Goal: Task Accomplishment & Management: Use online tool/utility

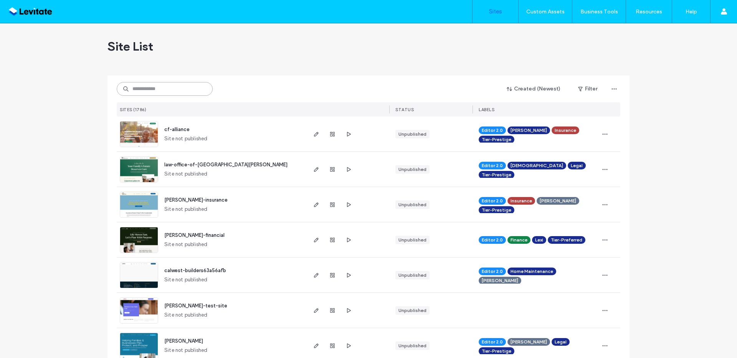
click at [178, 86] on input at bounding box center [165, 89] width 96 height 14
paste input "********"
type input "********"
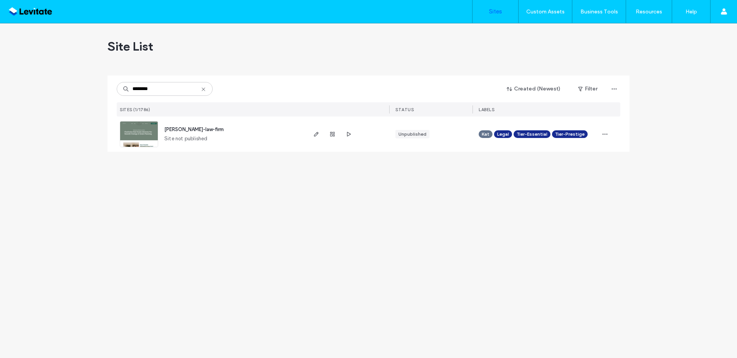
click at [309, 135] on div at bounding box center [348, 134] width 84 height 35
click at [314, 135] on use "button" at bounding box center [316, 134] width 5 height 5
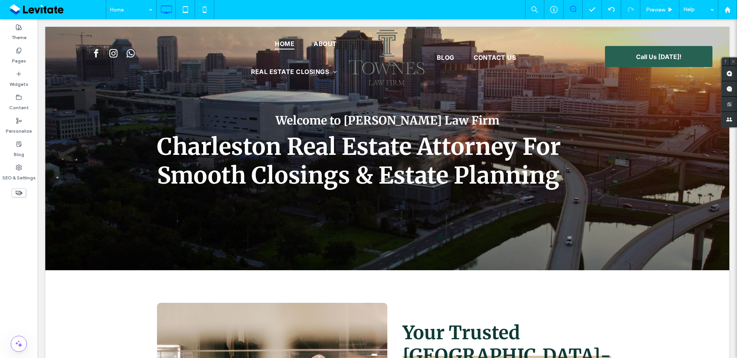
scroll to position [24, 0]
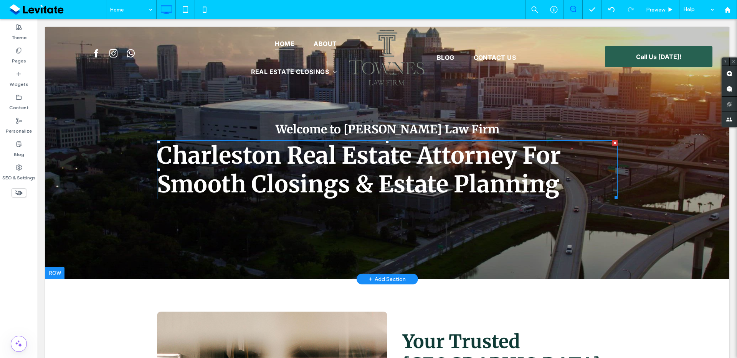
click at [455, 158] on span "Charleston Real Estate Attorney For Smooth Closings & Estate Planning" at bounding box center [359, 170] width 404 height 58
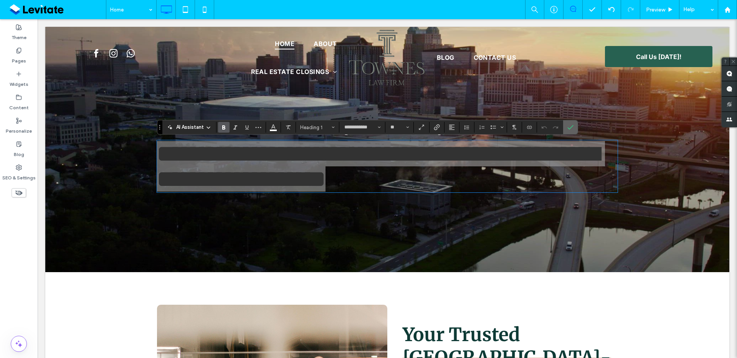
click at [570, 129] on icon "Confirm" at bounding box center [570, 127] width 6 height 6
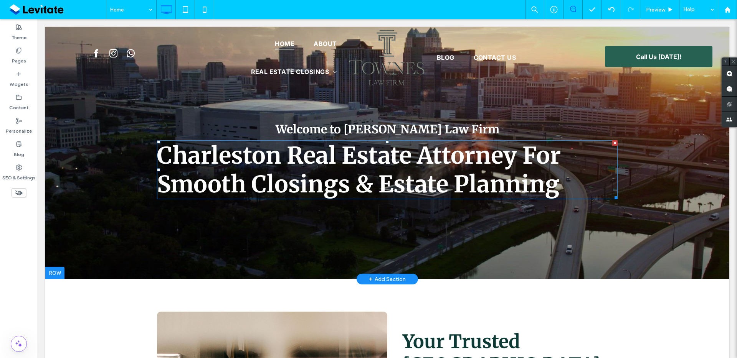
click at [559, 171] on h1 "Charleston Real Estate Attorney For Smooth Closings & Estate Planning" at bounding box center [387, 170] width 461 height 58
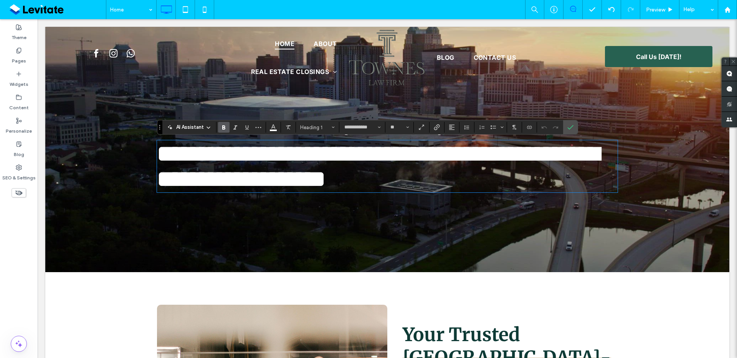
click at [559, 171] on h1 "**********" at bounding box center [387, 166] width 461 height 51
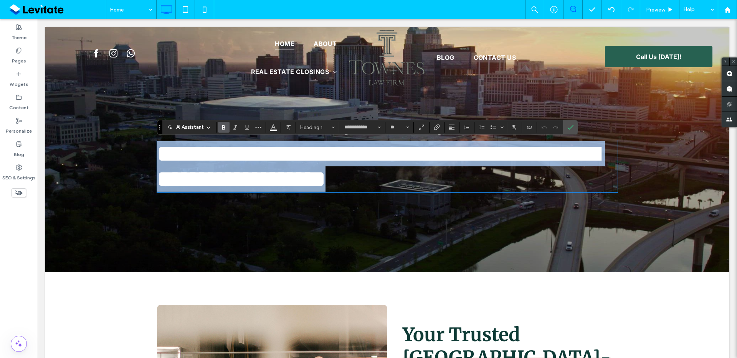
click at [559, 171] on h1 "**********" at bounding box center [387, 166] width 461 height 51
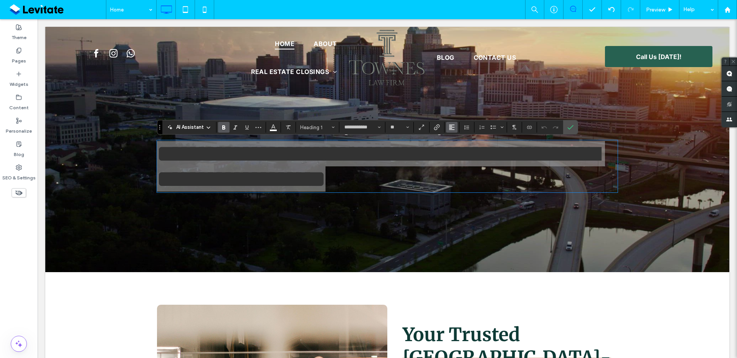
click at [453, 130] on icon "Alignment" at bounding box center [452, 127] width 6 height 6
click at [461, 148] on div "ui.textEditor.alignment.center" at bounding box center [459, 151] width 10 height 6
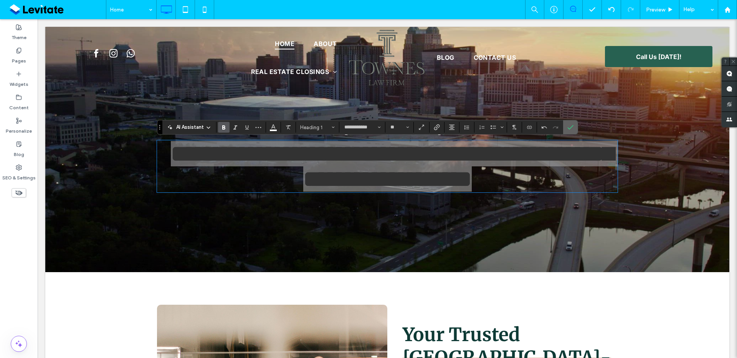
click at [575, 129] on label "Confirm" at bounding box center [571, 128] width 12 height 14
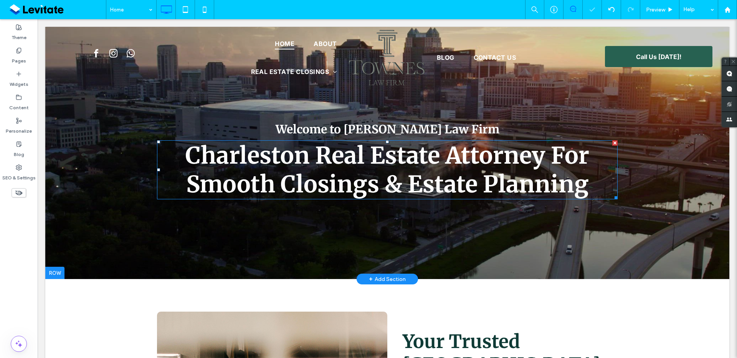
click at [540, 178] on span "Charleston Real Estate Attorney For Smooth Closings & Estate Planning" at bounding box center [387, 170] width 404 height 58
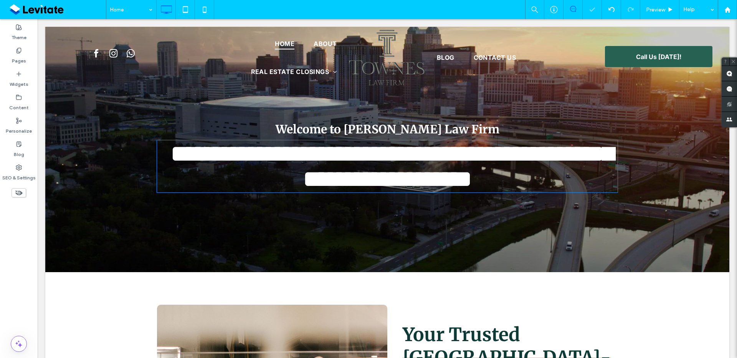
type input "**********"
type input "**"
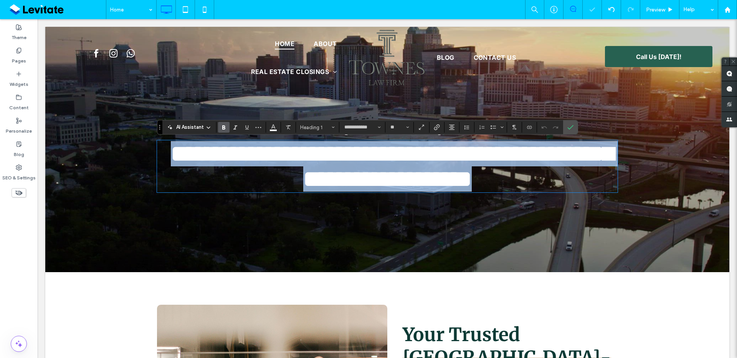
click at [540, 178] on span "**********" at bounding box center [392, 166] width 442 height 48
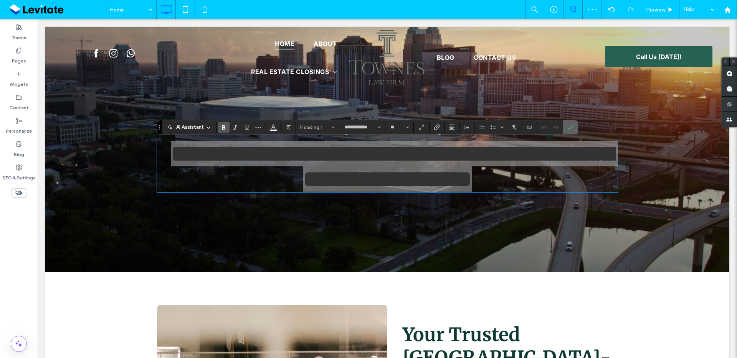
drag, startPoint x: 568, startPoint y: 130, endPoint x: 529, endPoint y: 118, distance: 41.3
click at [568, 130] on icon "Confirm" at bounding box center [570, 127] width 6 height 6
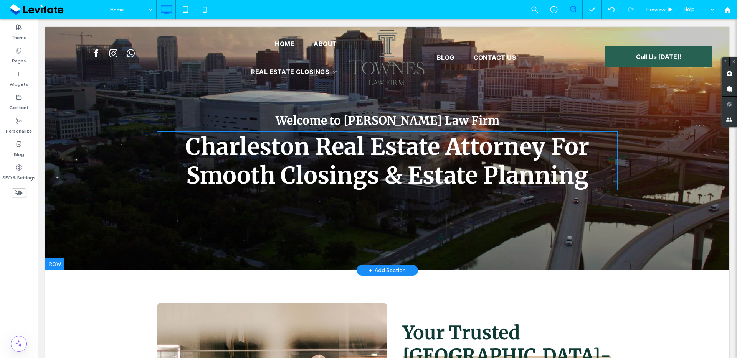
scroll to position [0, 0]
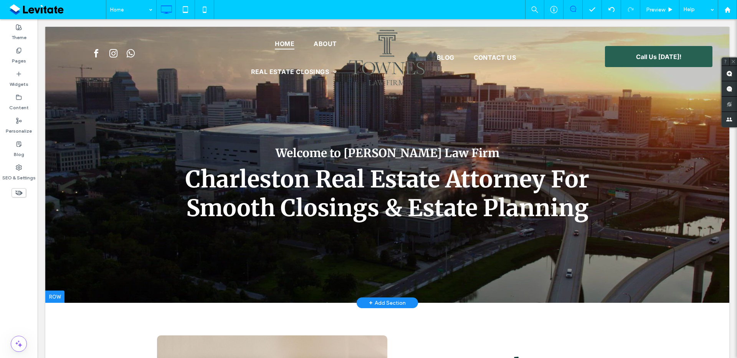
click at [454, 278] on div at bounding box center [387, 165] width 684 height 276
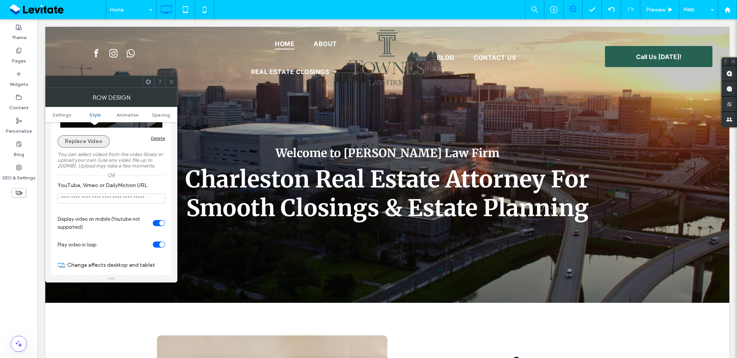
scroll to position [121, 0]
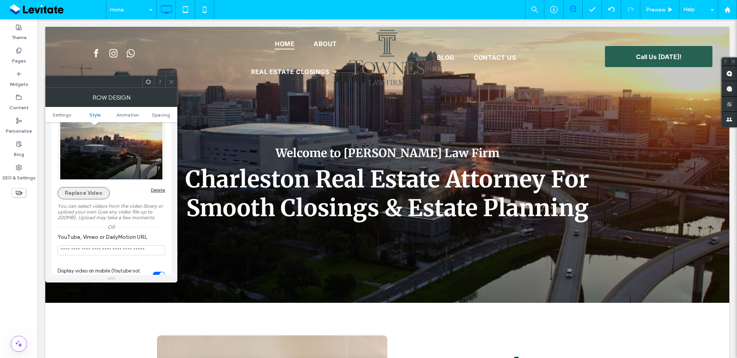
click at [72, 197] on button "Replace Video" at bounding box center [84, 193] width 52 height 12
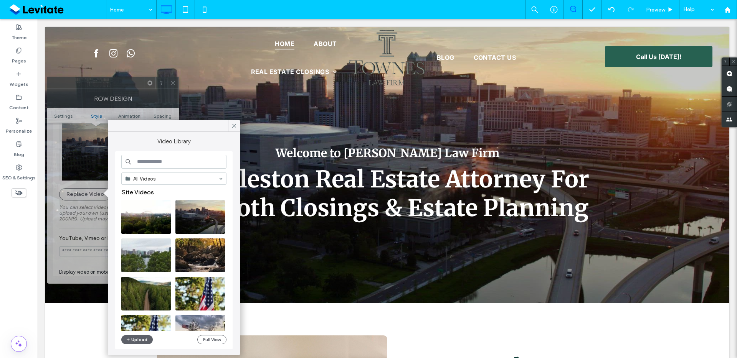
click at [117, 80] on div at bounding box center [95, 83] width 97 height 12
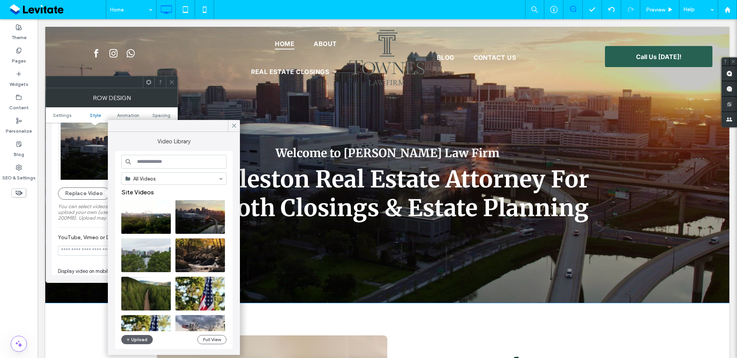
click at [486, 100] on div at bounding box center [387, 165] width 684 height 276
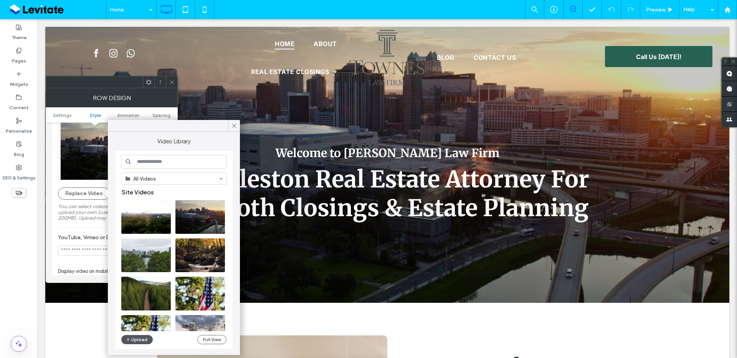
click at [140, 342] on button "Upload" at bounding box center [136, 339] width 31 height 9
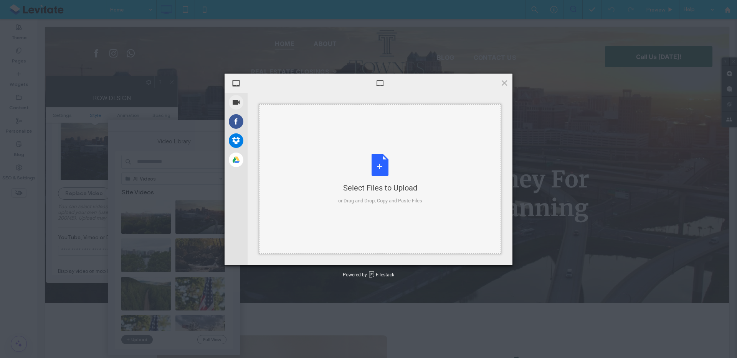
click at [387, 163] on div "Select Files to Upload or Drag and Drop, Copy and Paste Files" at bounding box center [380, 179] width 84 height 51
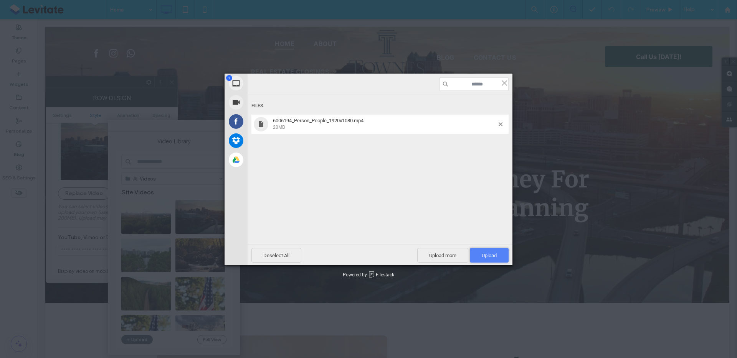
click at [495, 255] on span "Upload 1" at bounding box center [489, 256] width 15 height 6
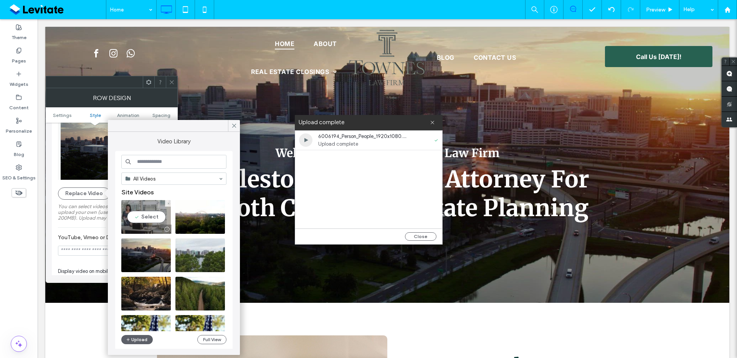
click at [143, 226] on div at bounding box center [146, 229] width 50 height 9
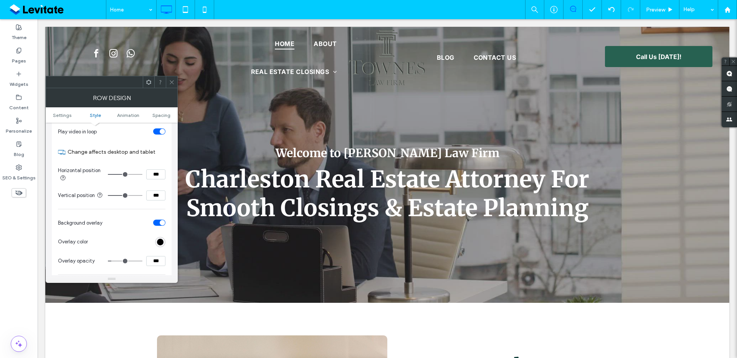
scroll to position [327, 0]
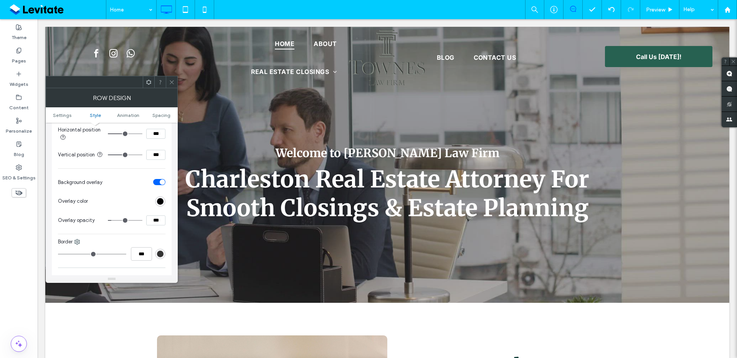
click at [156, 223] on input "***" at bounding box center [155, 221] width 19 height 10
click at [162, 220] on input "***" at bounding box center [155, 221] width 19 height 10
click at [162, 221] on input "***" at bounding box center [155, 221] width 19 height 10
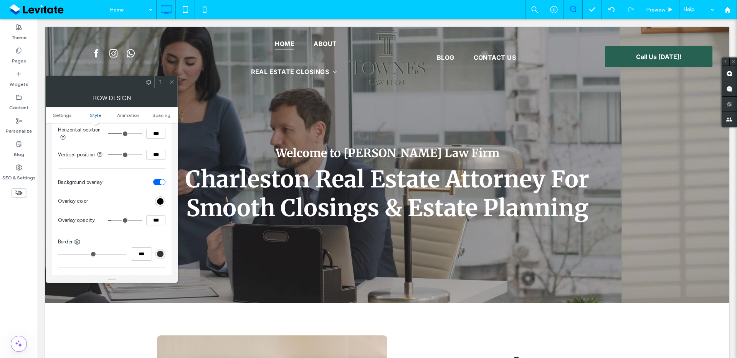
click at [162, 221] on input "***" at bounding box center [155, 221] width 19 height 10
type input "***"
type input "**"
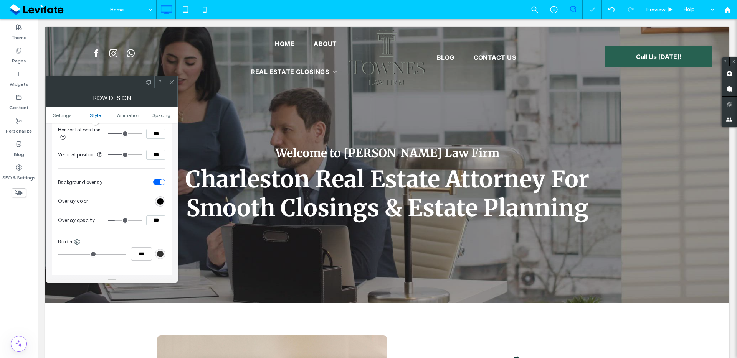
click at [154, 221] on input "***" at bounding box center [155, 221] width 19 height 10
type input "***"
type input "**"
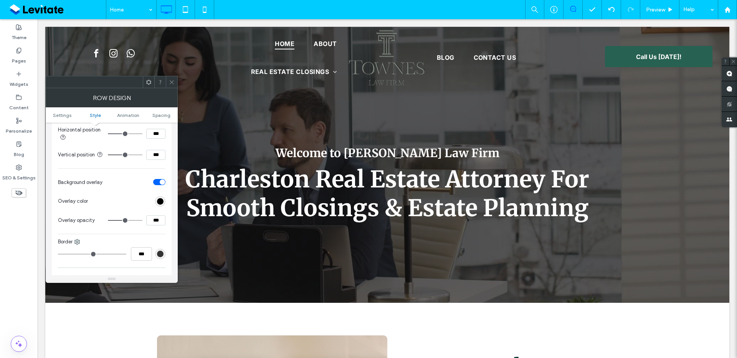
click at [157, 219] on input "***" at bounding box center [155, 221] width 19 height 10
type input "***"
type input "**"
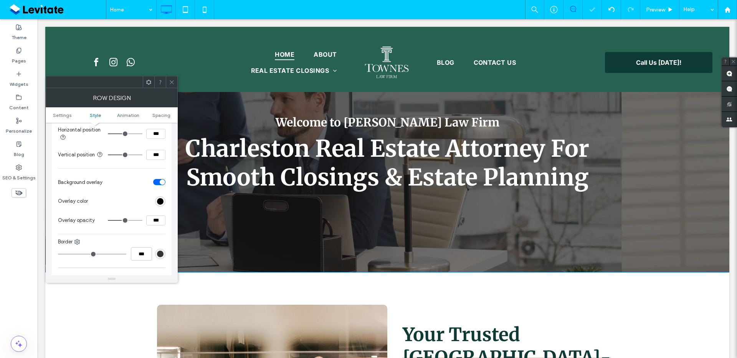
scroll to position [0, 0]
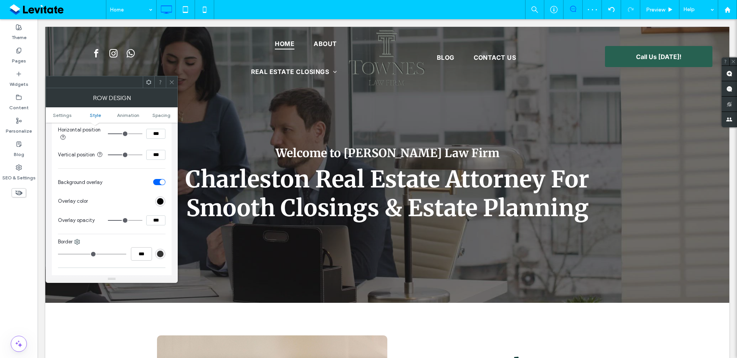
click at [174, 81] on icon at bounding box center [172, 82] width 6 height 6
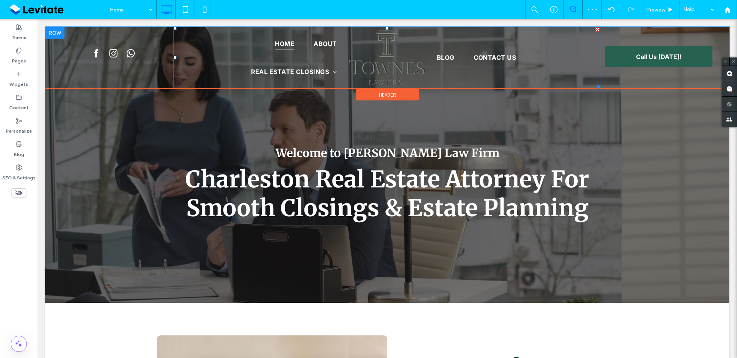
click at [392, 61] on img at bounding box center [387, 58] width 77 height 56
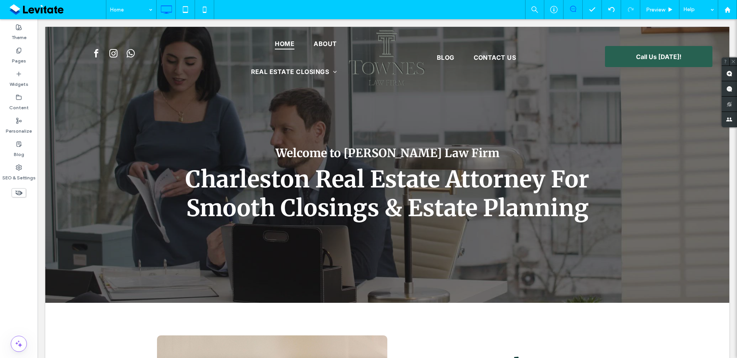
click at [368, 65] on div at bounding box center [368, 179] width 737 height 358
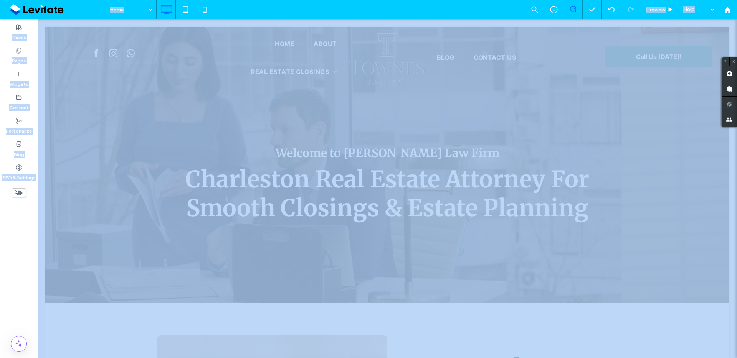
click at [368, 65] on div at bounding box center [368, 179] width 737 height 358
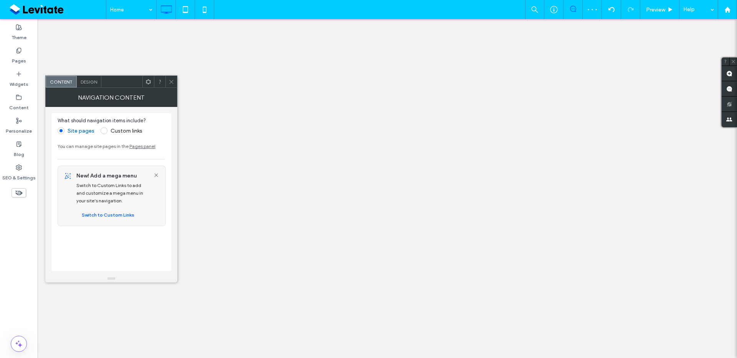
click at [97, 86] on div "Design" at bounding box center [89, 82] width 25 height 12
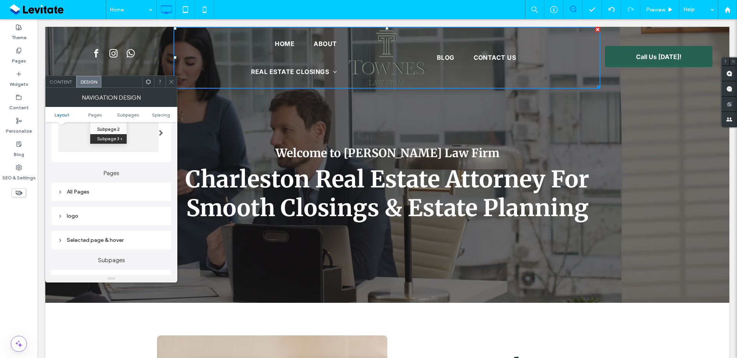
click at [149, 191] on div "All Pages" at bounding box center [111, 192] width 107 height 7
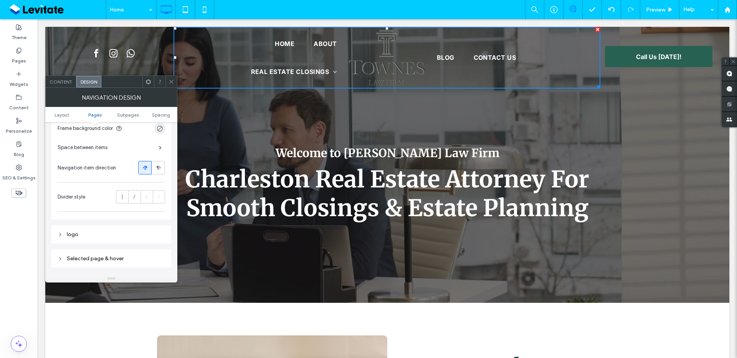
click at [121, 233] on div "logo" at bounding box center [111, 234] width 107 height 7
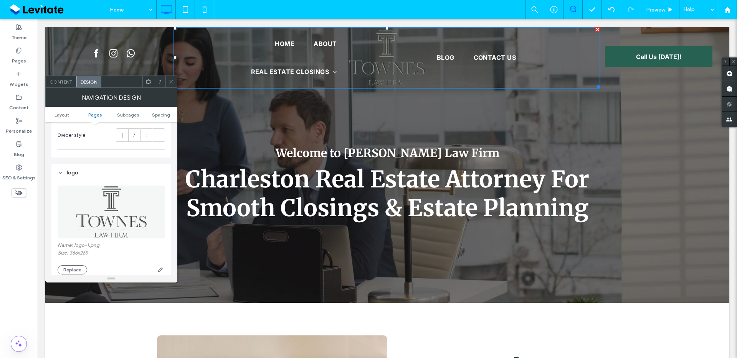
scroll to position [322, 0]
click at [78, 269] on button "Replace" at bounding box center [73, 268] width 30 height 9
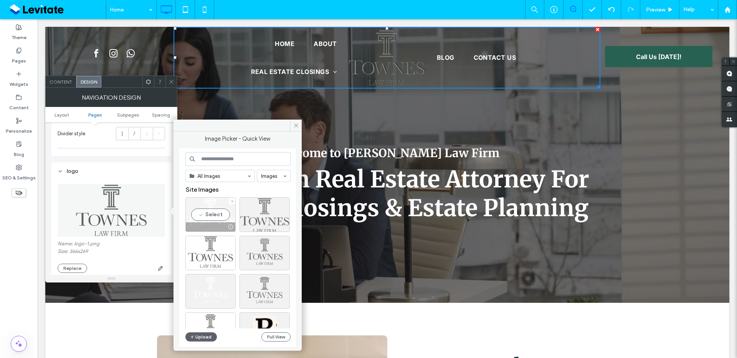
click at [211, 210] on div "Select" at bounding box center [210, 215] width 50 height 35
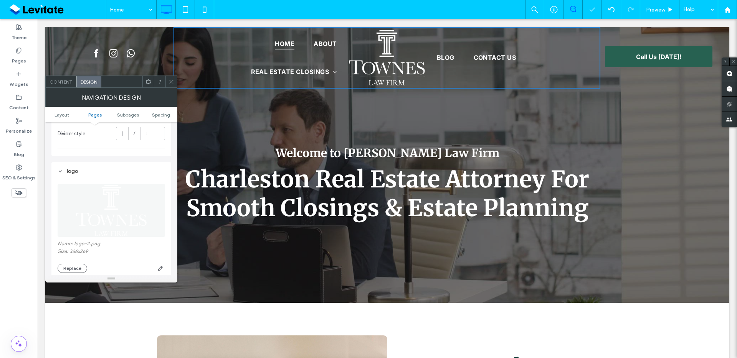
click at [173, 84] on icon at bounding box center [172, 82] width 6 height 6
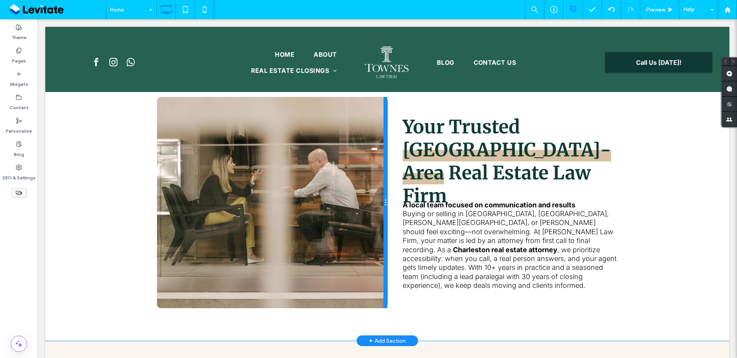
scroll to position [222, 0]
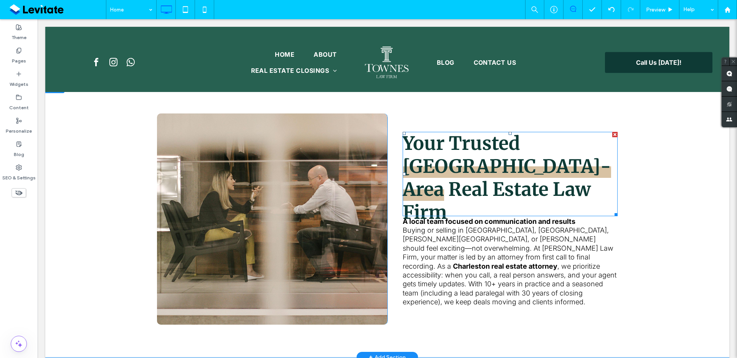
click at [525, 172] on span at bounding box center [510, 174] width 215 height 84
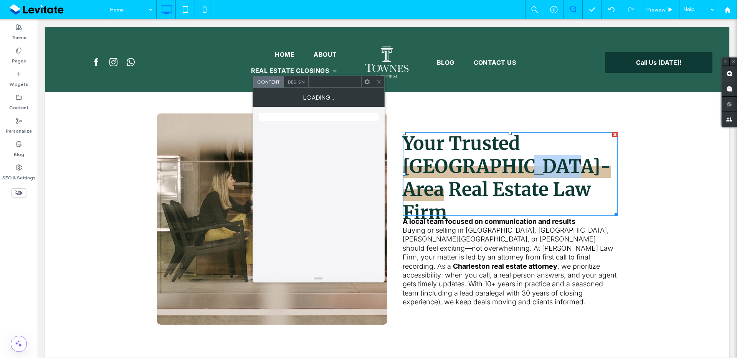
click at [525, 172] on span "Charleston-Area" at bounding box center [507, 178] width 208 height 46
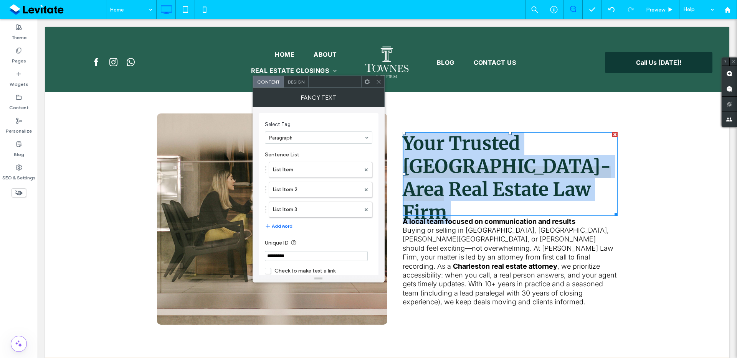
click at [525, 172] on span "Charleston-Area" at bounding box center [507, 178] width 208 height 46
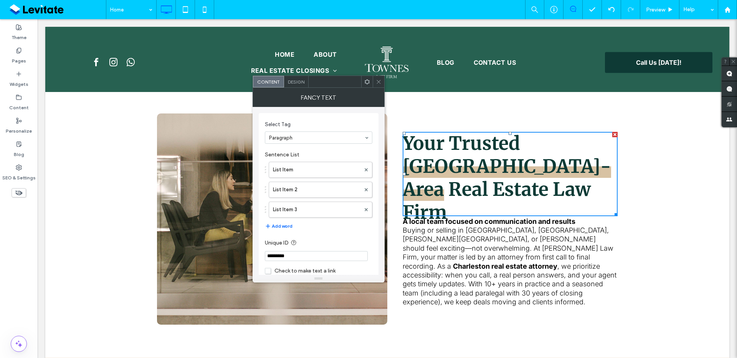
click at [535, 165] on span "Charleston-Area" at bounding box center [507, 178] width 208 height 46
click at [545, 166] on span "Charleston-Area" at bounding box center [507, 178] width 208 height 46
click at [325, 167] on label "List Item" at bounding box center [317, 169] width 88 height 15
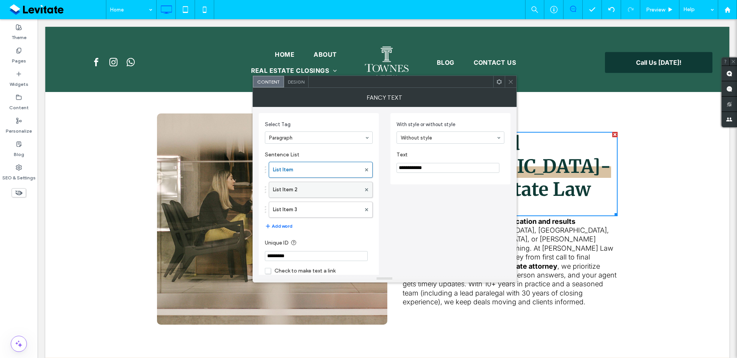
click at [318, 186] on label "List Item 2" at bounding box center [317, 189] width 88 height 15
drag, startPoint x: 441, startPoint y: 168, endPoint x: 353, endPoint y: 169, distance: 87.9
click at [353, 169] on div "**********" at bounding box center [385, 195] width 252 height 177
click at [514, 81] on div at bounding box center [511, 82] width 12 height 12
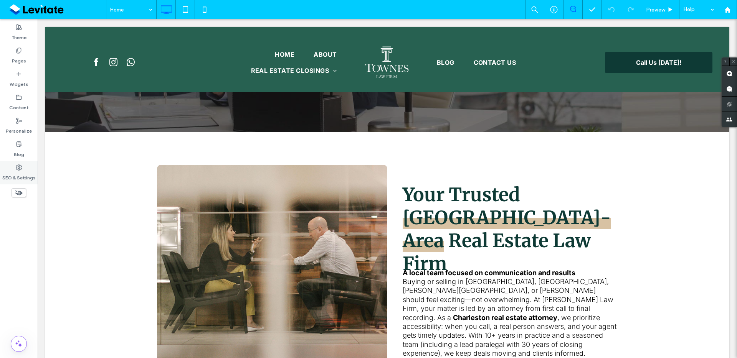
scroll to position [207, 0]
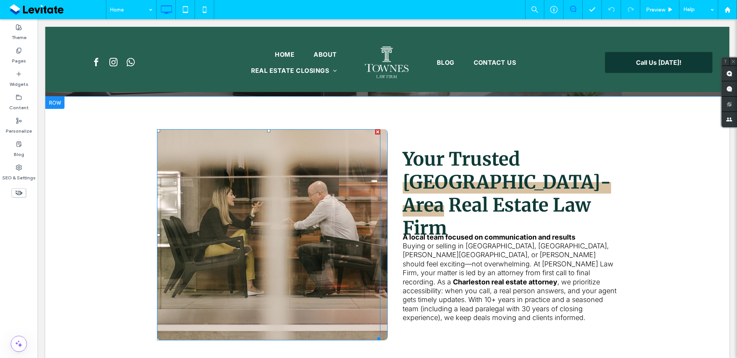
click at [332, 179] on div at bounding box center [268, 234] width 223 height 211
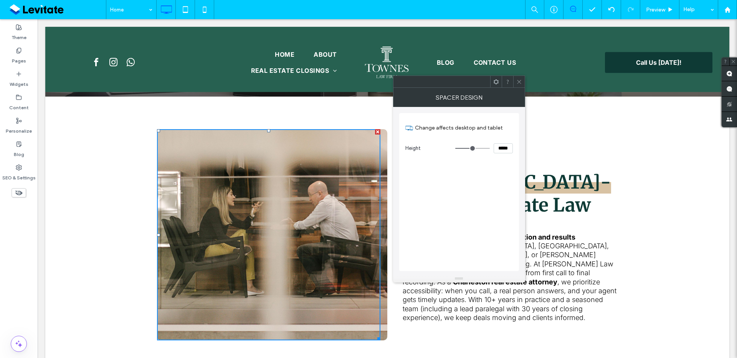
click at [381, 182] on div "Click To Paste" at bounding box center [272, 234] width 230 height 211
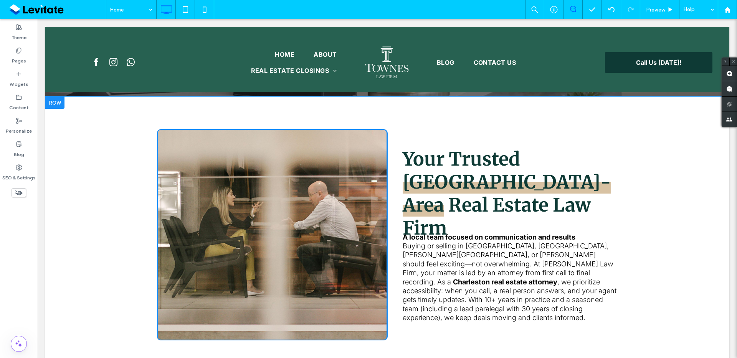
click at [381, 180] on div "Click To Paste" at bounding box center [272, 234] width 230 height 211
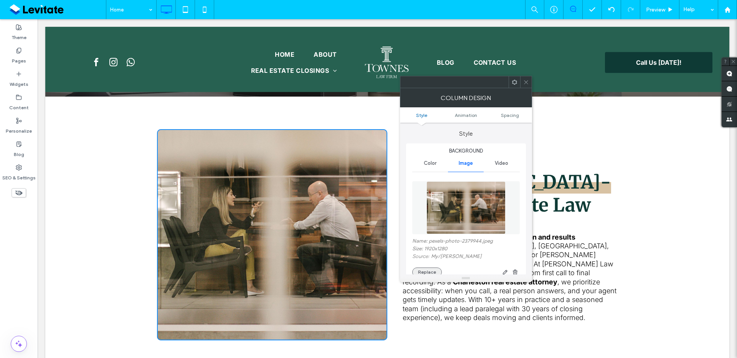
click at [423, 269] on button "Replace" at bounding box center [427, 272] width 30 height 9
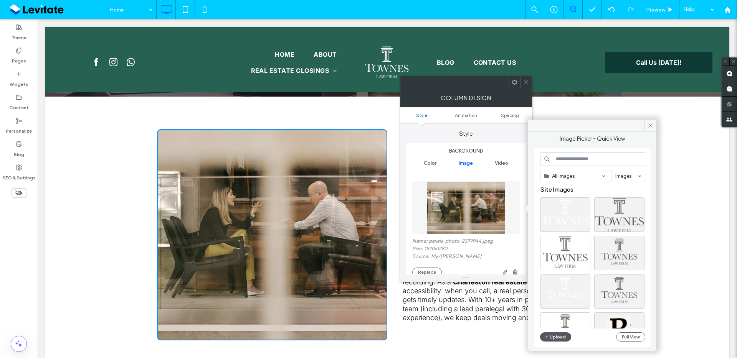
click at [562, 334] on button "Upload" at bounding box center [555, 337] width 31 height 9
click at [564, 338] on button "Upload" at bounding box center [555, 337] width 31 height 9
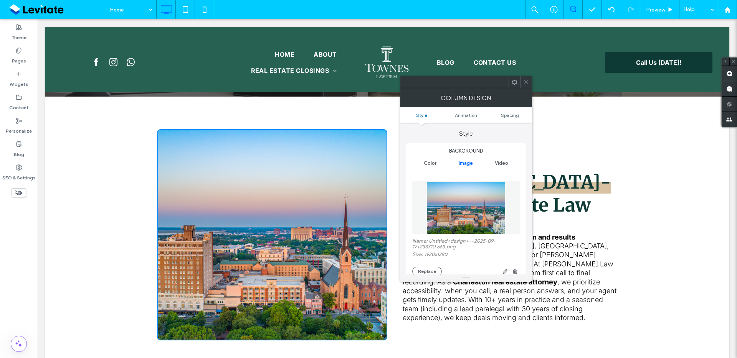
click at [525, 83] on icon at bounding box center [526, 82] width 6 height 6
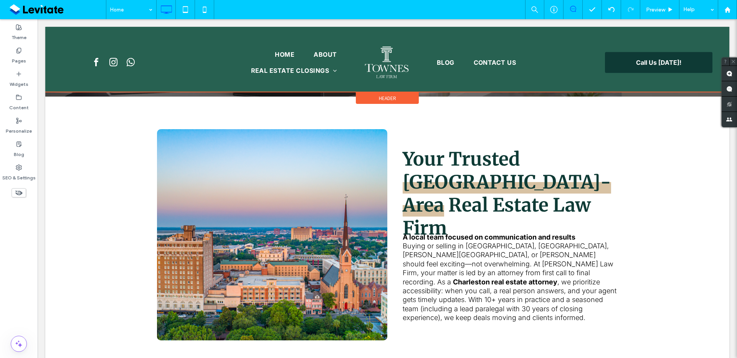
click at [479, 66] on div at bounding box center [387, 59] width 684 height 65
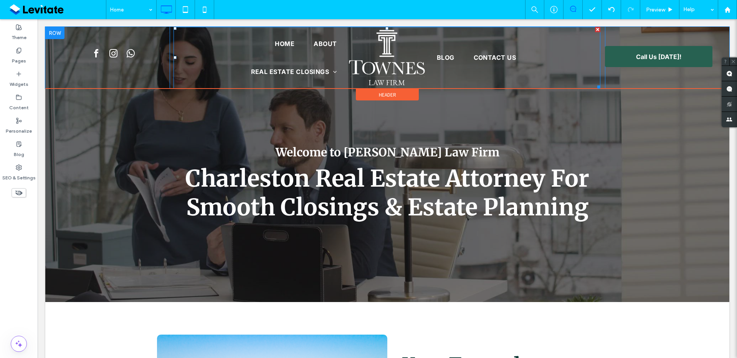
scroll to position [0, 0]
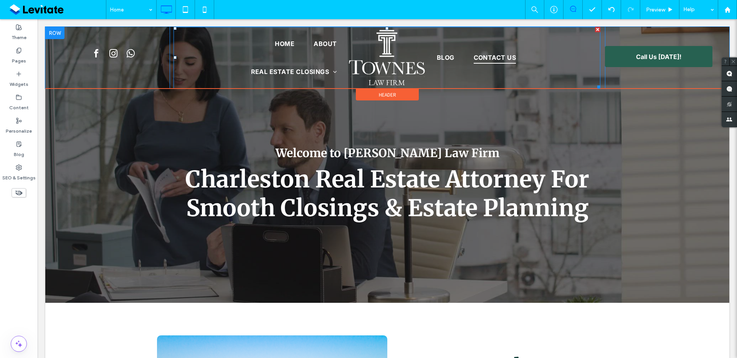
click at [494, 52] on span "Contact Us" at bounding box center [495, 58] width 43 height 12
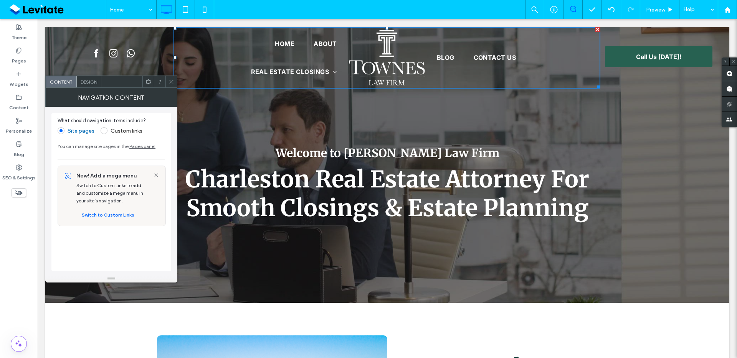
click at [529, 56] on ul "Blog Contact Us" at bounding box center [510, 58] width 167 height 56
click at [94, 79] on span "Design" at bounding box center [89, 82] width 17 height 6
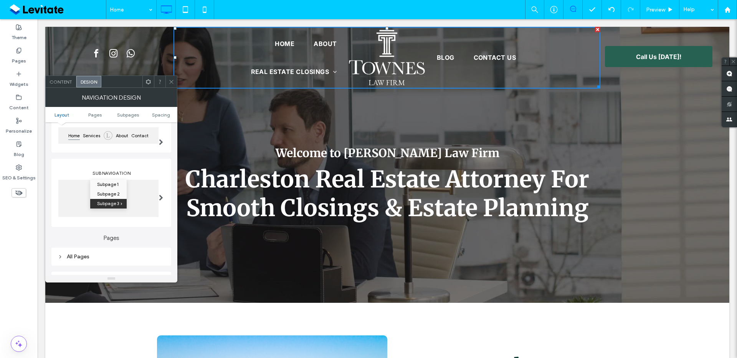
scroll to position [153, 0]
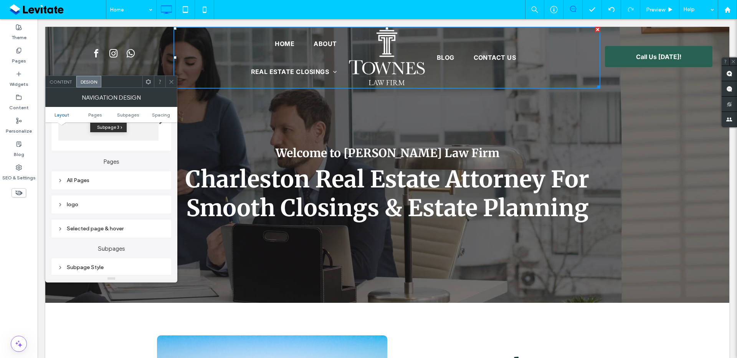
click at [121, 179] on div "All Pages" at bounding box center [111, 180] width 107 height 7
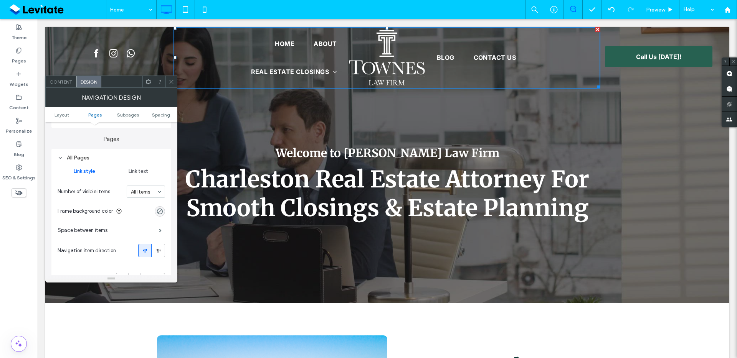
scroll to position [192, 0]
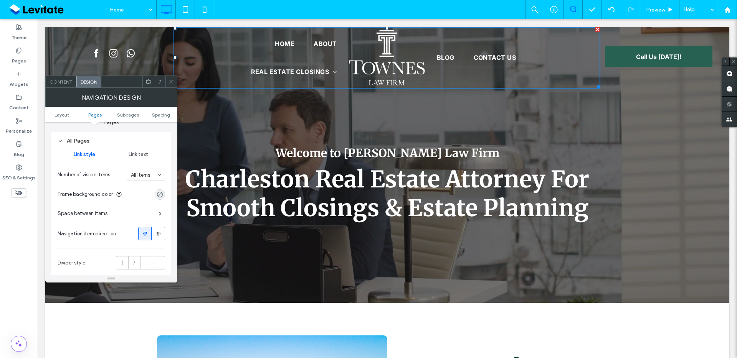
click at [152, 213] on div "Space between items" at bounding box center [111, 213] width 107 height 19
click at [159, 212] on span at bounding box center [160, 214] width 3 height 4
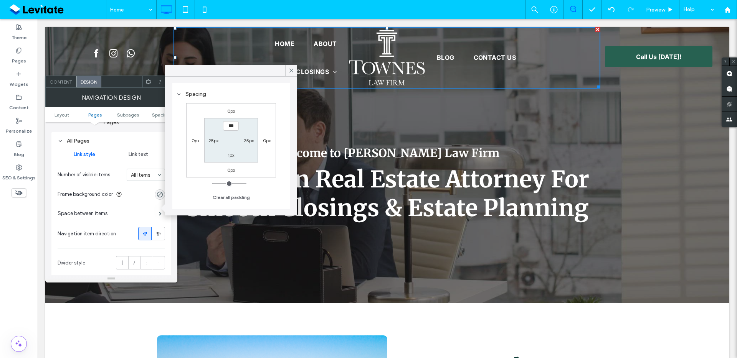
click at [211, 140] on label "25px" at bounding box center [213, 141] width 10 height 6
type input "**"
type input "*"
type input "***"
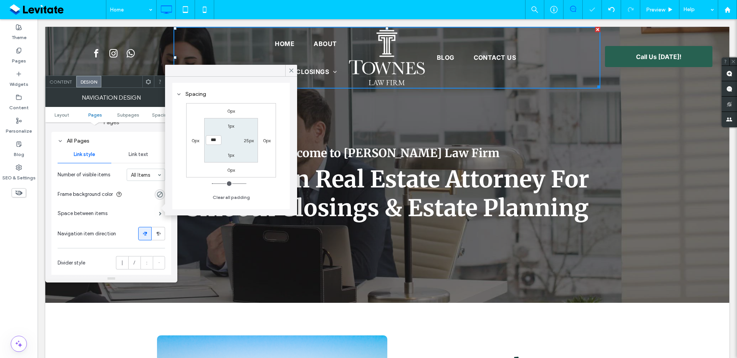
click at [245, 142] on label "25px" at bounding box center [249, 141] width 10 height 6
type input "**"
click at [256, 155] on section "1px **** 1px 7px" at bounding box center [230, 140] width 53 height 44
click at [249, 142] on input "****" at bounding box center [249, 140] width 16 height 10
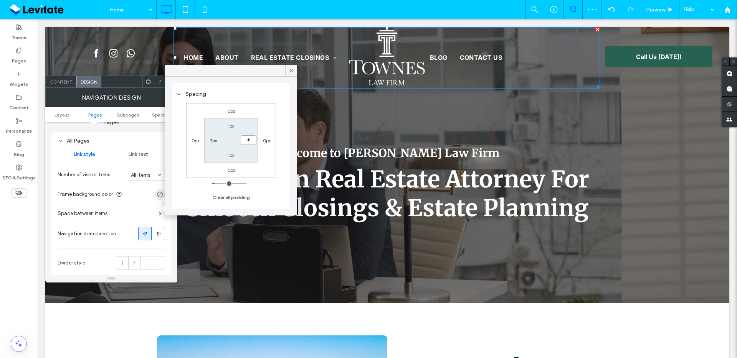
type input "*"
click at [257, 158] on section "1px *** 1px 7px" at bounding box center [230, 140] width 53 height 44
click at [258, 141] on div "0px" at bounding box center [267, 141] width 18 height 8
click at [253, 144] on input "***" at bounding box center [249, 140] width 16 height 10
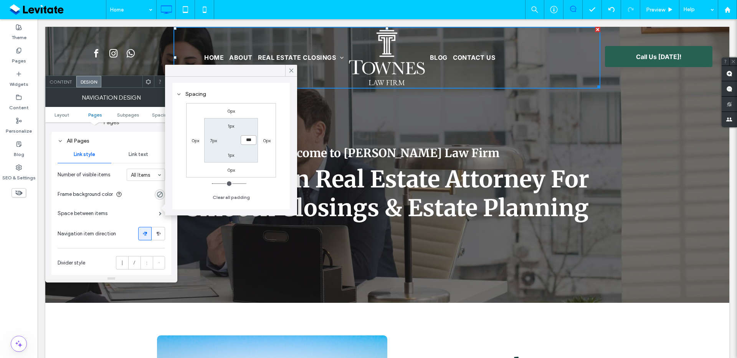
click at [253, 144] on input "***" at bounding box center [249, 140] width 16 height 10
type input "**"
type input "****"
click at [211, 140] on label "7px" at bounding box center [213, 141] width 7 height 6
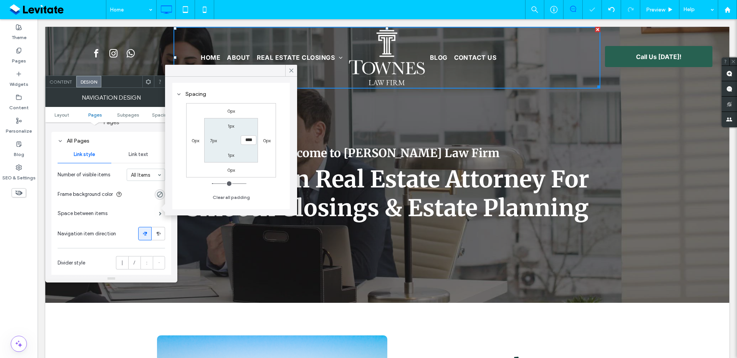
type input "*"
type input "**"
type input "****"
click at [292, 64] on link "Business Litigation" at bounding box center [292, 73] width 67 height 18
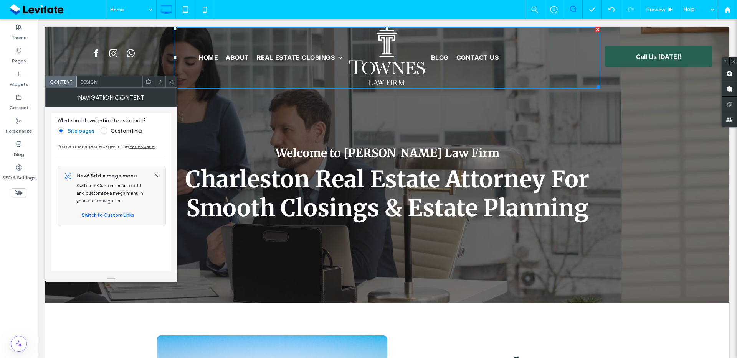
drag, startPoint x: 170, startPoint y: 82, endPoint x: 175, endPoint y: 83, distance: 5.0
click at [170, 82] on icon at bounding box center [172, 82] width 6 height 6
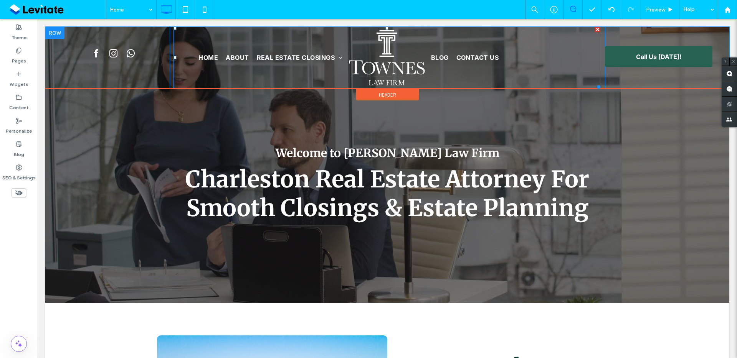
click at [501, 57] on ul "Blog Contact Us" at bounding box center [510, 58] width 167 height 56
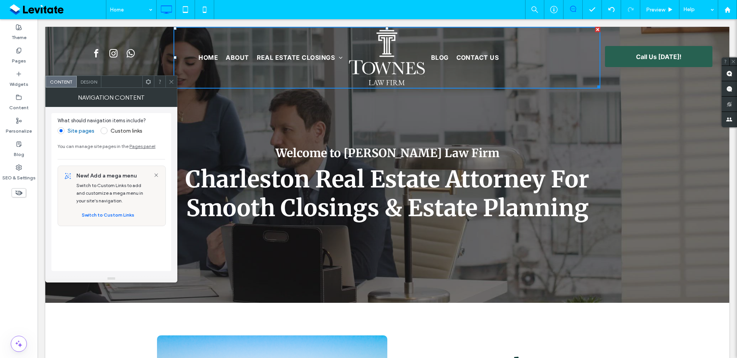
click at [173, 82] on icon at bounding box center [172, 82] width 6 height 6
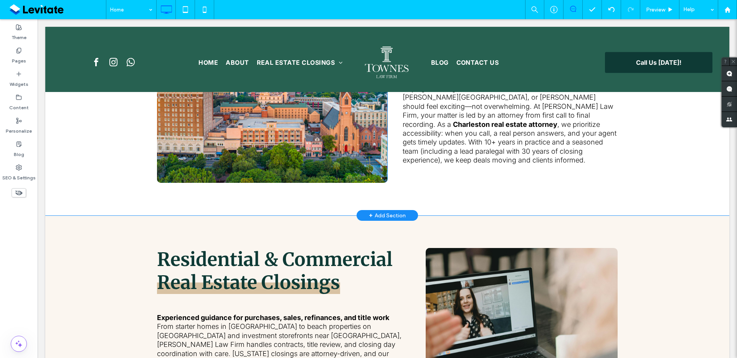
scroll to position [449, 0]
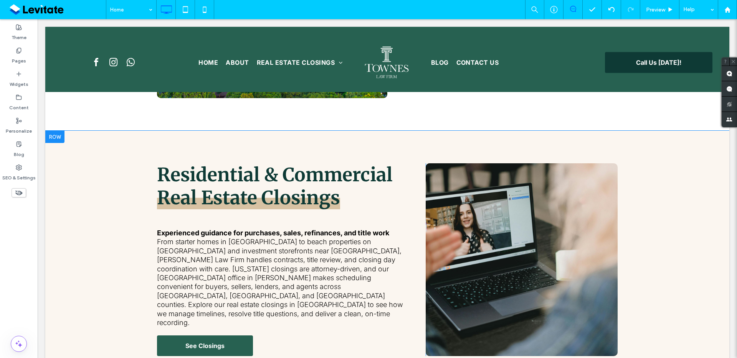
drag, startPoint x: 524, startPoint y: 204, endPoint x: 516, endPoint y: 203, distance: 7.4
click at [524, 204] on div "Click To Paste" at bounding box center [522, 260] width 192 height 193
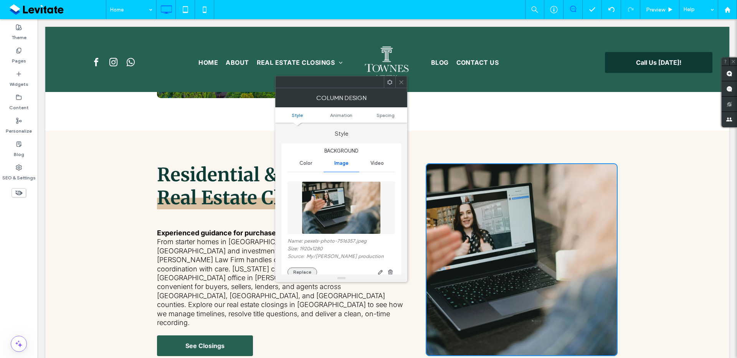
click at [311, 270] on button "Replace" at bounding box center [302, 272] width 30 height 9
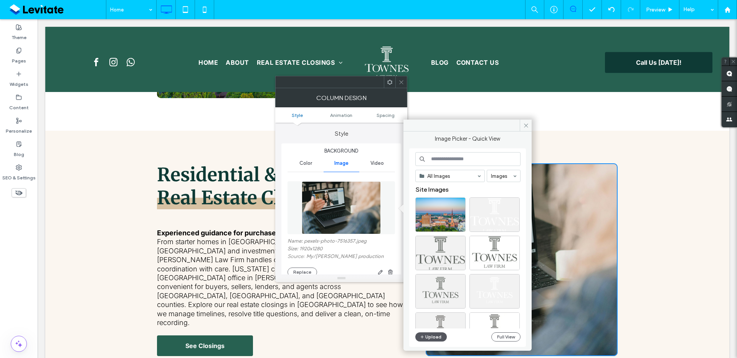
click at [436, 338] on button "Upload" at bounding box center [430, 337] width 31 height 9
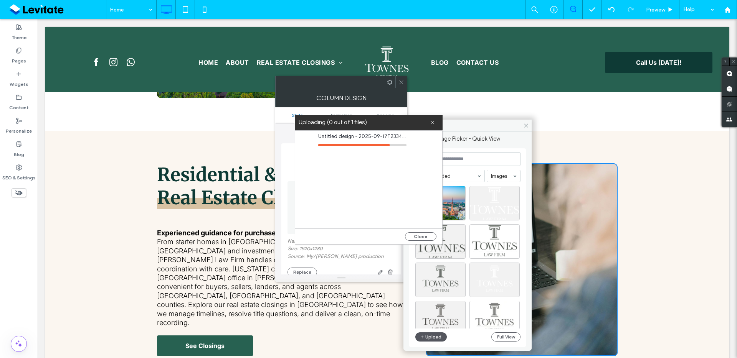
click at [433, 337] on button "Upload" at bounding box center [430, 337] width 31 height 9
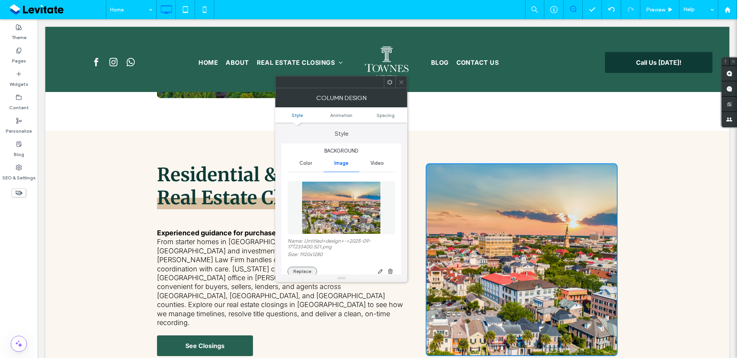
click at [302, 270] on button "Replace" at bounding box center [302, 271] width 30 height 9
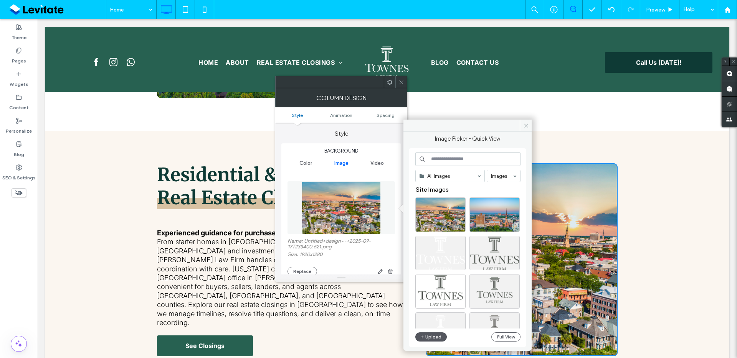
click at [432, 337] on button "Upload" at bounding box center [430, 337] width 31 height 9
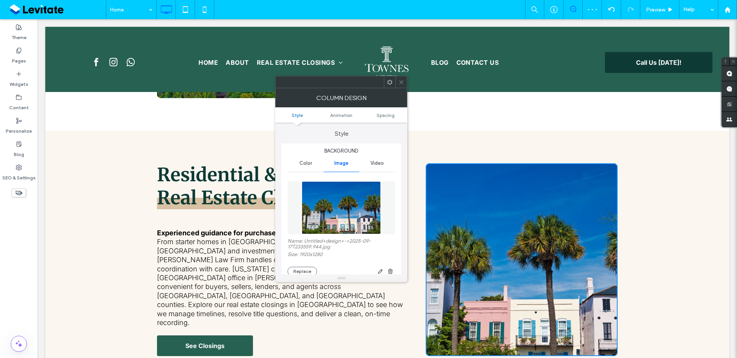
click at [400, 83] on icon at bounding box center [401, 82] width 6 height 6
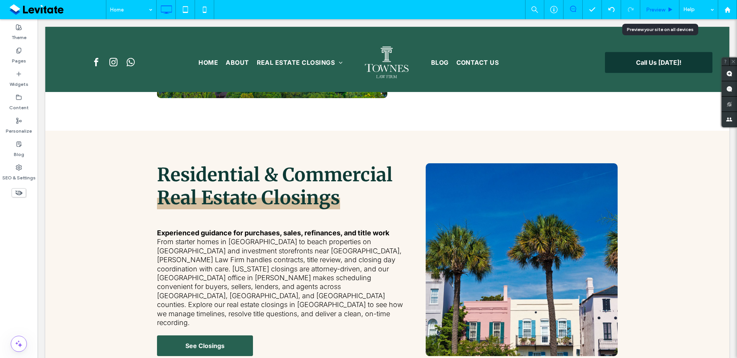
click at [670, 10] on use at bounding box center [671, 9] width 4 height 4
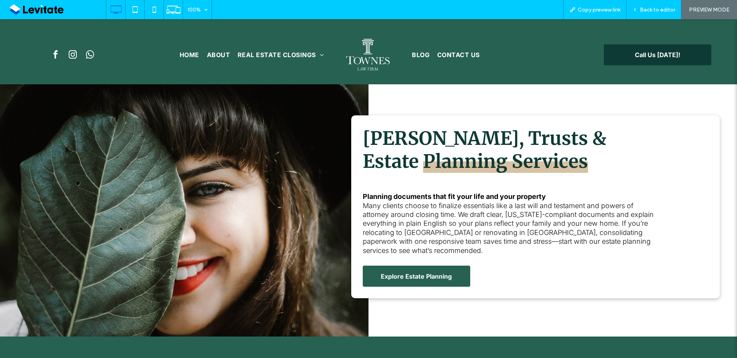
scroll to position [754, 0]
click at [643, 9] on span "Back to editor" at bounding box center [657, 10] width 35 height 7
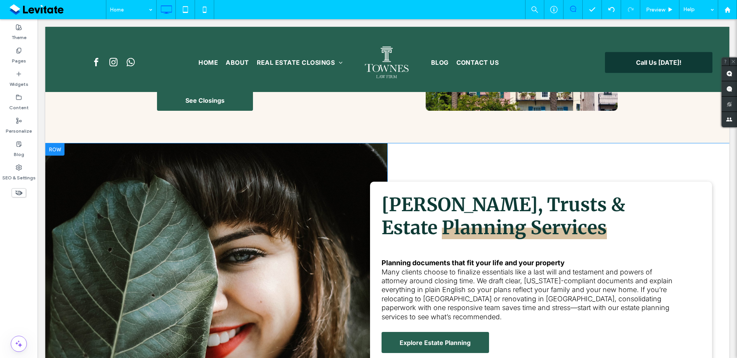
scroll to position [694, 0]
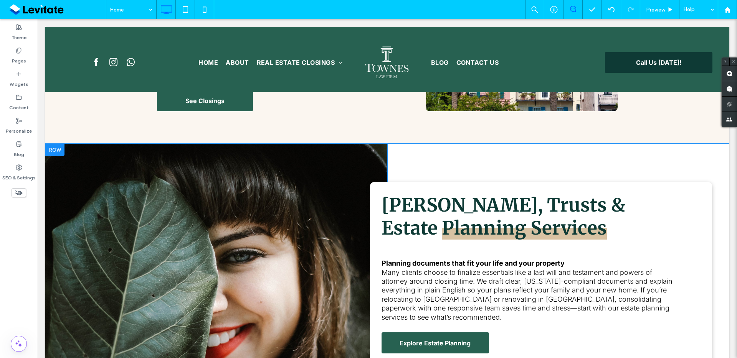
click at [337, 200] on div "Click To Paste" at bounding box center [216, 274] width 342 height 260
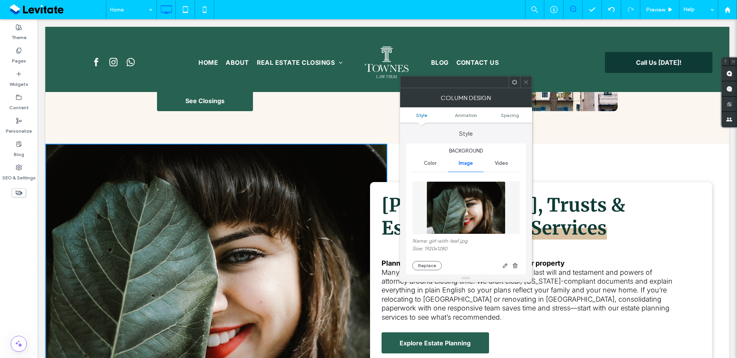
scroll to position [2, 0]
click at [429, 260] on button "Replace" at bounding box center [427, 264] width 30 height 9
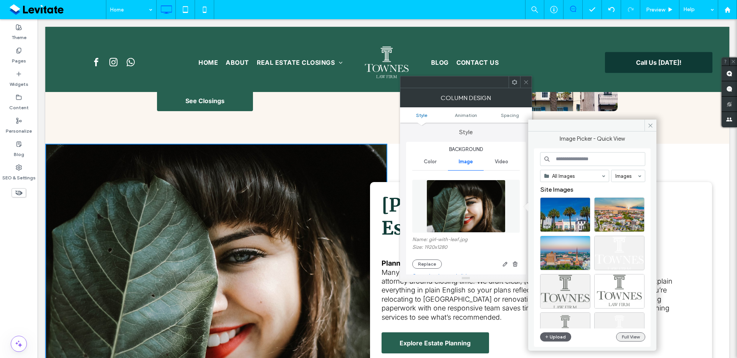
click at [619, 337] on button "Full View" at bounding box center [630, 337] width 29 height 9
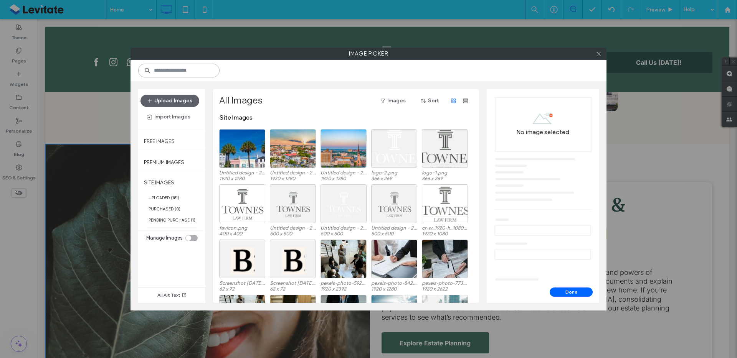
click at [195, 68] on input at bounding box center [178, 71] width 81 height 14
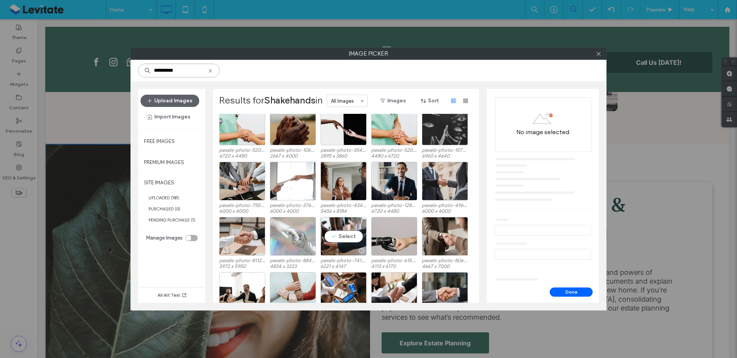
scroll to position [532, 0]
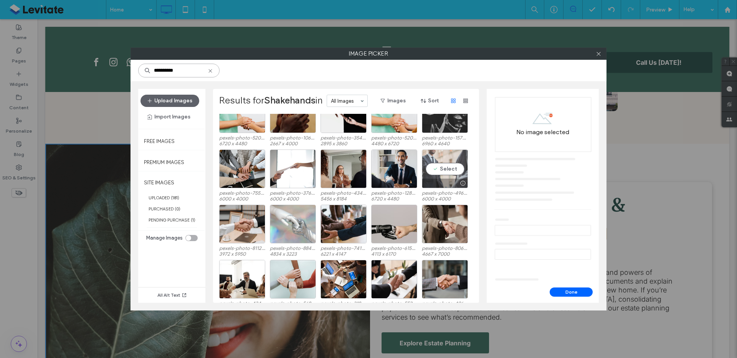
type input "**********"
click at [446, 177] on div "Select" at bounding box center [445, 169] width 46 height 39
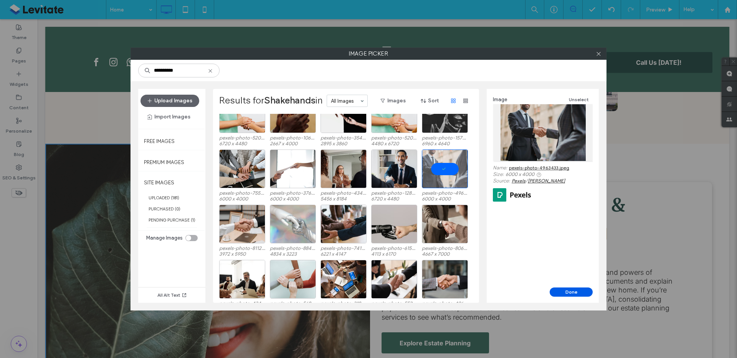
click at [563, 288] on button "Done" at bounding box center [571, 292] width 43 height 9
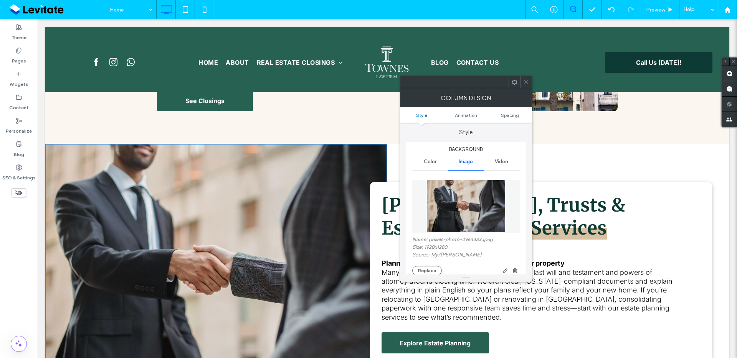
click at [527, 83] on icon at bounding box center [526, 82] width 6 height 6
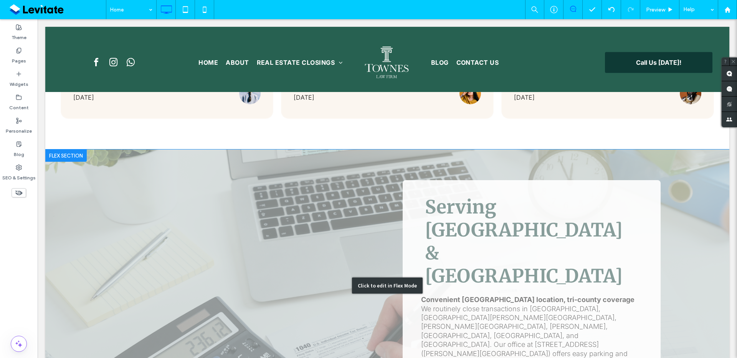
click at [556, 150] on div "Click to edit in Flex Mode" at bounding box center [387, 286] width 684 height 273
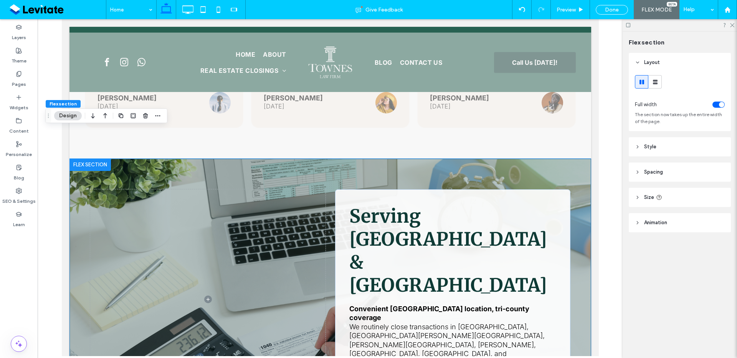
drag, startPoint x: 584, startPoint y: 272, endPoint x: 589, endPoint y: 269, distance: 5.1
click at [584, 272] on div "Serving Mount Pleasant & Greater Charleston Convenient Mount Pleasant location,…" at bounding box center [330, 300] width 522 height 282
click at [476, 215] on span "Serving Mount Pleasant & Greater Charleston" at bounding box center [448, 251] width 198 height 92
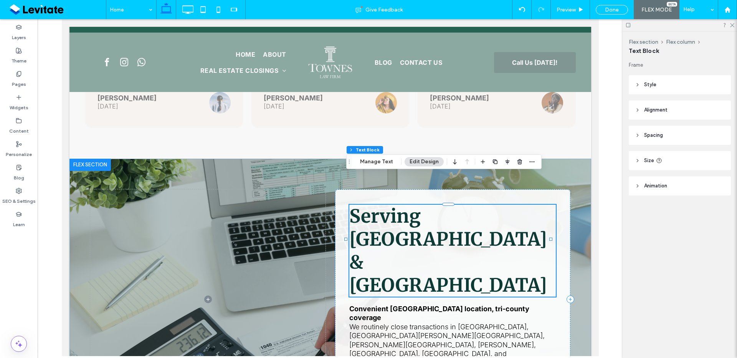
click at [472, 216] on span "Serving Mount Pleasant & Greater Charleston" at bounding box center [448, 251] width 198 height 92
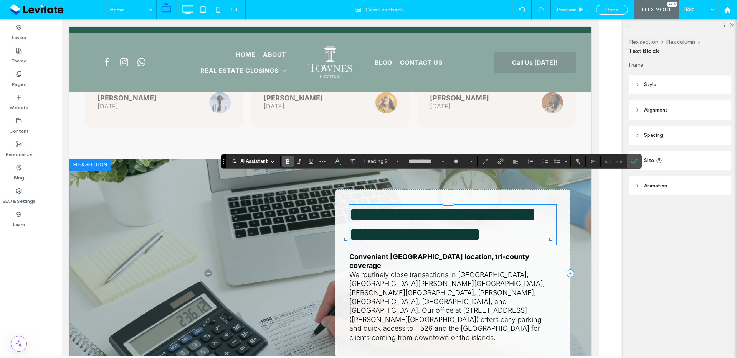
click at [454, 215] on span "**********" at bounding box center [440, 225] width 182 height 38
click at [414, 206] on span "**********" at bounding box center [440, 225] width 182 height 38
drag, startPoint x: 424, startPoint y: 187, endPoint x: 421, endPoint y: 214, distance: 27.3
click at [421, 214] on span "**********" at bounding box center [440, 225] width 182 height 38
copy span "**********"
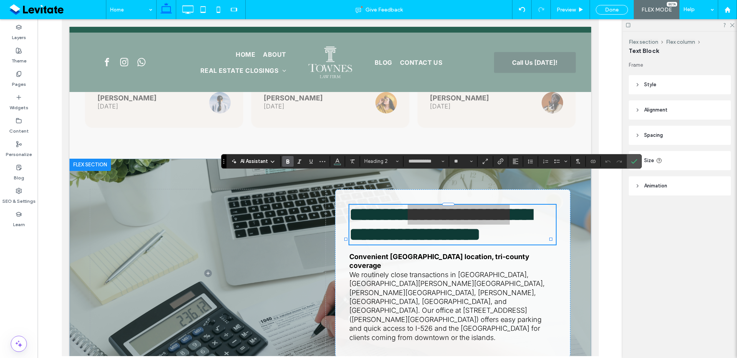
click at [687, 91] on header "Style" at bounding box center [680, 84] width 102 height 19
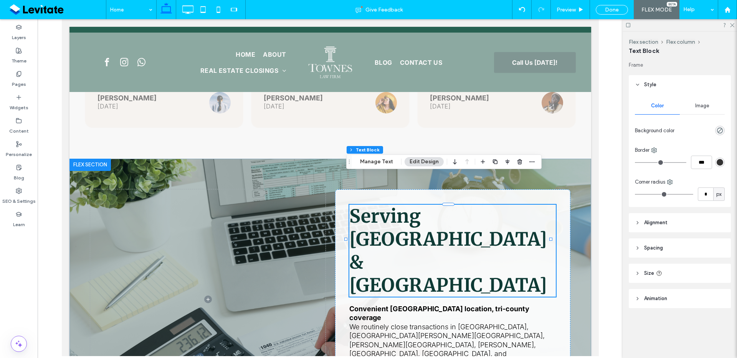
click at [700, 106] on span "Image" at bounding box center [702, 106] width 14 height 6
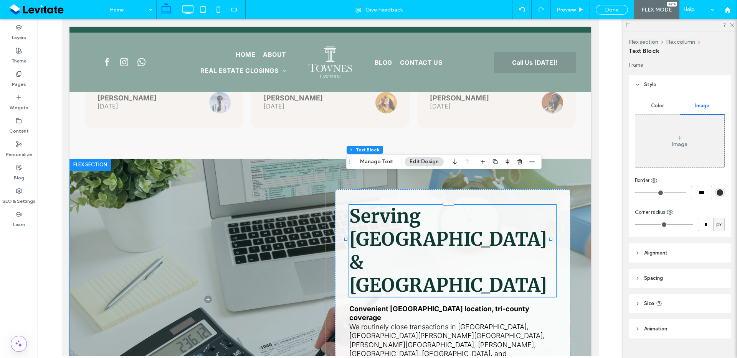
click at [577, 244] on div "Serving Mount Pleasant & Greater Charleston Convenient Mount Pleasant location,…" at bounding box center [330, 300] width 522 height 282
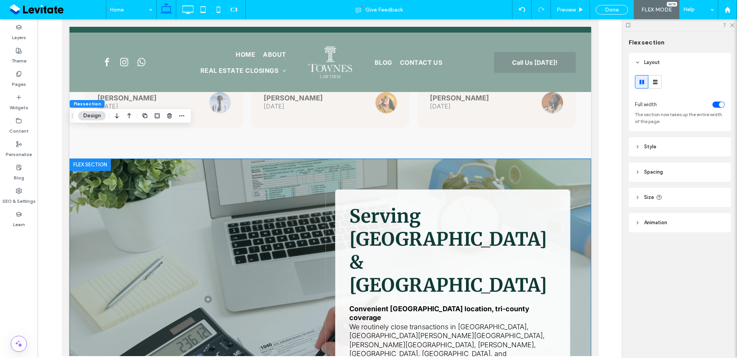
click at [675, 145] on header "Style" at bounding box center [680, 146] width 102 height 19
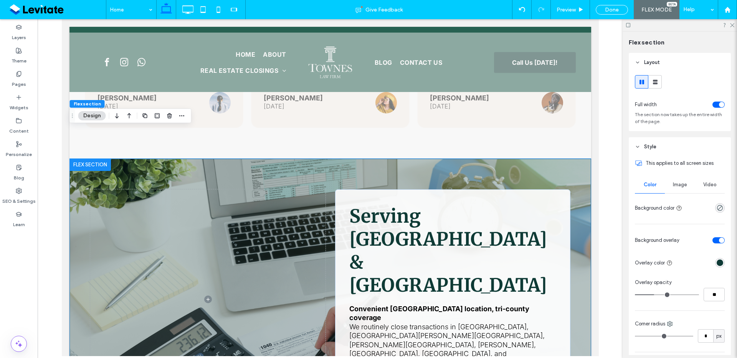
drag, startPoint x: 676, startPoint y: 182, endPoint x: 677, endPoint y: 193, distance: 11.2
click at [676, 182] on span "Image" at bounding box center [680, 185] width 14 height 6
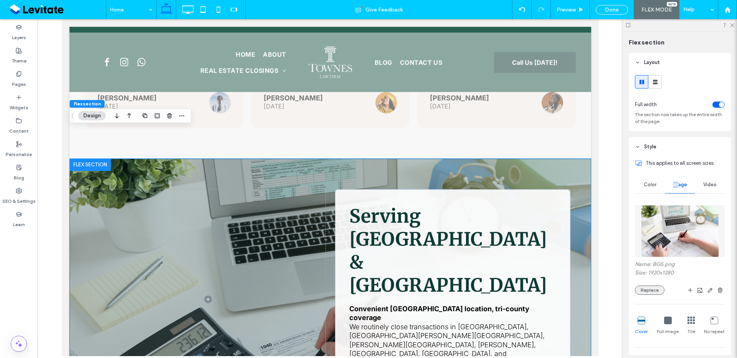
click at [650, 291] on button "Replace" at bounding box center [650, 290] width 30 height 9
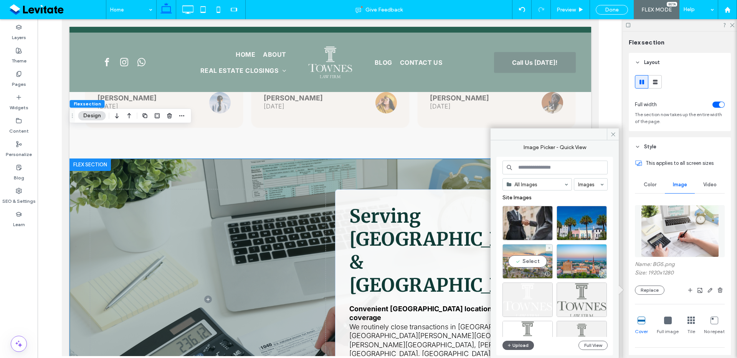
click at [528, 266] on div "Select" at bounding box center [527, 262] width 50 height 35
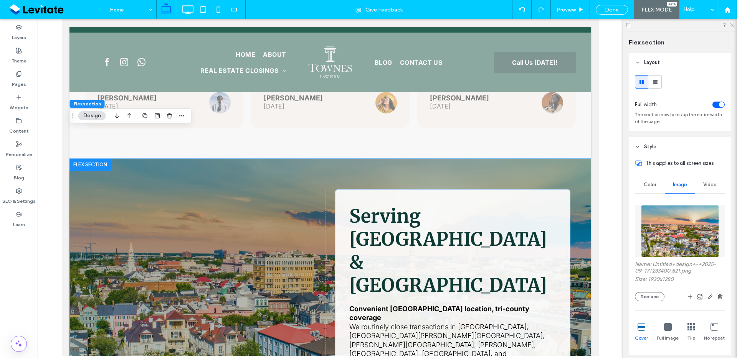
click at [732, 26] on use at bounding box center [732, 25] width 4 height 4
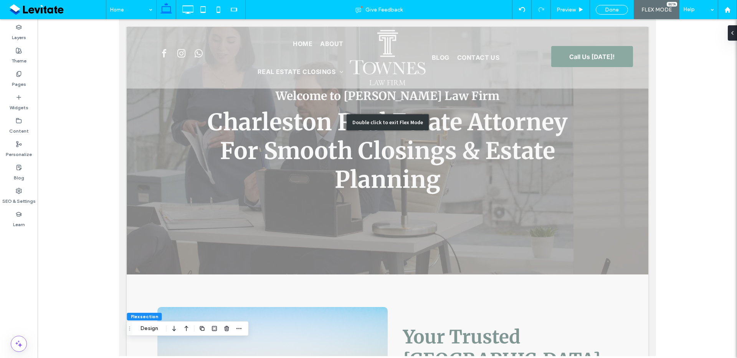
scroll to position [0, 0]
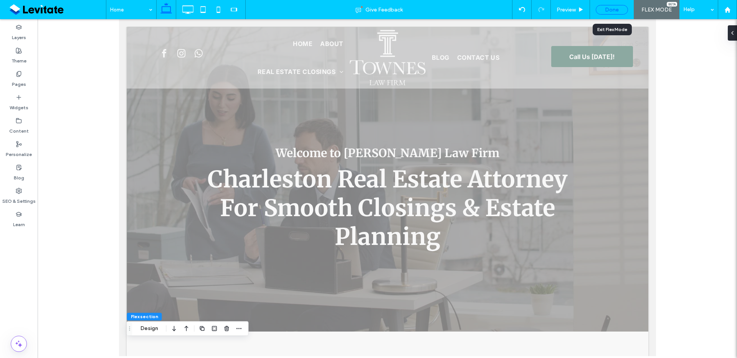
click at [612, 7] on div "Done" at bounding box center [612, 10] width 32 height 10
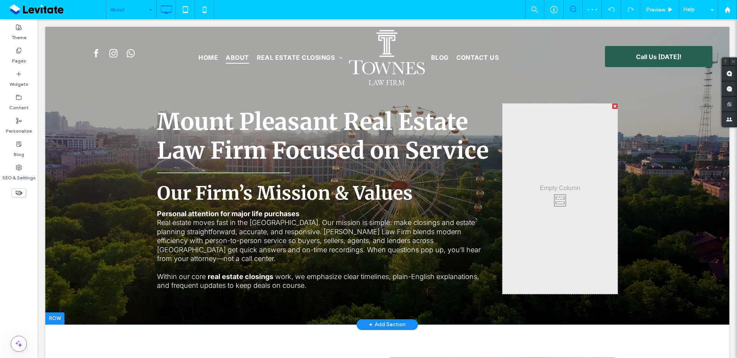
click at [494, 304] on div at bounding box center [387, 176] width 684 height 298
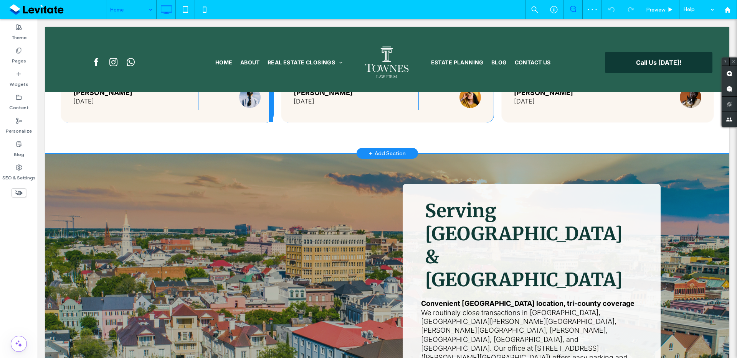
scroll to position [1338, 0]
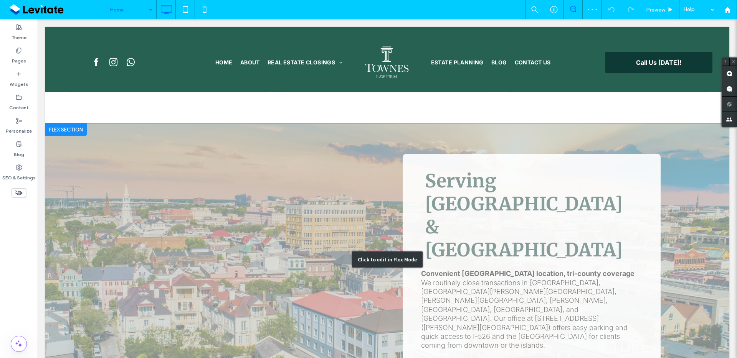
click at [596, 124] on div "Click to edit in Flex Mode" at bounding box center [387, 260] width 684 height 273
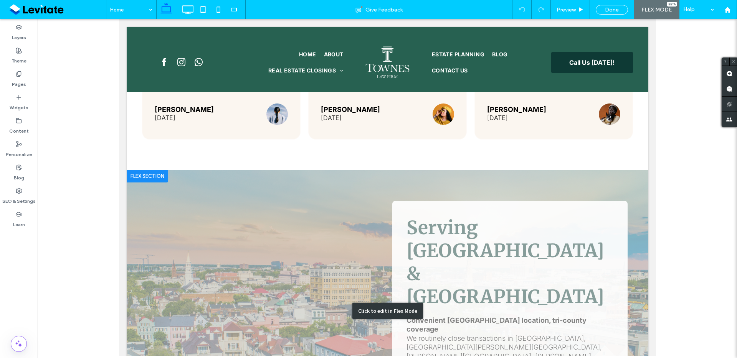
scroll to position [1385, 0]
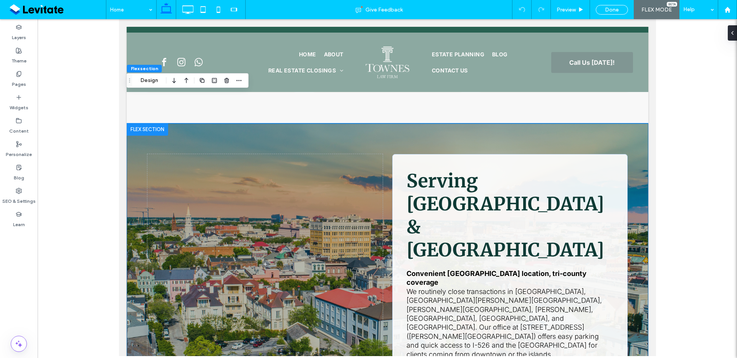
click at [443, 124] on div "Serving Mount Pleasant & Greater Charleston Convenient Mount Pleasant location,…" at bounding box center [387, 265] width 522 height 282
click at [150, 82] on button "Design" at bounding box center [149, 80] width 28 height 9
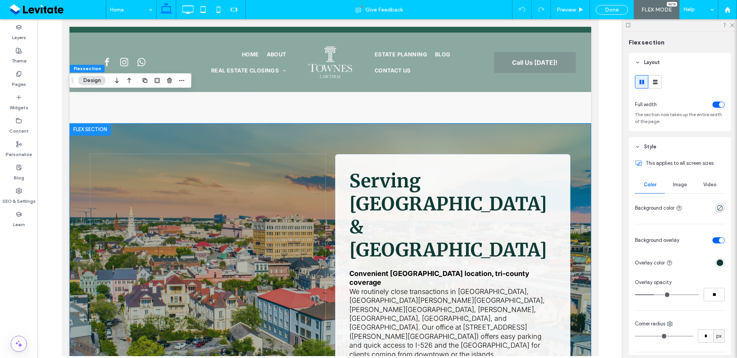
drag, startPoint x: 684, startPoint y: 186, endPoint x: 680, endPoint y: 199, distance: 13.7
click at [684, 186] on span "Image" at bounding box center [680, 185] width 14 height 6
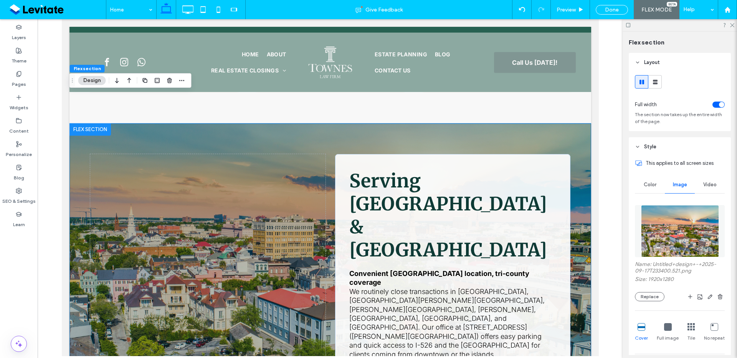
drag, startPoint x: 660, startPoint y: 296, endPoint x: 662, endPoint y: 291, distance: 5.7
click at [660, 296] on button "Replace" at bounding box center [650, 296] width 30 height 9
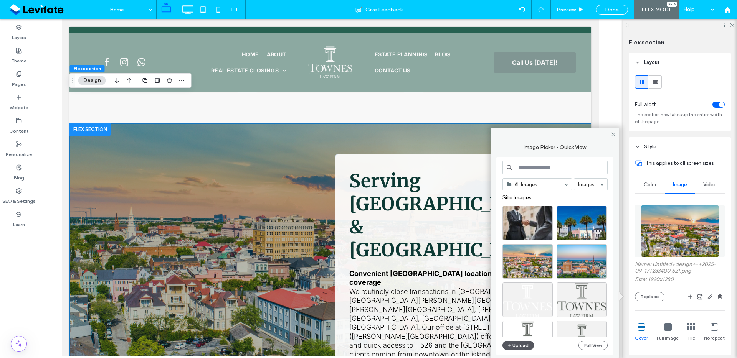
click at [522, 348] on button "Upload" at bounding box center [517, 345] width 31 height 9
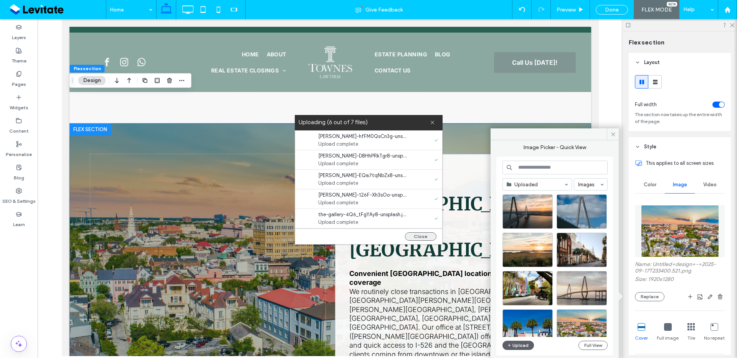
click at [418, 240] on button "Close" at bounding box center [420, 237] width 31 height 8
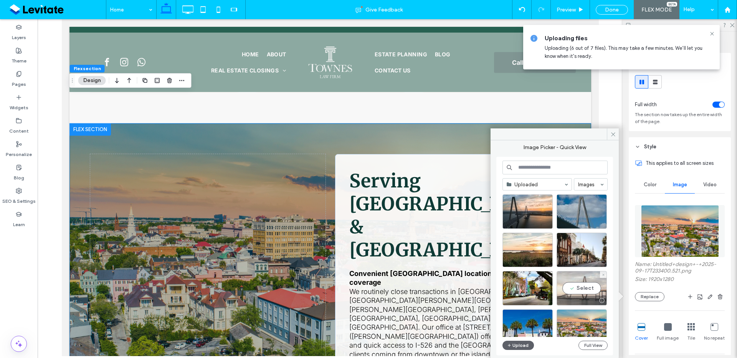
click at [582, 293] on div "Select" at bounding box center [582, 288] width 50 height 35
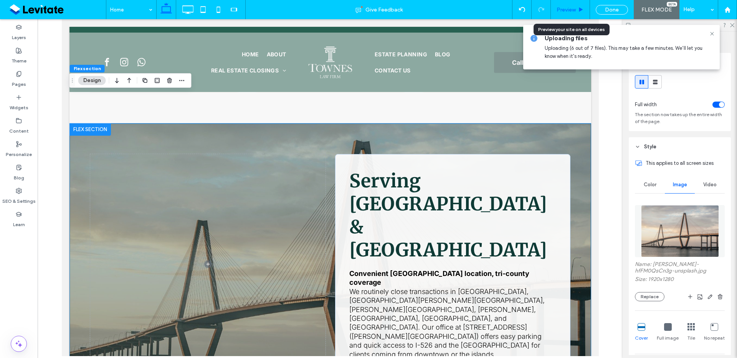
click at [583, 9] on icon at bounding box center [581, 10] width 6 height 6
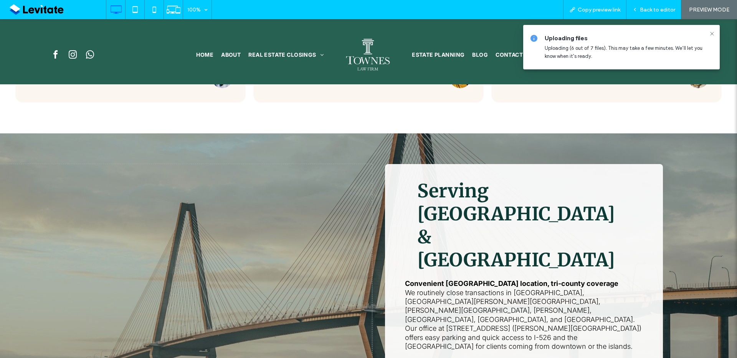
scroll to position [1287, 0]
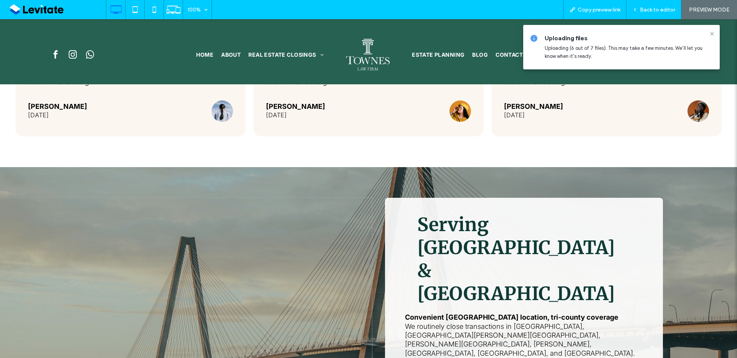
click at [689, 167] on div "Serving Mount Pleasant & Greater Charleston Convenient Mount Pleasant location,…" at bounding box center [368, 299] width 737 height 264
click at [651, 8] on span "Back to editor" at bounding box center [657, 10] width 35 height 7
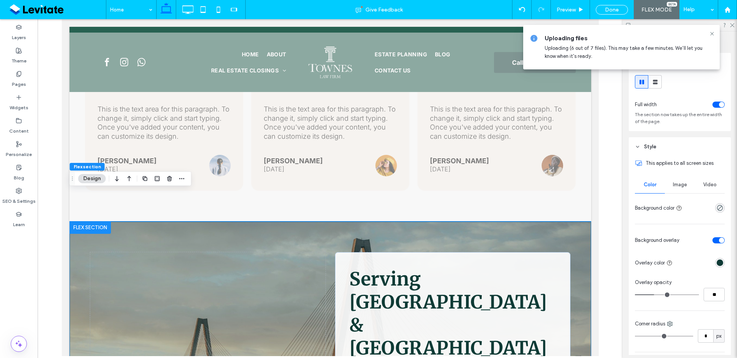
click at [566, 222] on div "Serving Mount Pleasant & Greater Charleston Convenient Mount Pleasant location,…" at bounding box center [330, 363] width 522 height 282
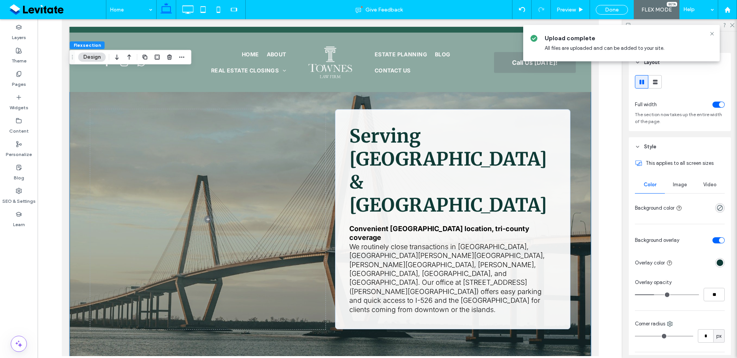
click at [678, 181] on div "Image" at bounding box center [680, 185] width 30 height 17
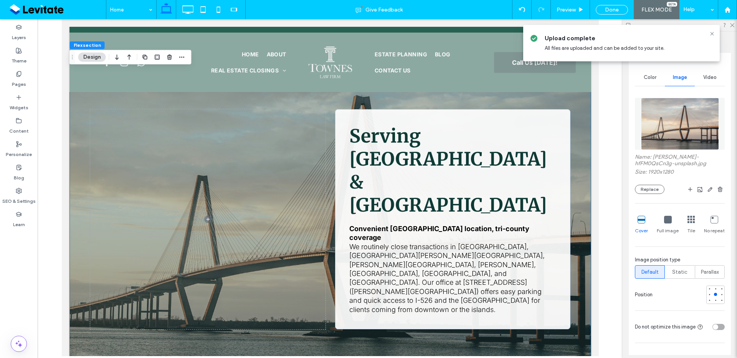
scroll to position [133, 0]
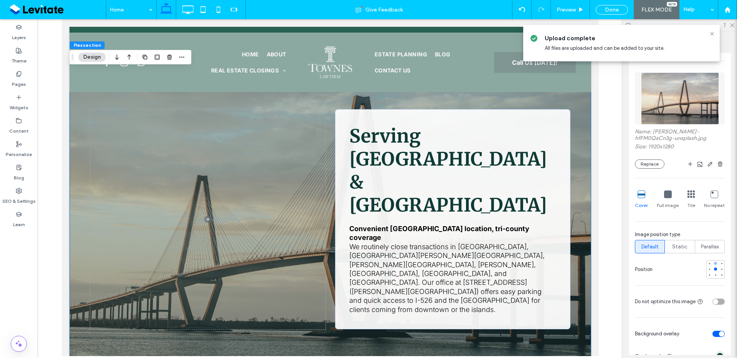
click at [714, 263] on div at bounding box center [715, 263] width 3 height 3
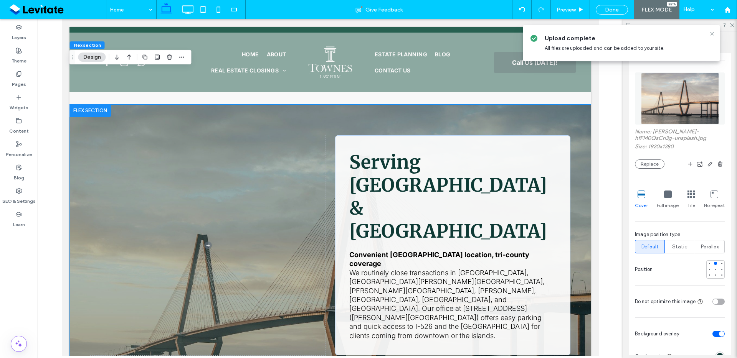
scroll to position [1353, 0]
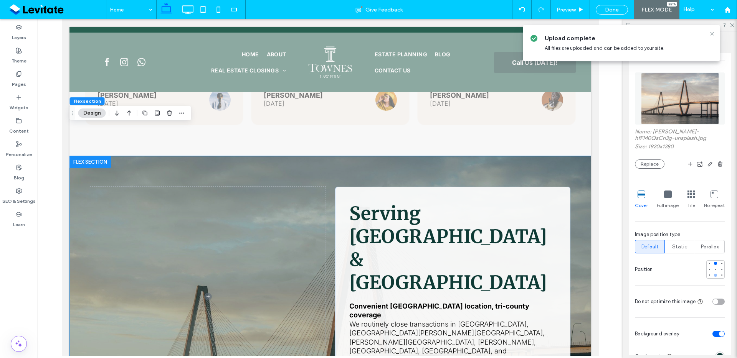
click at [713, 278] on div at bounding box center [715, 275] width 5 height 5
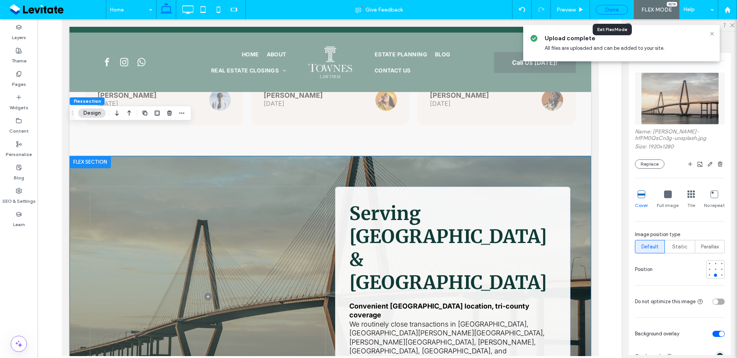
click at [614, 11] on div "Done" at bounding box center [612, 10] width 32 height 10
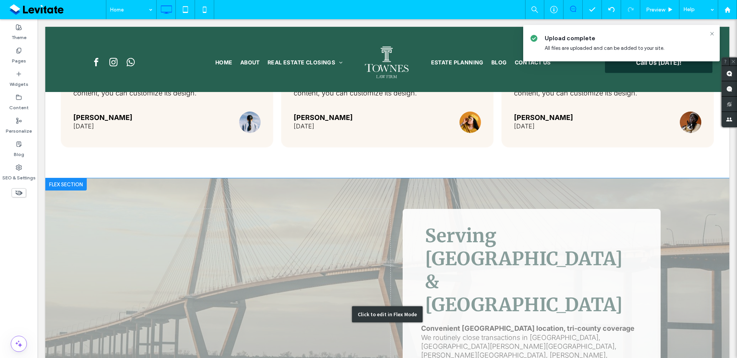
scroll to position [1330, 0]
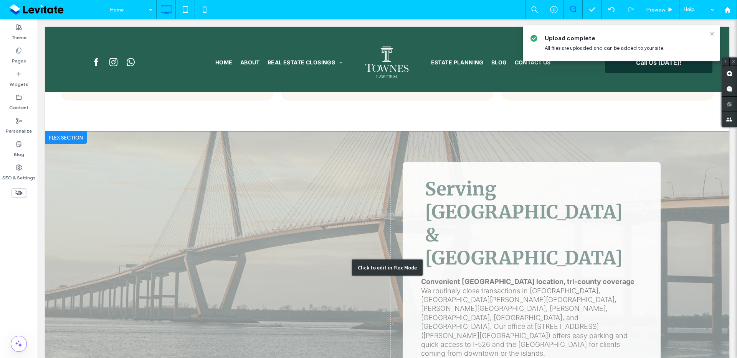
click at [661, 137] on div "Click to edit in Flex Mode" at bounding box center [387, 268] width 684 height 273
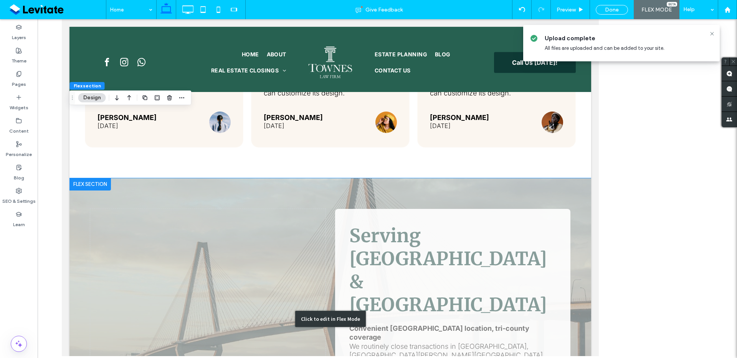
scroll to position [1368, 0]
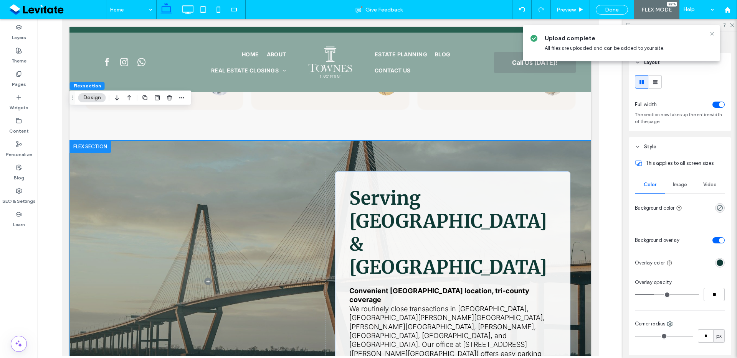
drag, startPoint x: 575, startPoint y: 134, endPoint x: 674, endPoint y: 178, distance: 109.0
click at [575, 141] on div "Serving Mount Pleasant & Greater Charleston Convenient Mount Pleasant location,…" at bounding box center [330, 282] width 522 height 282
click at [681, 185] on span "Image" at bounding box center [680, 185] width 14 height 6
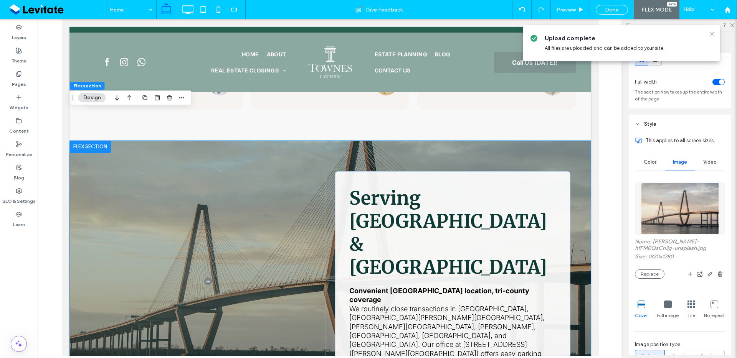
scroll to position [122, 0]
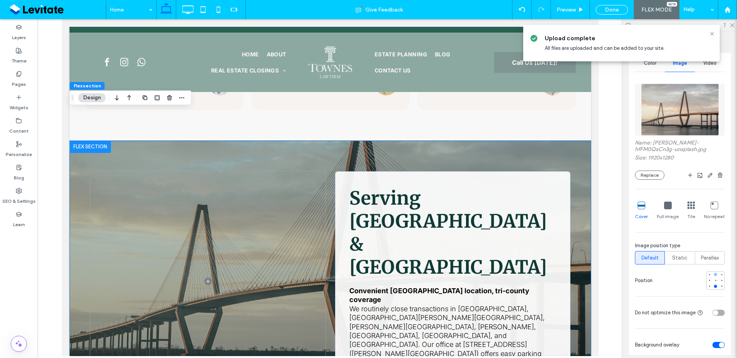
click at [714, 274] on div at bounding box center [715, 274] width 3 height 3
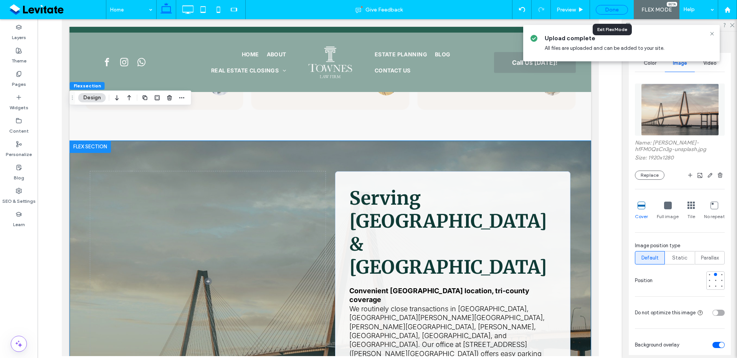
drag, startPoint x: 617, startPoint y: 8, endPoint x: 500, endPoint y: 117, distance: 160.0
click at [617, 8] on div "Done" at bounding box center [612, 10] width 32 height 10
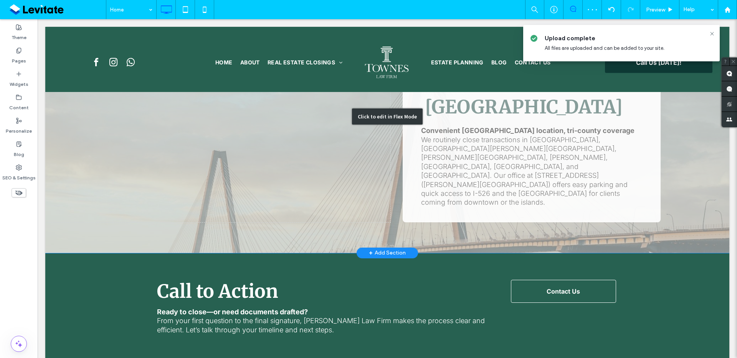
scroll to position [1219, 0]
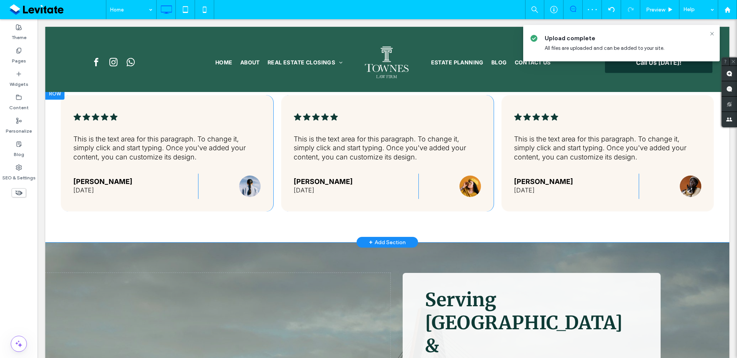
click at [618, 207] on div ".cls-1-1670365560-1670365560 { fill: #00000; stroke-width: 0px; } This is the t…" at bounding box center [387, 165] width 684 height 155
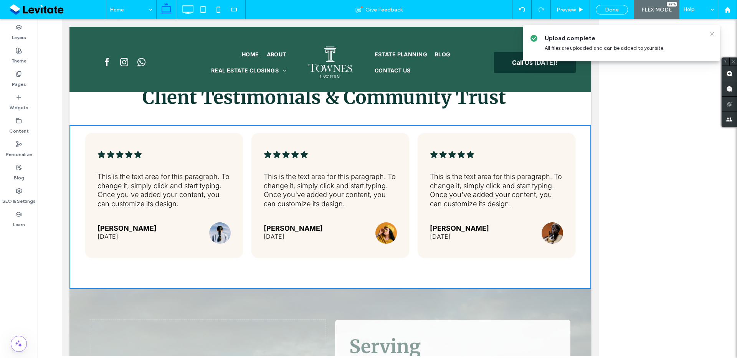
scroll to position [1257, 0]
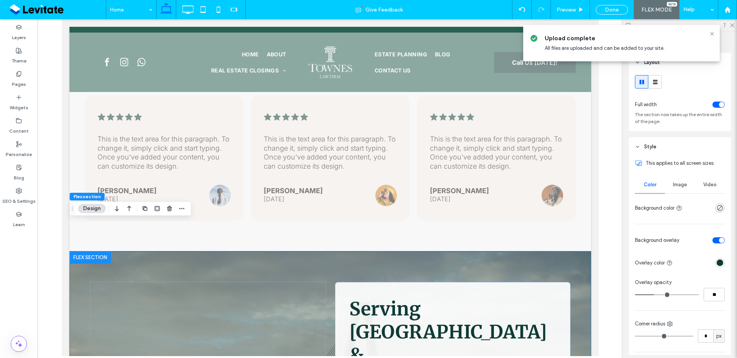
click at [673, 182] on span "Image" at bounding box center [680, 185] width 14 height 6
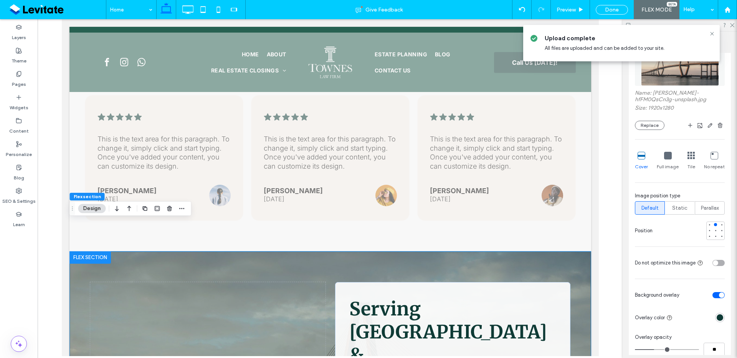
scroll to position [173, 0]
click at [719, 233] on div at bounding box center [721, 235] width 5 height 5
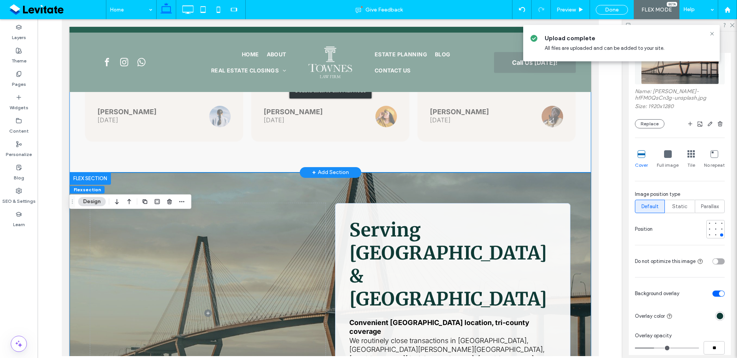
scroll to position [1413, 0]
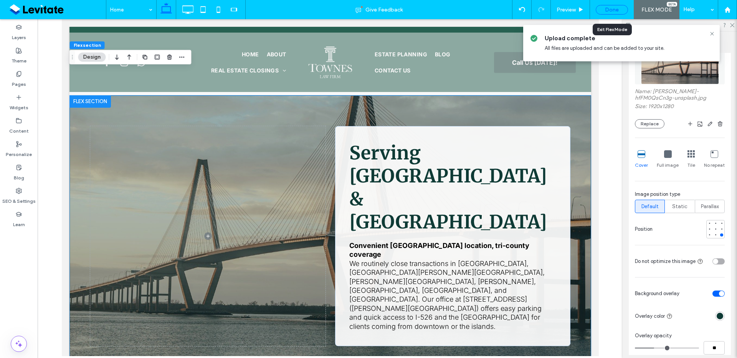
drag, startPoint x: 614, startPoint y: 8, endPoint x: 577, endPoint y: 0, distance: 38.0
click at [614, 8] on div "Done" at bounding box center [612, 10] width 32 height 10
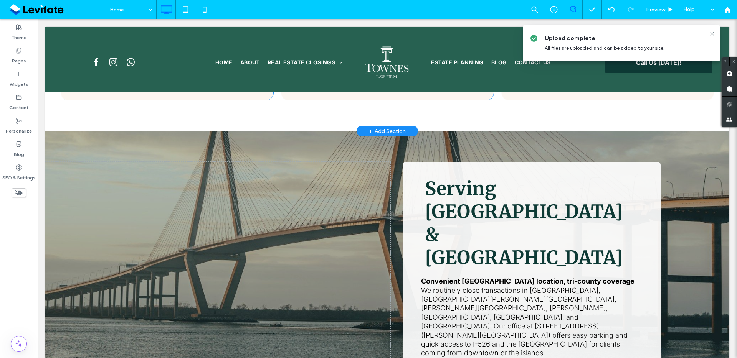
scroll to position [1331, 0]
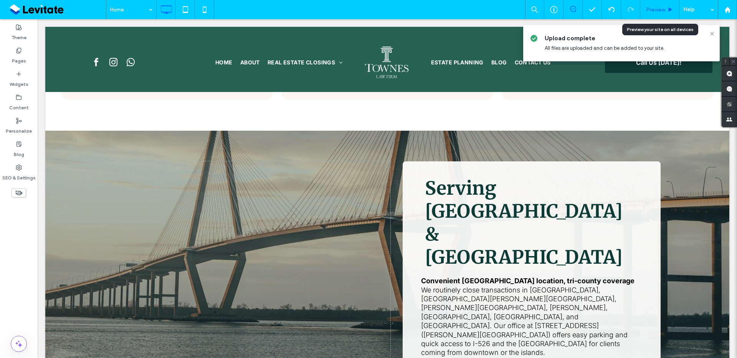
click at [670, 8] on use at bounding box center [671, 9] width 4 height 4
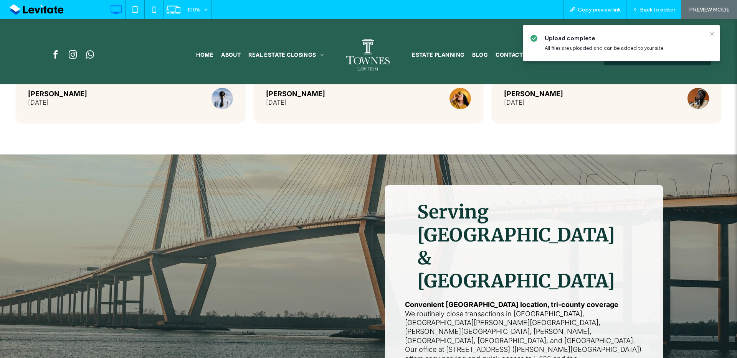
scroll to position [1105, 0]
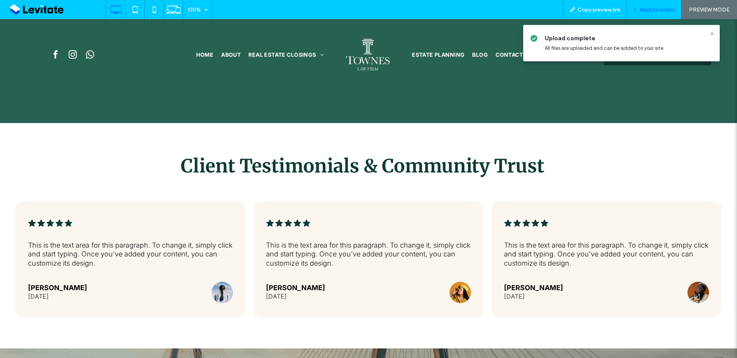
click at [643, 9] on span "Back to editor" at bounding box center [657, 10] width 35 height 7
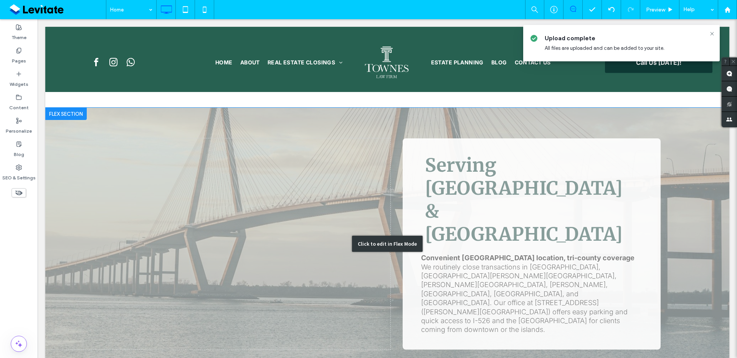
click at [678, 154] on div "Click to edit in Flex Mode" at bounding box center [387, 244] width 684 height 273
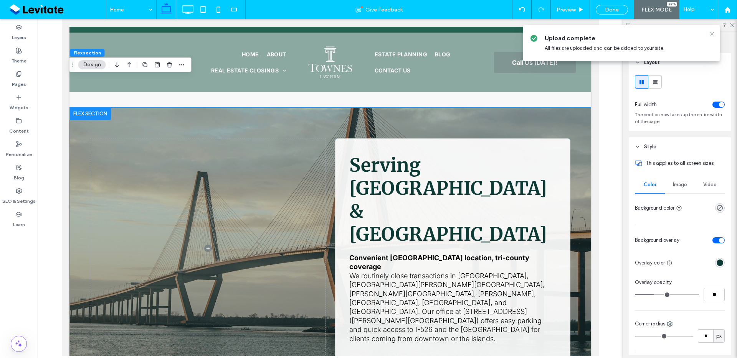
drag, startPoint x: 576, startPoint y: 104, endPoint x: 678, endPoint y: 165, distance: 119.1
click at [576, 108] on div "Serving Mount Pleasant & Greater Charleston Convenient Mount Pleasant location,…" at bounding box center [330, 249] width 522 height 282
click at [673, 179] on div "Image" at bounding box center [680, 185] width 30 height 17
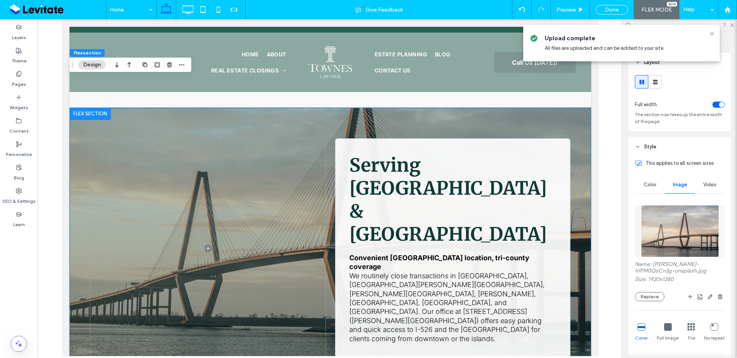
click at [664, 294] on div at bounding box center [694, 296] width 60 height 9
click at [658, 296] on button "Replace" at bounding box center [650, 296] width 30 height 9
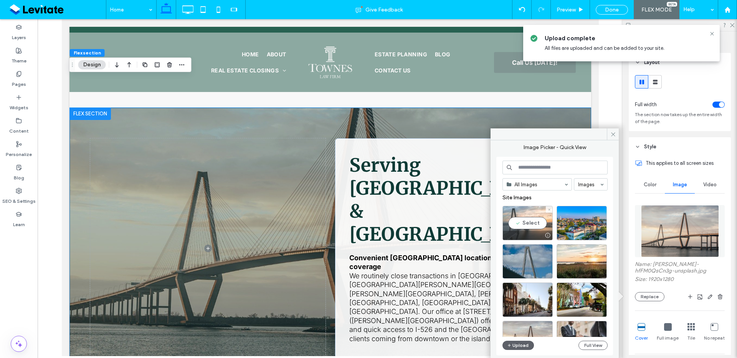
click at [536, 233] on div at bounding box center [528, 235] width 50 height 9
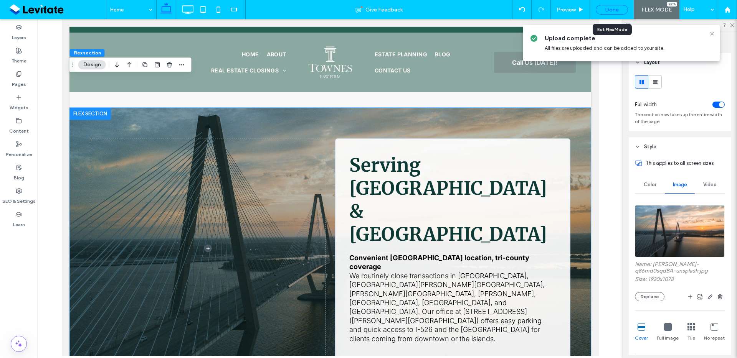
drag, startPoint x: 606, startPoint y: 11, endPoint x: 654, endPoint y: 148, distance: 145.7
click at [606, 11] on div "Done" at bounding box center [612, 10] width 32 height 10
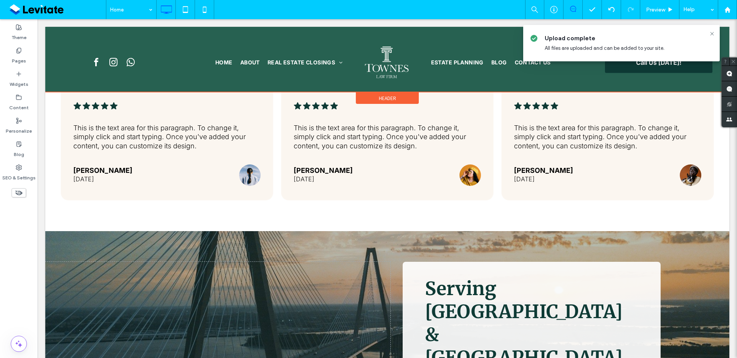
scroll to position [1239, 0]
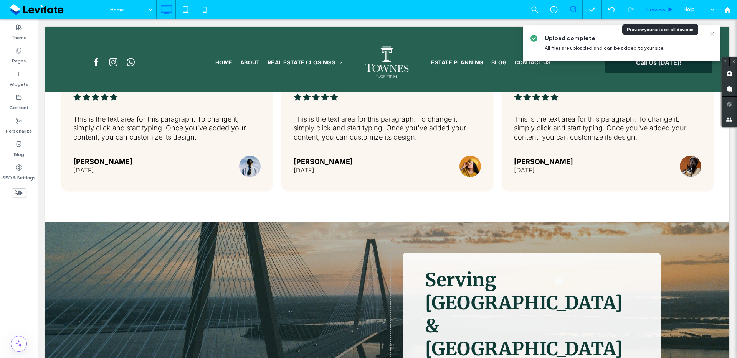
click at [660, 10] on span "Preview" at bounding box center [655, 10] width 19 height 7
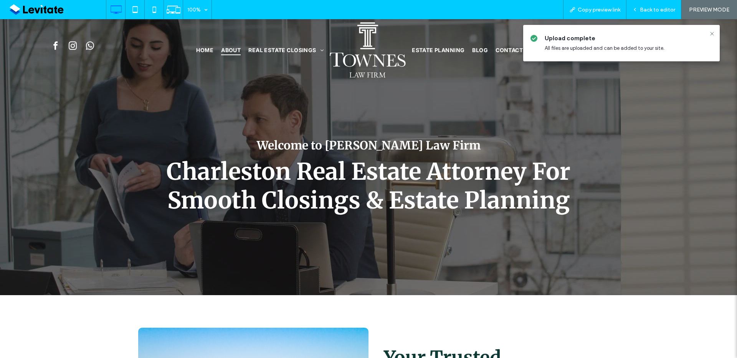
click at [231, 49] on span "About" at bounding box center [231, 50] width 20 height 10
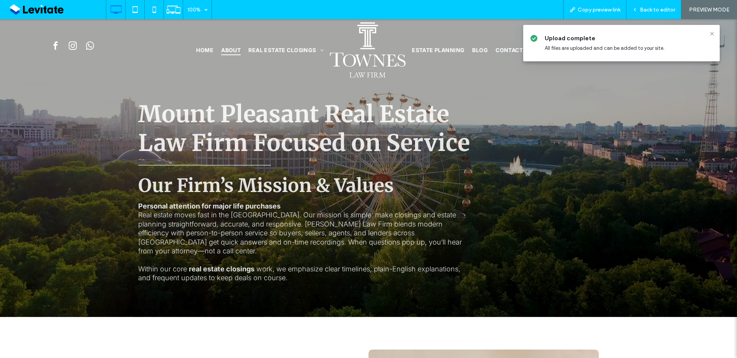
click at [643, 108] on div at bounding box center [368, 168] width 737 height 298
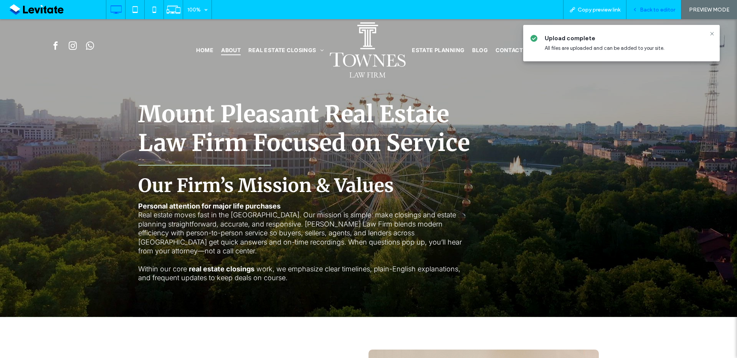
click at [642, 7] on span "Back to editor" at bounding box center [657, 10] width 35 height 7
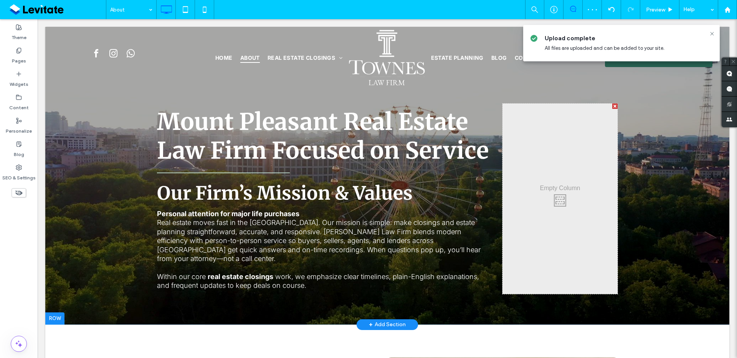
click at [560, 310] on div at bounding box center [387, 176] width 684 height 298
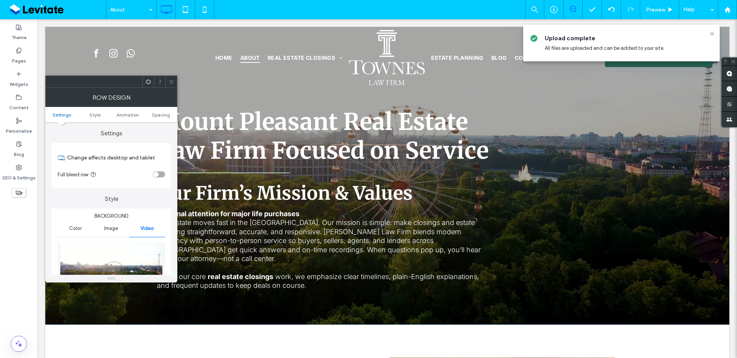
scroll to position [159, 0]
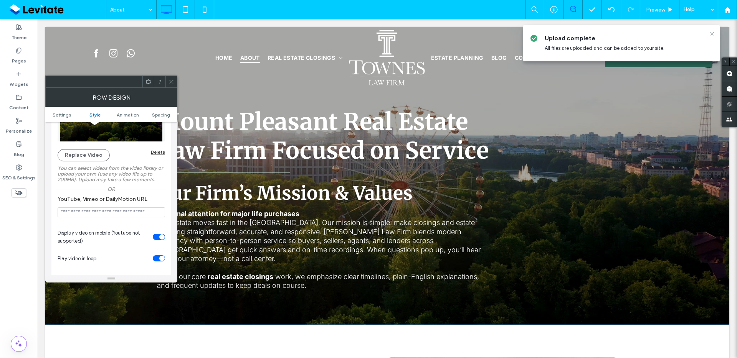
click at [162, 154] on div "Delete" at bounding box center [158, 152] width 14 height 6
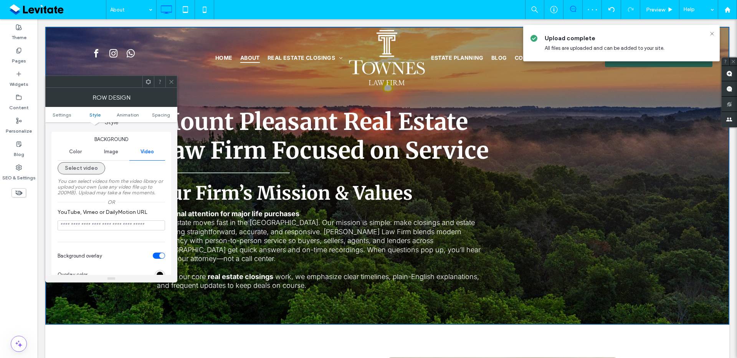
scroll to position [76, 0]
click at [114, 152] on span "Image" at bounding box center [111, 152] width 14 height 6
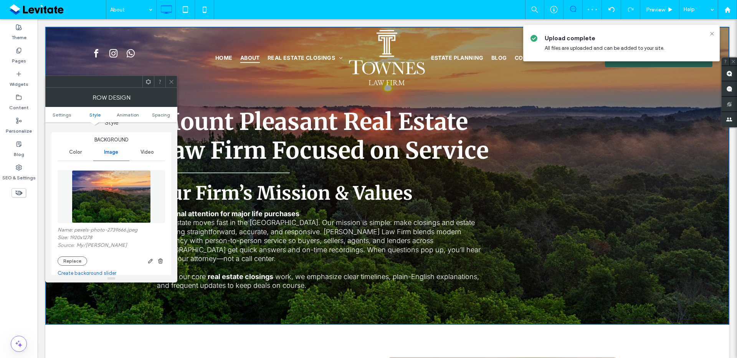
click at [66, 269] on div "Name: pexels-photo-2739666.jpeg Size: 1920x1278 Source: My / [PERSON_NAME] Repl…" at bounding box center [111, 216] width 107 height 107
click at [68, 266] on div "Name: pexels-photo-2739666.jpeg Size: 1920x1278 Source: My / [PERSON_NAME] Repl…" at bounding box center [111, 216] width 107 height 107
click at [70, 264] on button "Replace" at bounding box center [73, 261] width 30 height 9
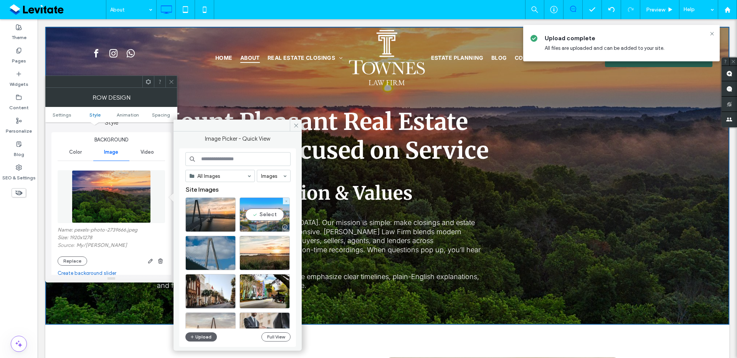
click at [266, 220] on div "Select" at bounding box center [265, 215] width 50 height 35
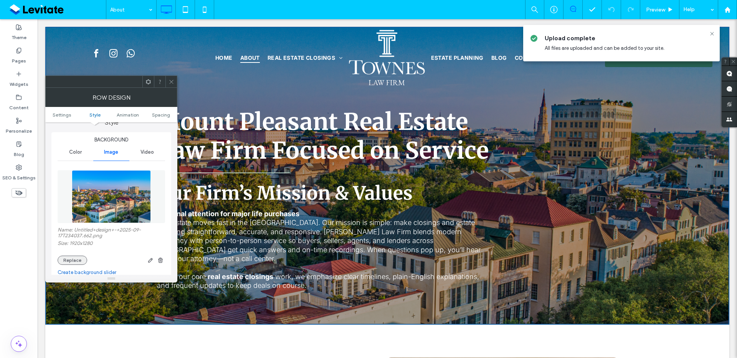
click at [78, 259] on button "Replace" at bounding box center [73, 260] width 30 height 9
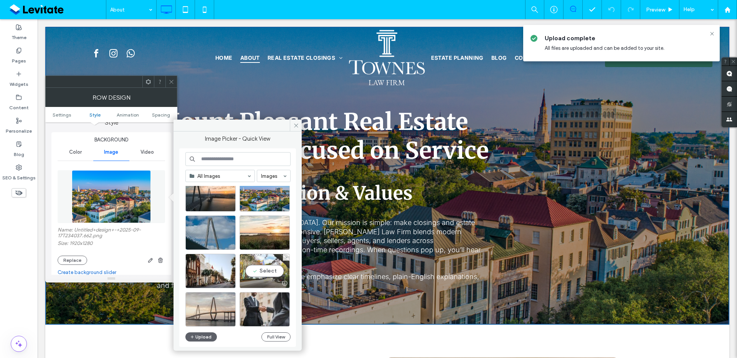
scroll to position [25, 0]
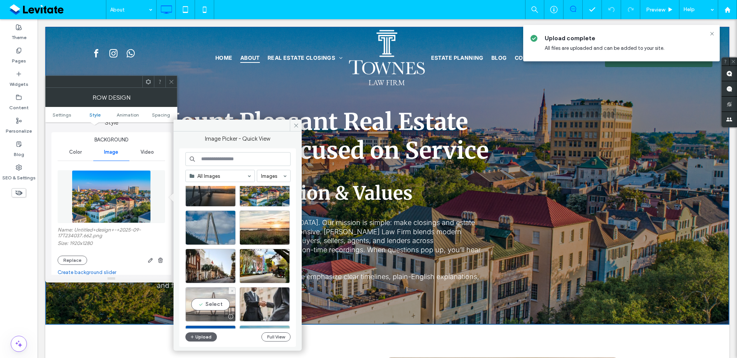
click at [216, 304] on div "Select" at bounding box center [210, 304] width 50 height 35
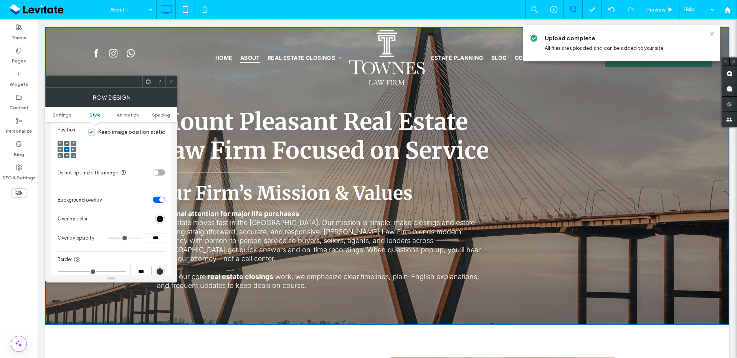
scroll to position [291, 0]
click at [160, 239] on input "***" at bounding box center [155, 238] width 19 height 10
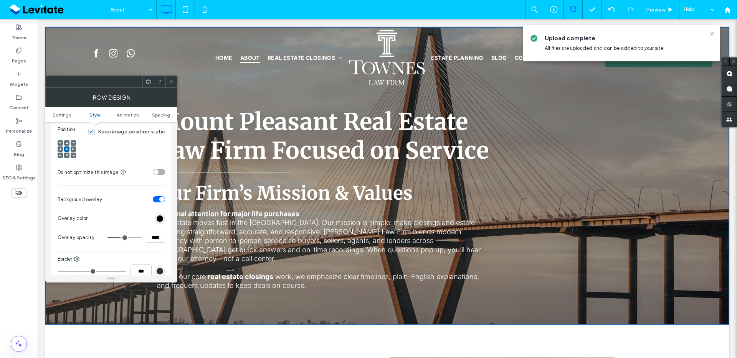
type input "****"
type input "***"
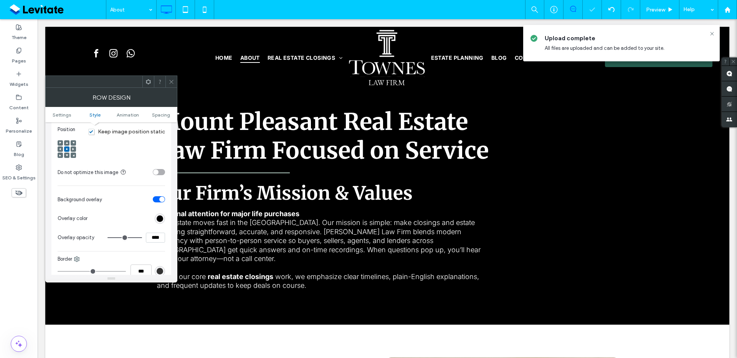
click at [159, 238] on input "****" at bounding box center [155, 238] width 19 height 10
type input "***"
type input "**"
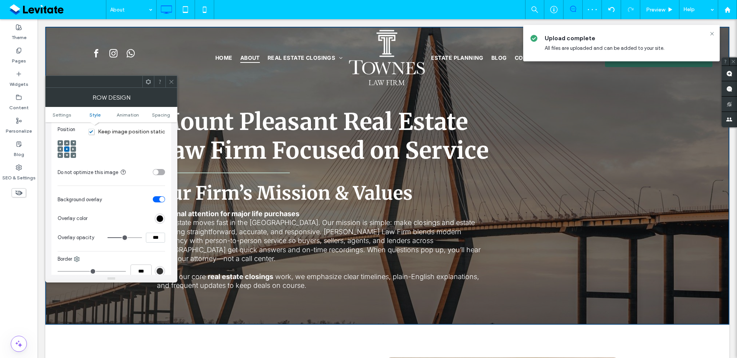
drag, startPoint x: 173, startPoint y: 82, endPoint x: 297, endPoint y: 42, distance: 130.2
click at [173, 82] on icon at bounding box center [172, 82] width 6 height 6
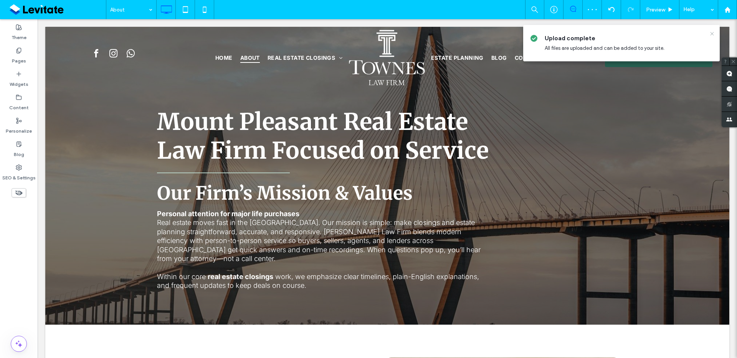
click at [710, 35] on icon at bounding box center [712, 34] width 6 height 6
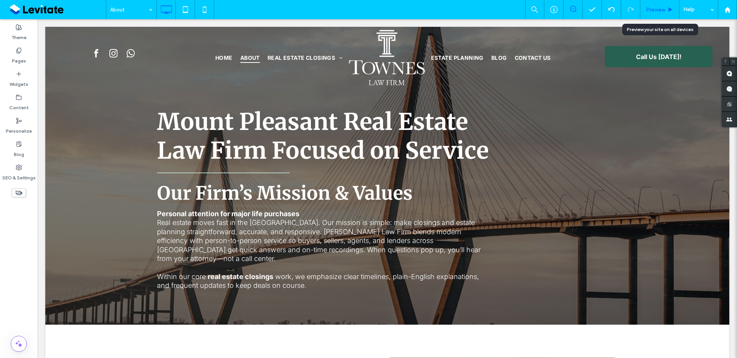
click at [658, 8] on span "Preview" at bounding box center [655, 10] width 19 height 7
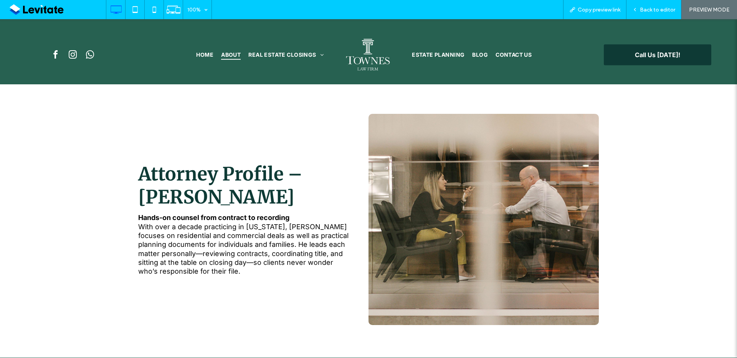
scroll to position [273, 0]
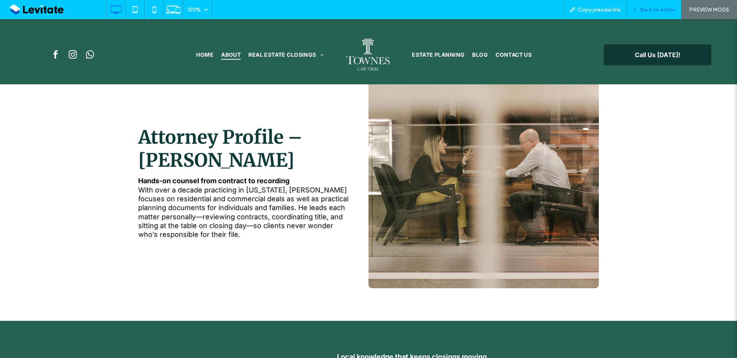
click at [642, 7] on span "Back to editor" at bounding box center [657, 10] width 35 height 7
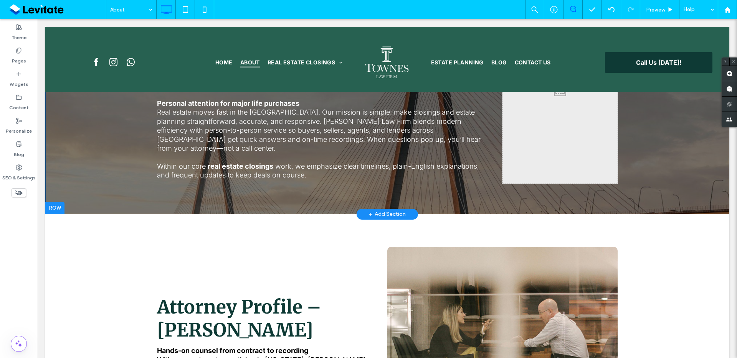
scroll to position [195, 0]
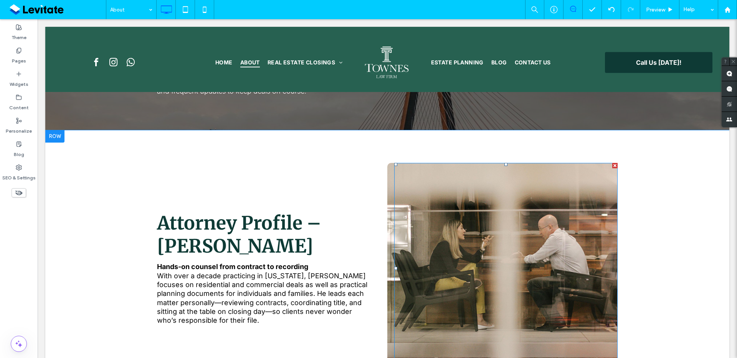
click at [450, 228] on div at bounding box center [505, 268] width 223 height 211
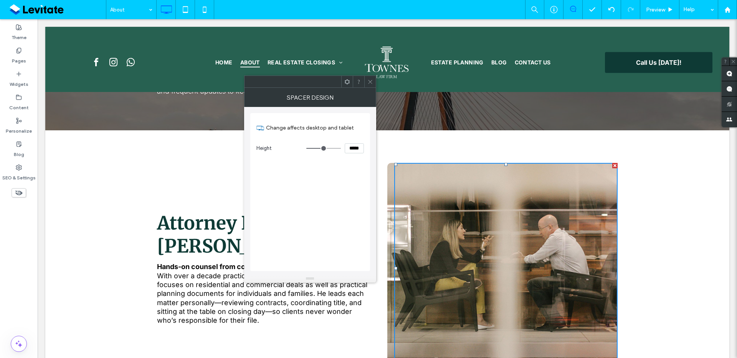
click at [384, 167] on div "Attorney Profile – William Townes Hands-on counsel from contract to recording W…" at bounding box center [387, 268] width 461 height 211
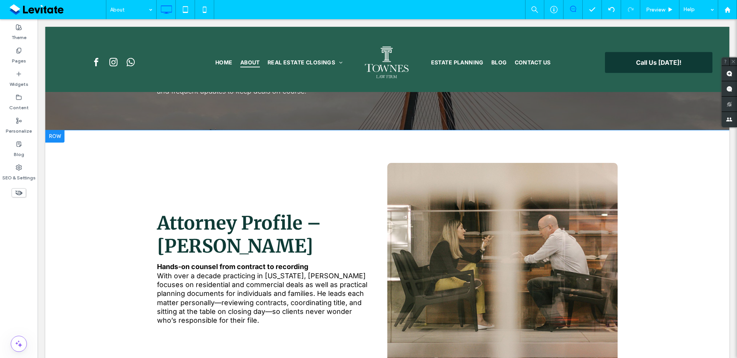
click at [387, 167] on div "Click To Paste" at bounding box center [502, 268] width 230 height 211
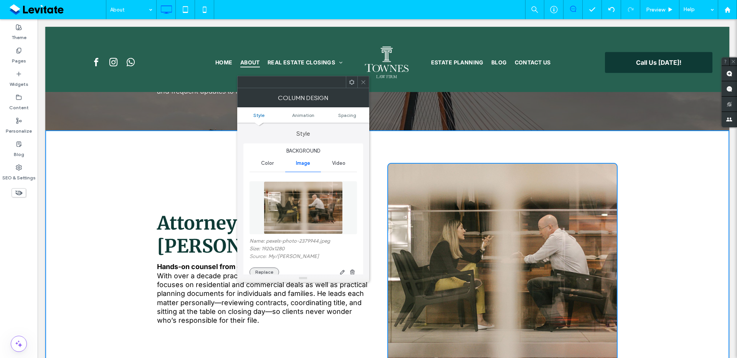
click at [263, 268] on div "Name: pexels-photo-2379944.jpeg Size: 1920x1280 Source: My / Marcelo Dias Repla…" at bounding box center [302, 257] width 107 height 39
click at [263, 270] on button "Replace" at bounding box center [264, 272] width 30 height 9
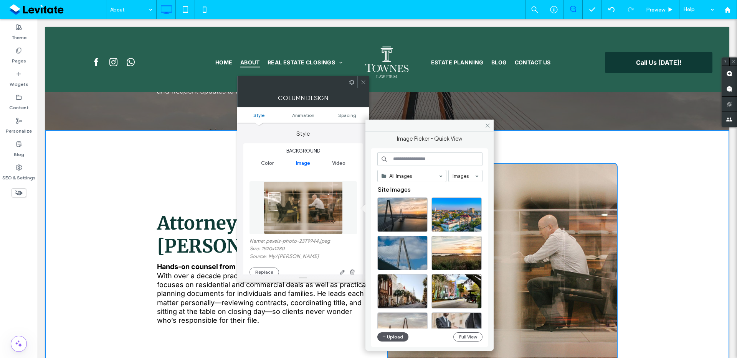
click at [391, 338] on button "Upload" at bounding box center [392, 337] width 31 height 9
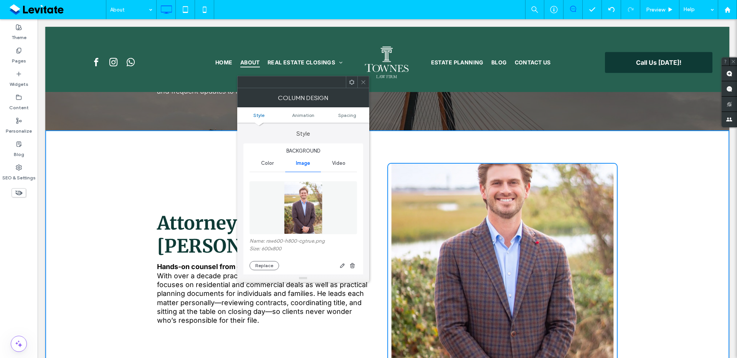
click at [359, 78] on div at bounding box center [363, 82] width 12 height 12
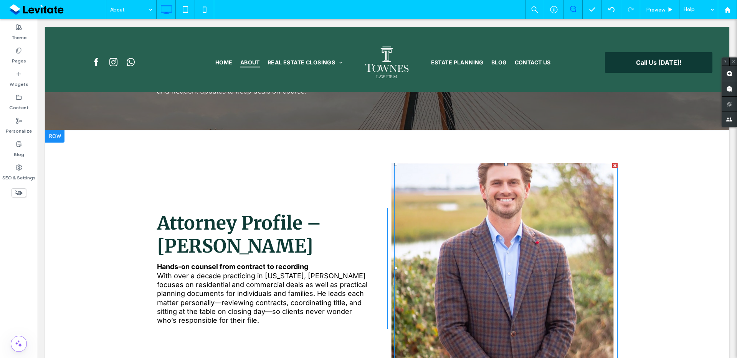
click at [516, 223] on div at bounding box center [505, 268] width 223 height 211
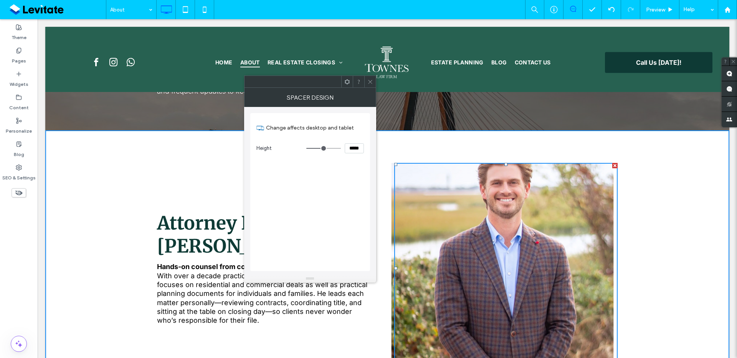
click at [368, 78] on span at bounding box center [370, 82] width 6 height 12
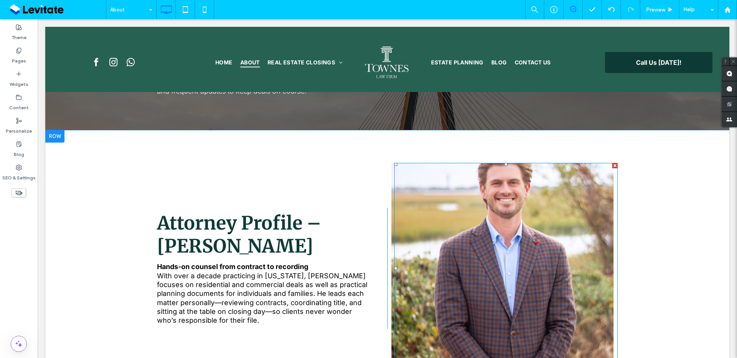
click at [394, 170] on div at bounding box center [505, 268] width 223 height 211
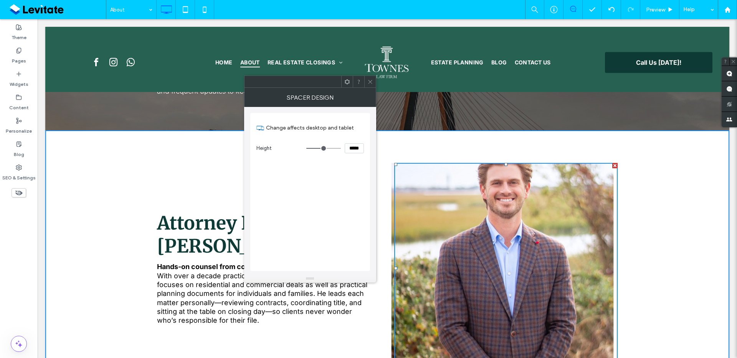
click at [390, 168] on div "Click To Paste" at bounding box center [502, 268] width 230 height 211
click at [368, 83] on icon at bounding box center [370, 82] width 6 height 6
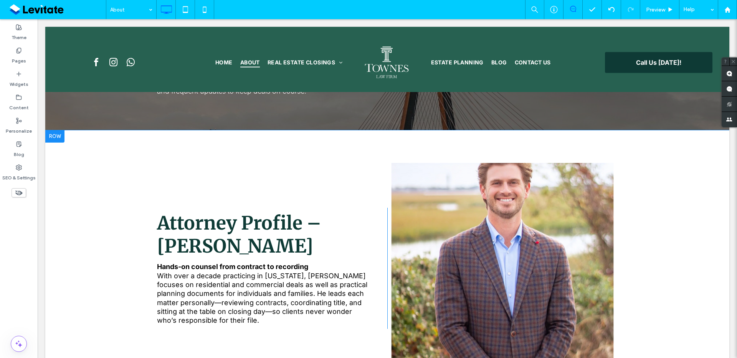
click at [390, 164] on div "Click To Paste" at bounding box center [502, 268] width 230 height 211
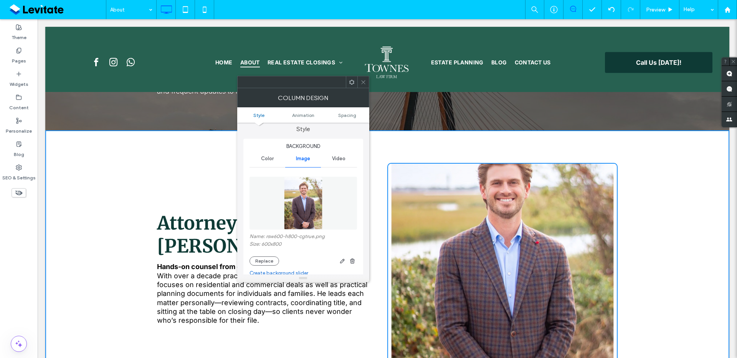
scroll to position [11, 0]
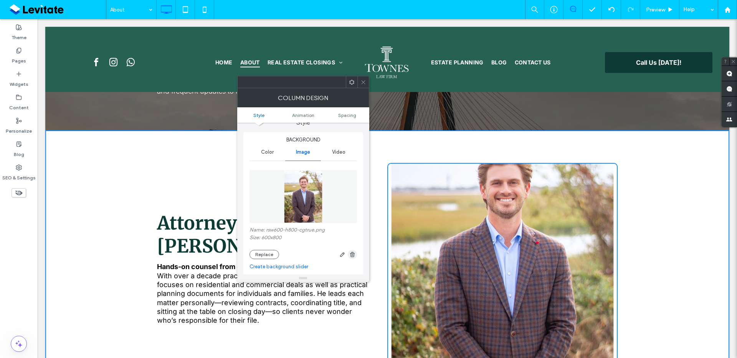
click at [354, 253] on icon "button" at bounding box center [352, 255] width 6 height 6
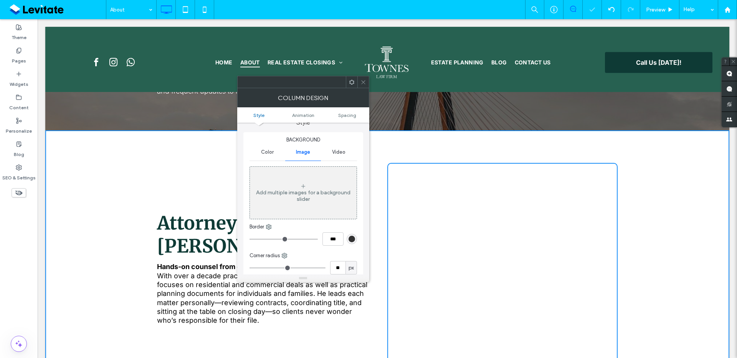
click at [295, 195] on div "Add multiple images for a background slider" at bounding box center [303, 196] width 107 height 13
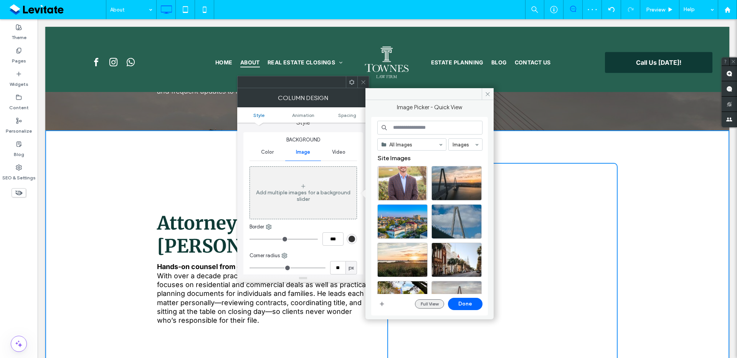
drag, startPoint x: 461, startPoint y: 303, endPoint x: 432, endPoint y: 304, distance: 28.4
click at [432, 304] on div "Full View Done" at bounding box center [449, 304] width 68 height 12
click at [432, 304] on button "Full View" at bounding box center [429, 304] width 29 height 9
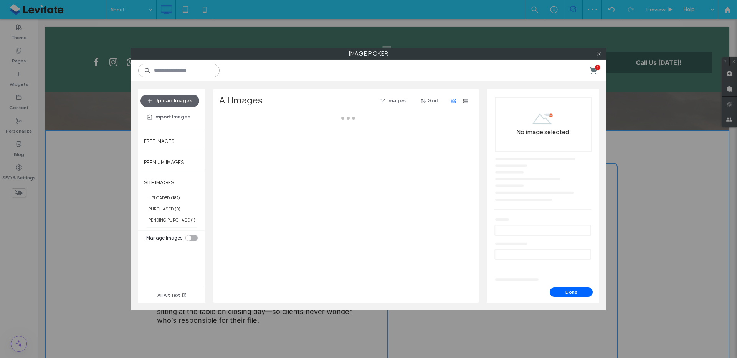
click at [174, 75] on input at bounding box center [178, 71] width 81 height 14
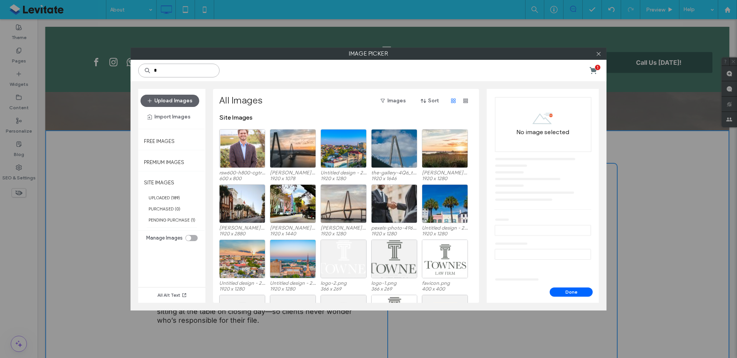
type input "*"
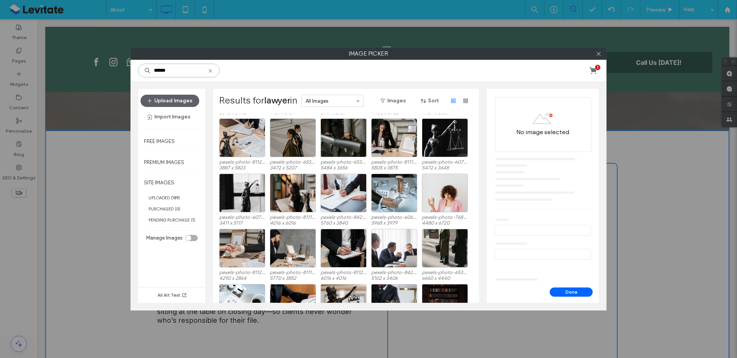
scroll to position [1072, 0]
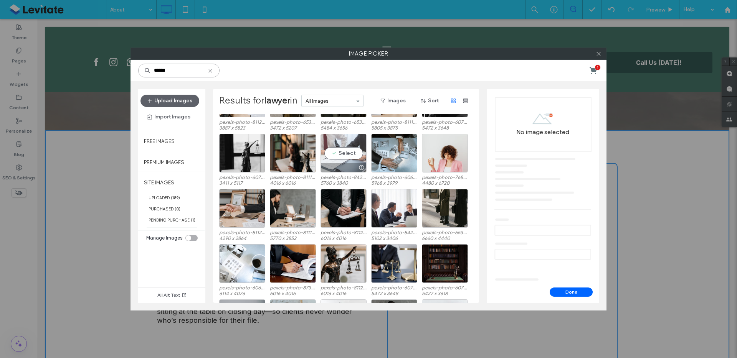
type input "******"
click at [336, 159] on div "Select" at bounding box center [343, 153] width 46 height 39
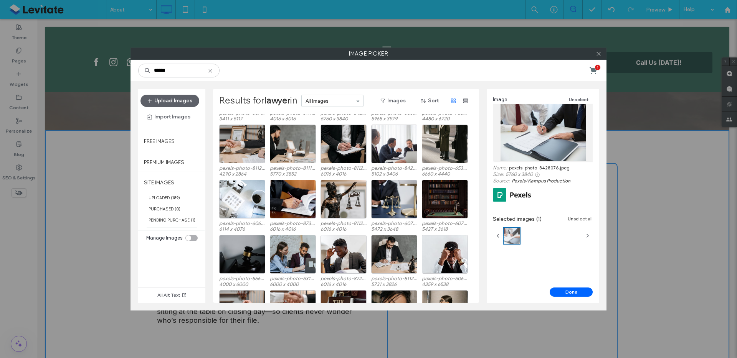
scroll to position [1137, 0]
click at [375, 208] on div "Select" at bounding box center [394, 199] width 46 height 39
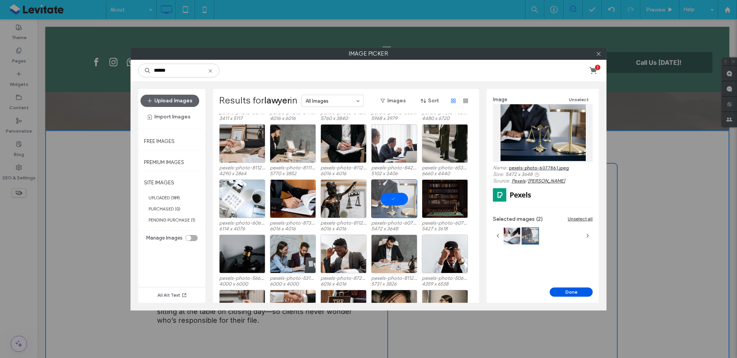
click at [577, 289] on button "Done" at bounding box center [571, 292] width 43 height 9
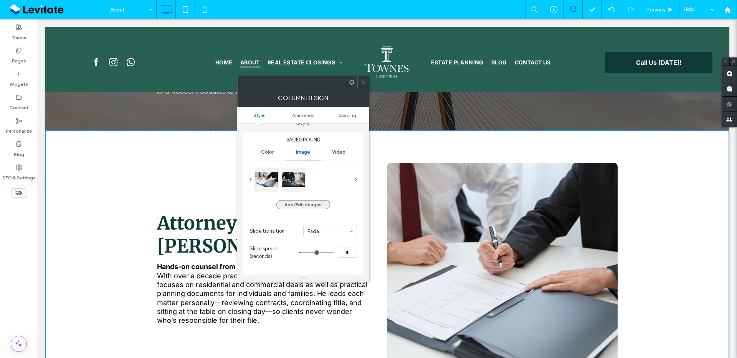
click at [312, 207] on button "Add/Edit images" at bounding box center [303, 204] width 54 height 9
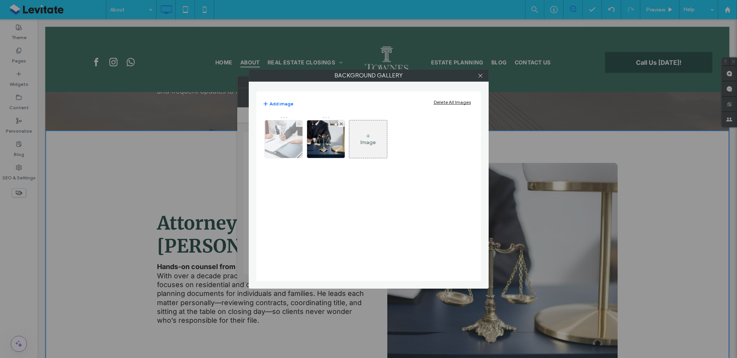
click at [299, 126] on span at bounding box center [298, 124] width 3 height 7
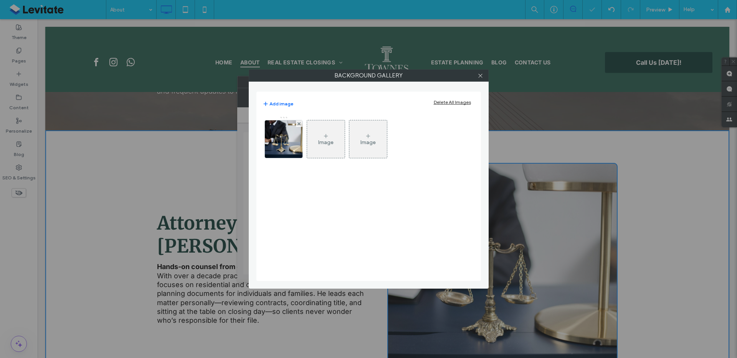
drag, startPoint x: 490, startPoint y: 74, endPoint x: 486, endPoint y: 76, distance: 4.4
click at [488, 75] on div "Background Gallery Add image Delete All Images Image Image" at bounding box center [368, 179] width 737 height 358
click at [485, 76] on div at bounding box center [481, 76] width 12 height 12
click at [479, 76] on use at bounding box center [480, 76] width 4 height 4
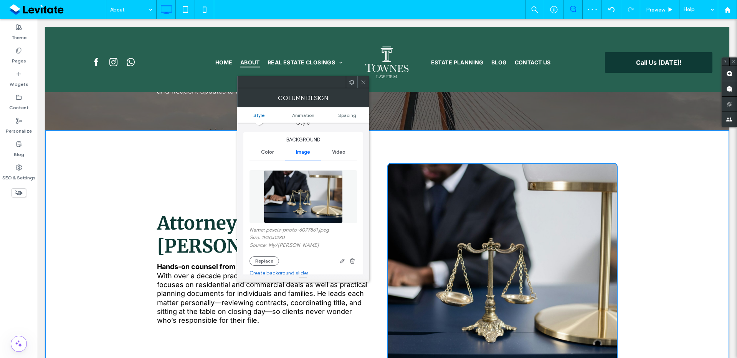
click at [529, 215] on div at bounding box center [505, 268] width 223 height 211
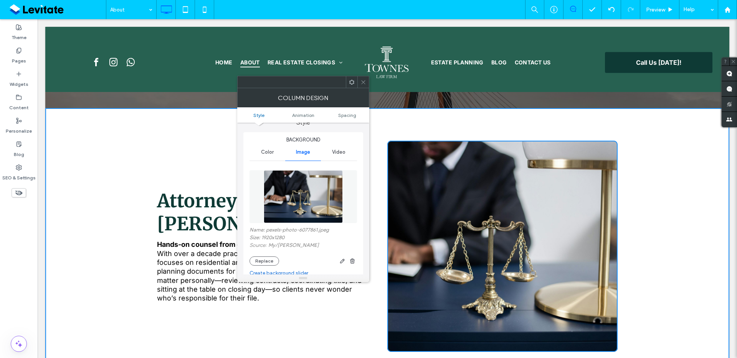
scroll to position [205, 0]
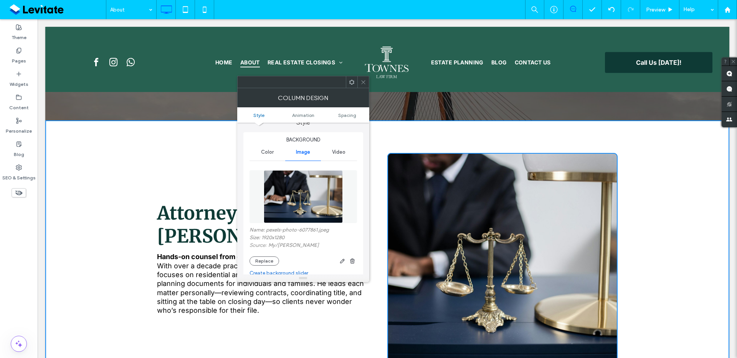
click at [509, 205] on div at bounding box center [505, 258] width 223 height 211
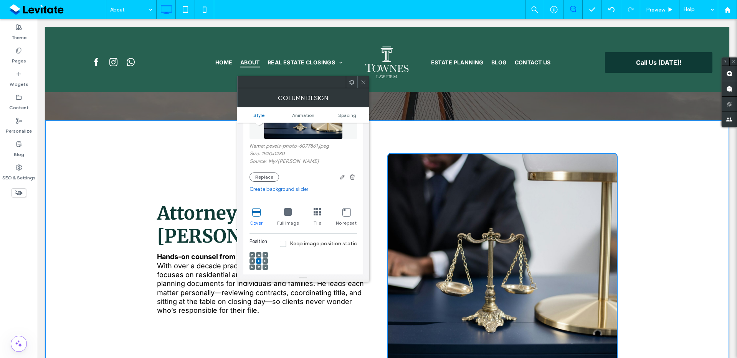
scroll to position [100, 0]
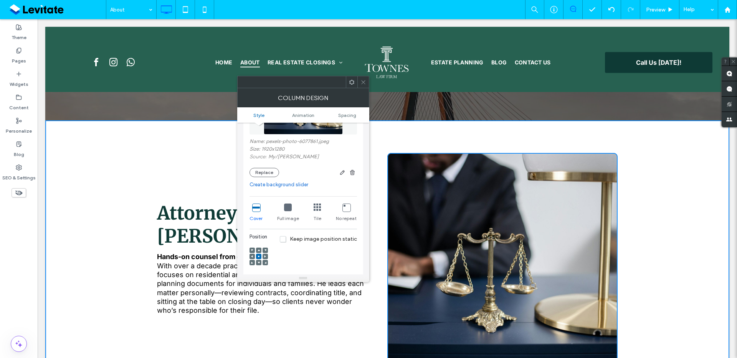
click at [253, 256] on div at bounding box center [251, 256] width 5 height 5
click at [249, 256] on div at bounding box center [251, 256] width 5 height 5
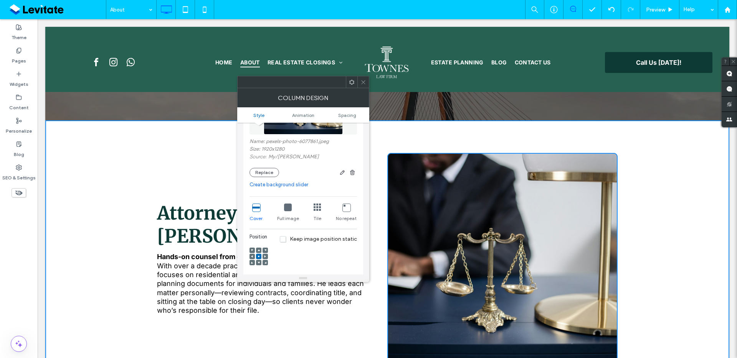
click at [250, 256] on div at bounding box center [251, 256] width 5 height 5
click at [252, 256] on use at bounding box center [252, 257] width 2 height 2
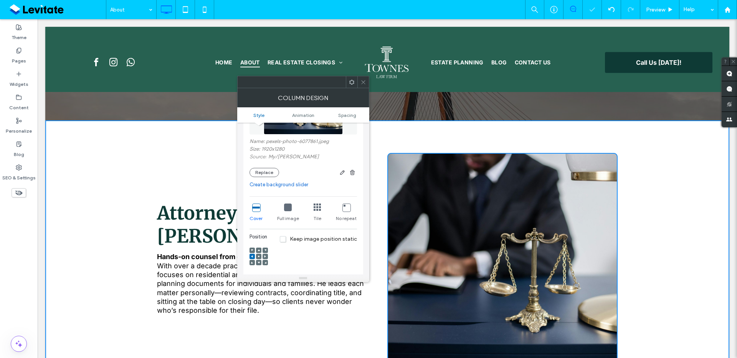
click at [252, 256] on use at bounding box center [252, 257] width 2 height 2
click at [360, 82] on div at bounding box center [363, 82] width 12 height 12
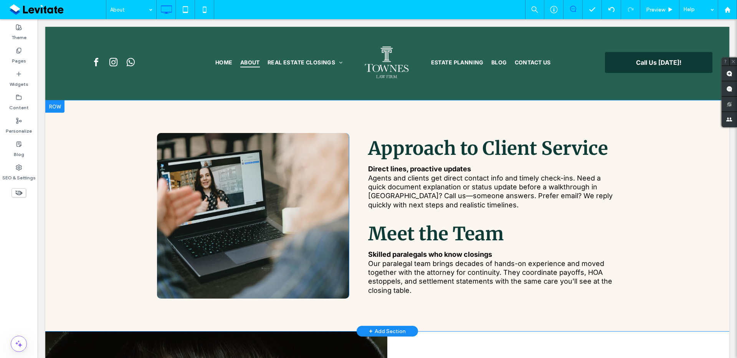
scroll to position [625, 0]
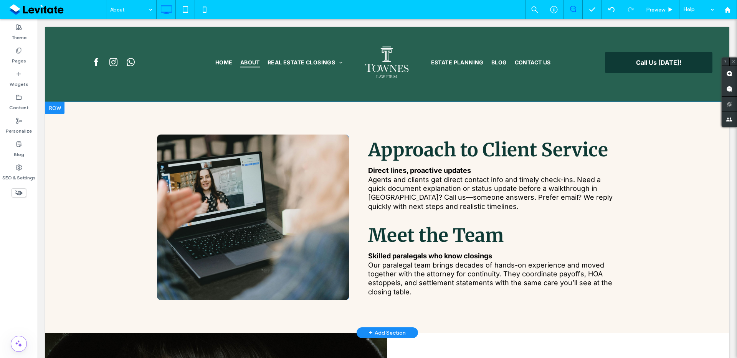
click at [283, 249] on div "Click To Paste" at bounding box center [253, 218] width 192 height 166
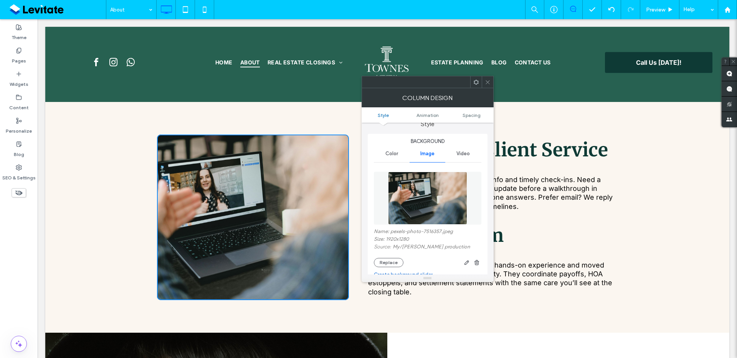
scroll to position [17, 0]
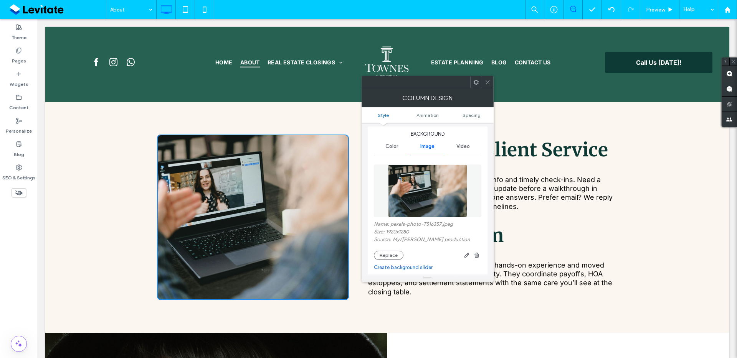
drag, startPoint x: 395, startPoint y: 254, endPoint x: 411, endPoint y: 259, distance: 17.4
click at [395, 254] on button "Replace" at bounding box center [389, 255] width 30 height 9
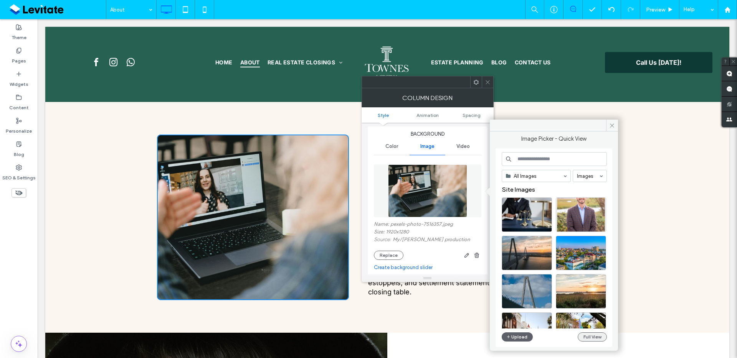
click at [580, 337] on button "Full View" at bounding box center [592, 337] width 29 height 9
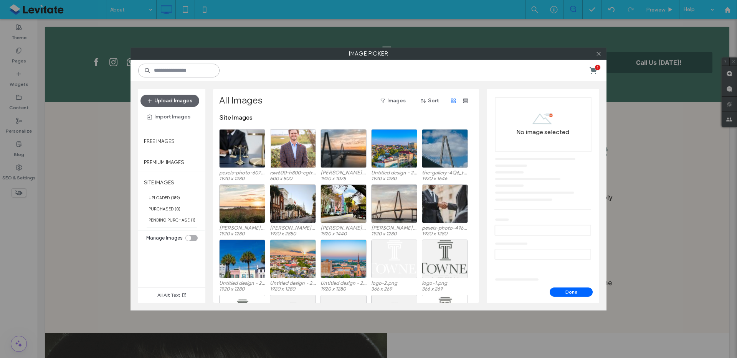
click at [193, 71] on input at bounding box center [178, 71] width 81 height 14
type input "**********"
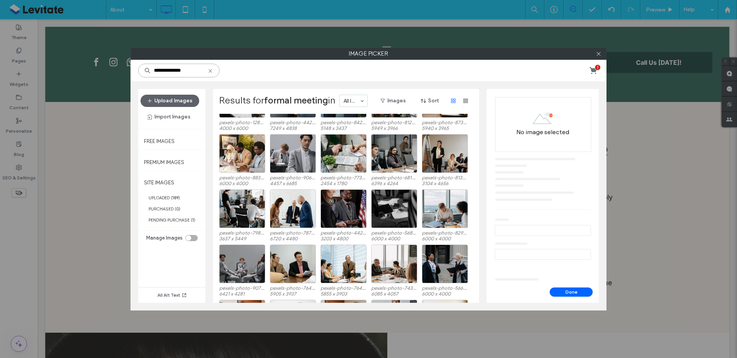
scroll to position [198, 0]
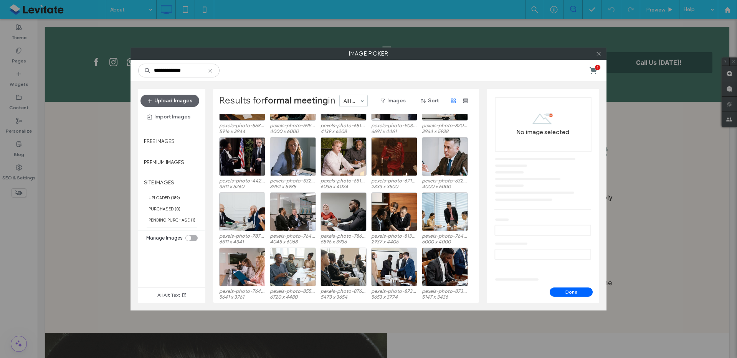
scroll to position [1375, 0]
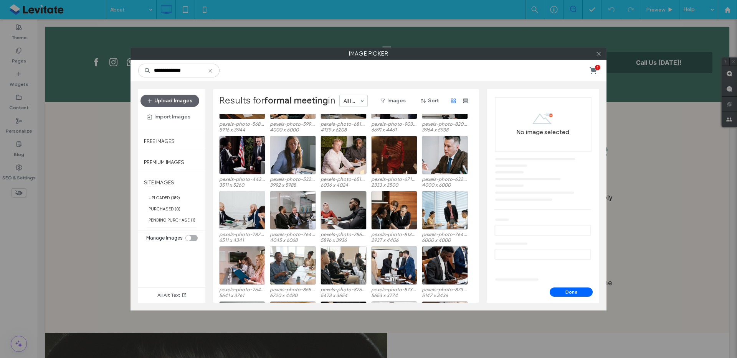
click at [176, 73] on input "**********" at bounding box center [178, 71] width 81 height 14
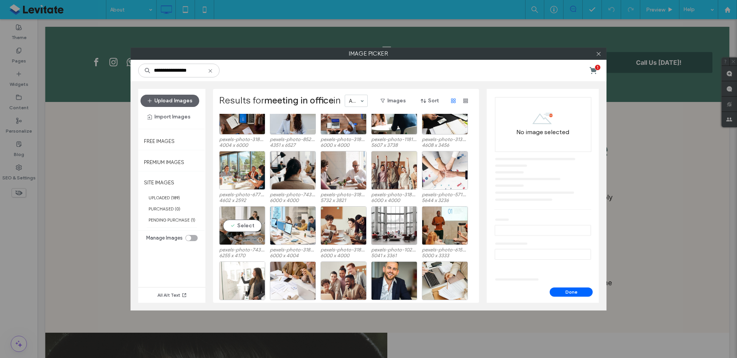
scroll to position [422, 0]
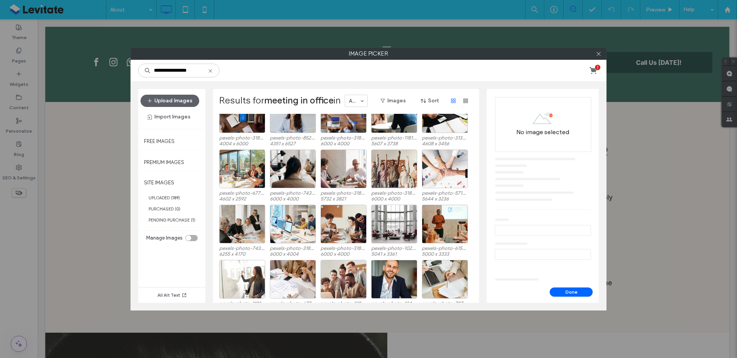
click at [256, 231] on div "pexels-photo-5716001.jpeg 6144 x 3456 pexels-photo-3184291.jpeg 6000 x 4000 pex…" at bounding box center [348, 208] width 258 height 189
click at [244, 225] on div "Select" at bounding box center [242, 224] width 46 height 39
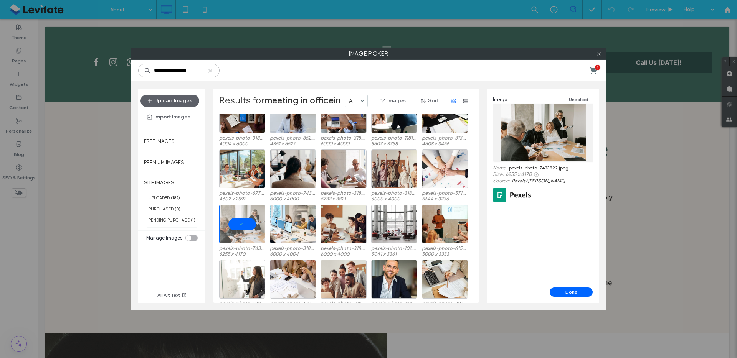
click at [198, 69] on input "**********" at bounding box center [178, 71] width 81 height 14
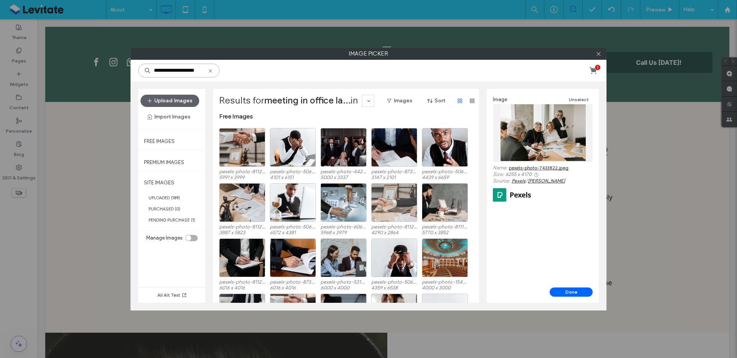
scroll to position [0, 0]
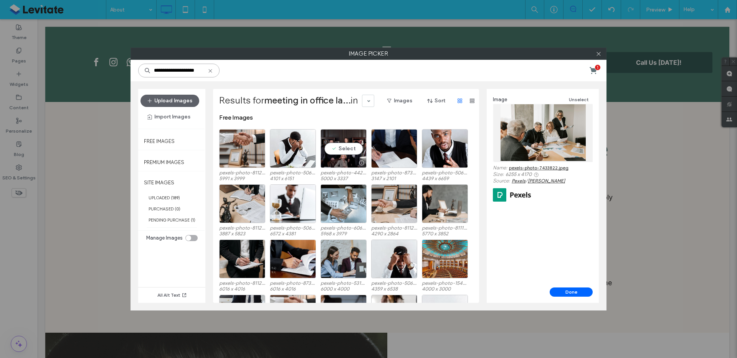
type input "**********"
click at [351, 159] on div at bounding box center [343, 163] width 45 height 9
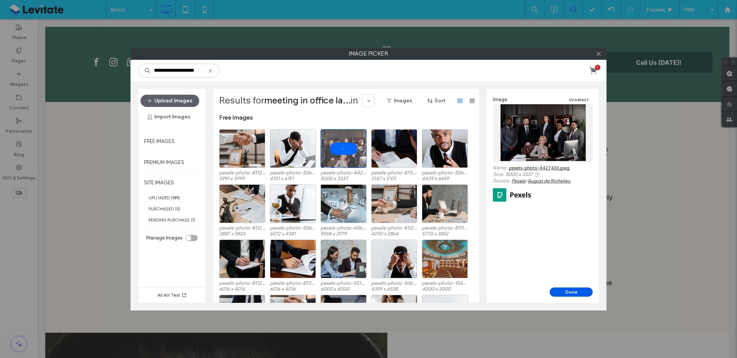
click at [577, 295] on button "Done" at bounding box center [571, 292] width 43 height 9
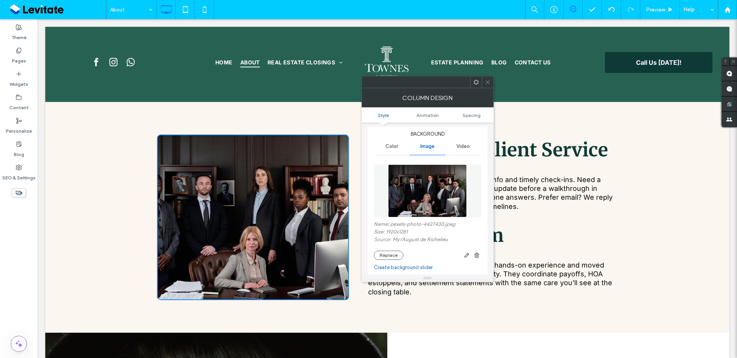
click at [490, 78] on span at bounding box center [488, 82] width 6 height 12
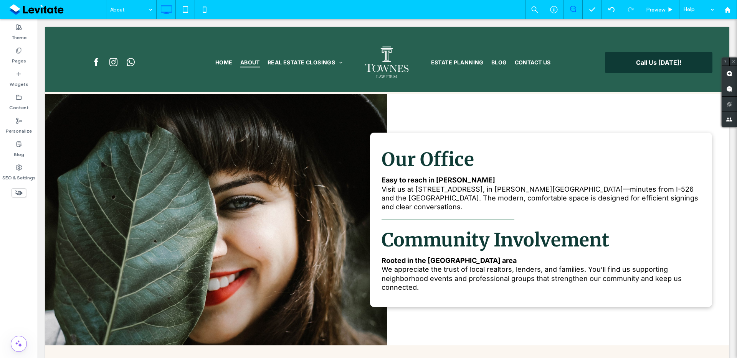
scroll to position [816, 0]
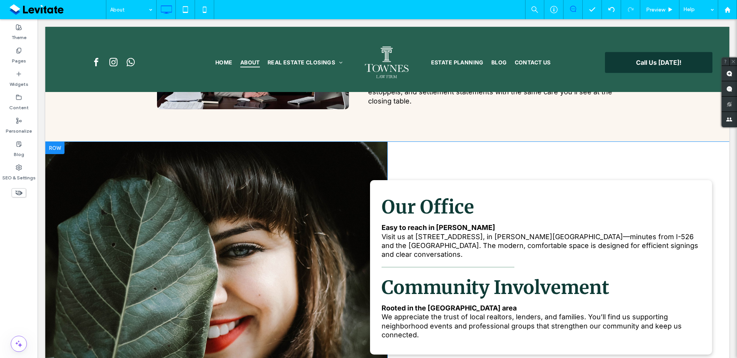
click at [324, 160] on div "Click To Paste" at bounding box center [216, 267] width 342 height 251
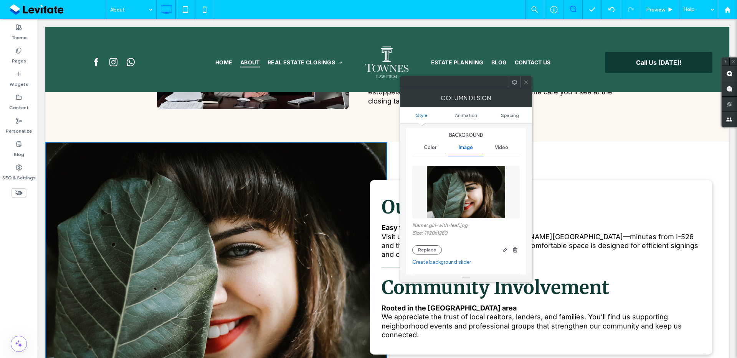
scroll to position [25, 0]
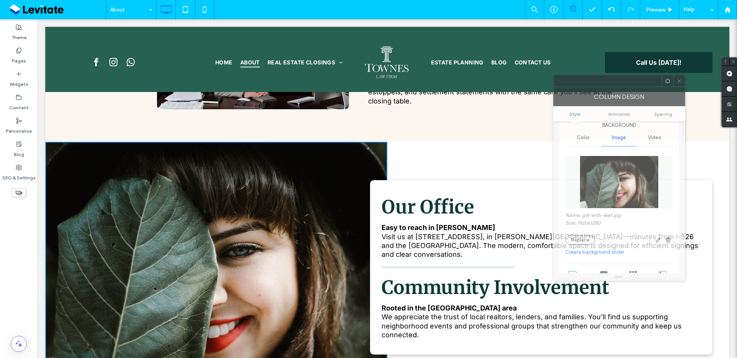
drag, startPoint x: 484, startPoint y: 80, endPoint x: 637, endPoint y: 79, distance: 153.2
click at [637, 79] on div at bounding box center [607, 81] width 108 height 12
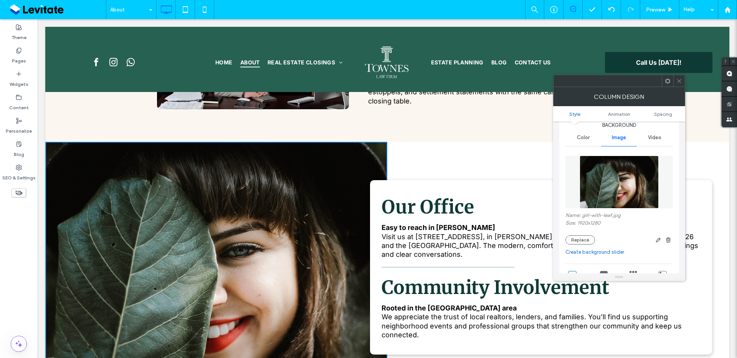
click at [454, 224] on strong "Easy to reach in Belle Hall" at bounding box center [439, 228] width 114 height 8
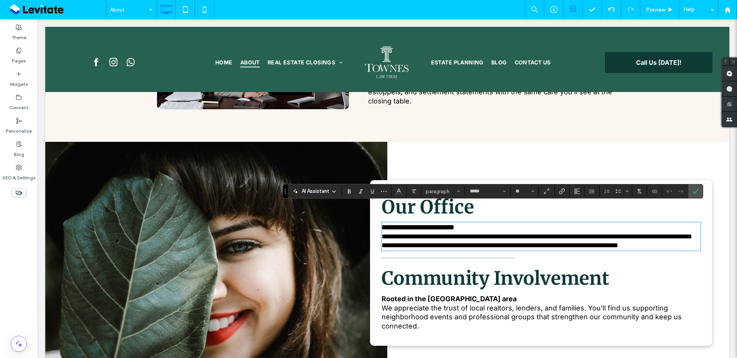
click at [454, 224] on strong "**********" at bounding box center [418, 227] width 73 height 7
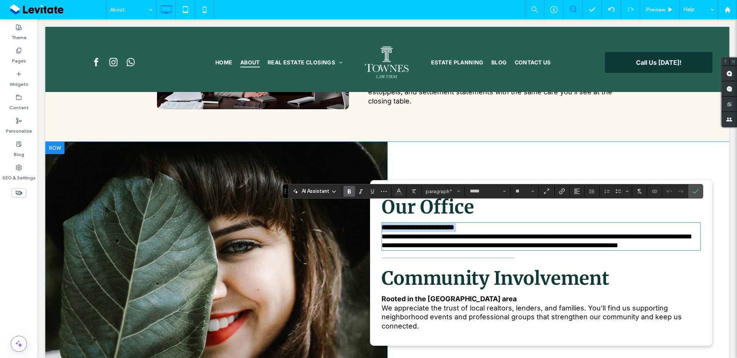
click at [468, 223] on p "**********" at bounding box center [541, 227] width 319 height 9
drag, startPoint x: 443, startPoint y: 209, endPoint x: 433, endPoint y: 209, distance: 9.6
click at [433, 223] on p "**********" at bounding box center [541, 227] width 319 height 9
copy strong "**********"
click at [336, 142] on div "Click To Paste" at bounding box center [216, 263] width 342 height 243
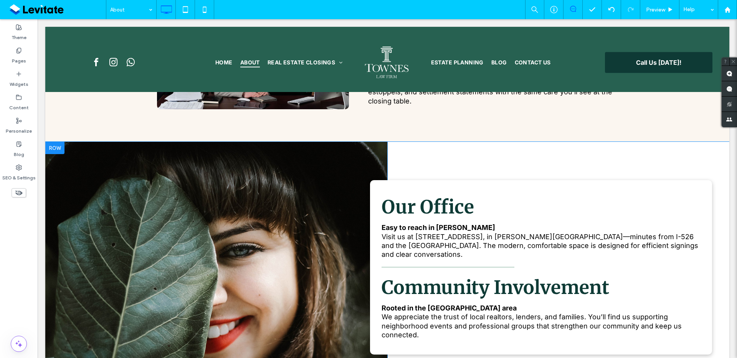
click at [375, 142] on div "Click To Paste" at bounding box center [216, 267] width 342 height 251
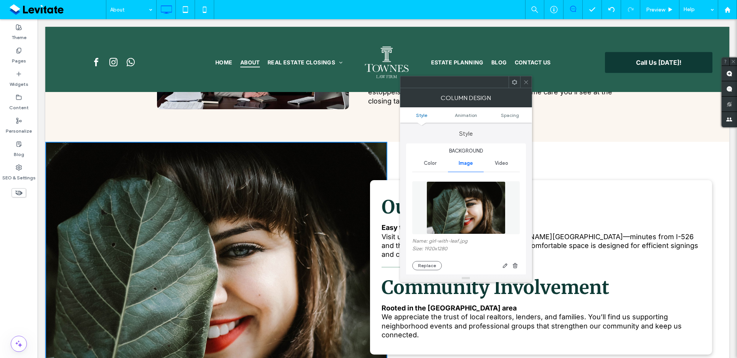
click at [321, 142] on div "Click To Paste" at bounding box center [216, 267] width 342 height 251
click at [433, 260] on div "Name: girl-with-leaf.jpg Size: 1920x1280 Replace" at bounding box center [465, 254] width 107 height 32
click at [430, 264] on button "Replace" at bounding box center [427, 265] width 30 height 9
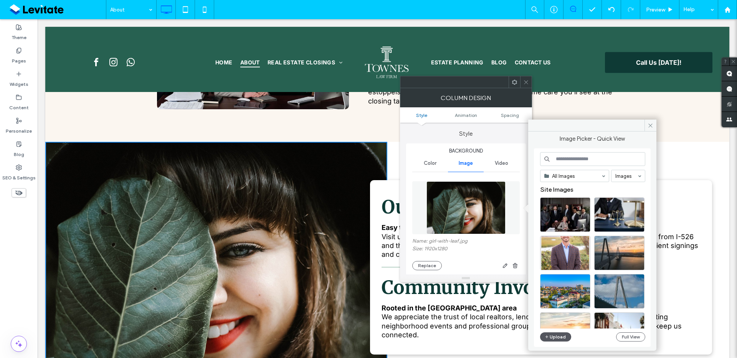
click at [563, 340] on button "Upload" at bounding box center [555, 337] width 31 height 9
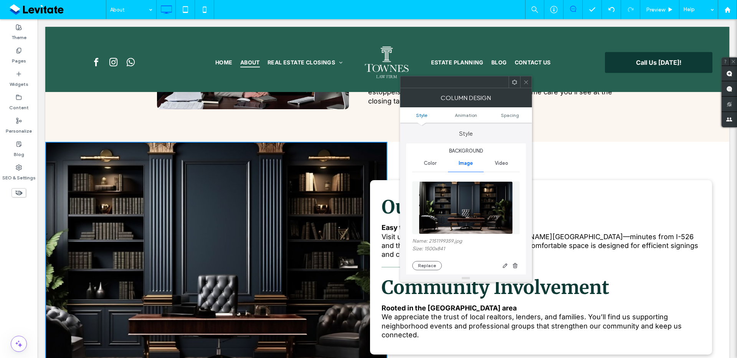
click at [523, 81] on icon at bounding box center [526, 82] width 6 height 6
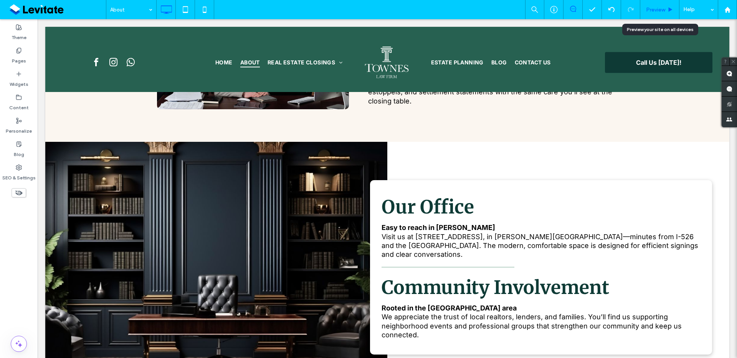
click at [666, 8] on div "Preview" at bounding box center [659, 10] width 39 height 7
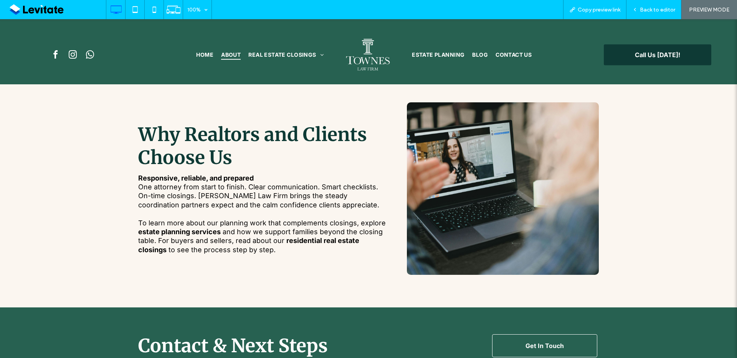
scroll to position [1128, 0]
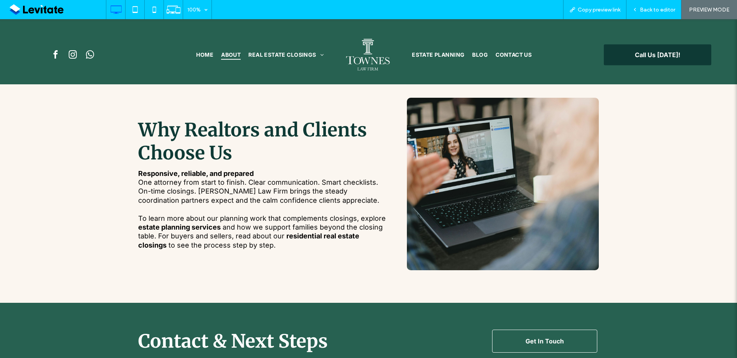
click at [499, 179] on div at bounding box center [506, 184] width 185 height 173
click at [644, 10] on span "Back to editor" at bounding box center [657, 10] width 35 height 7
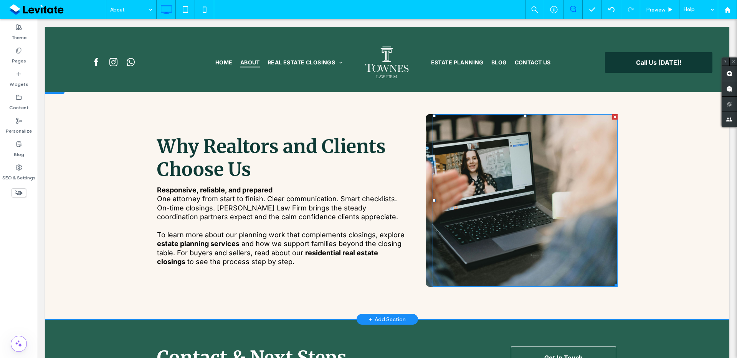
click at [526, 161] on div at bounding box center [525, 200] width 185 height 173
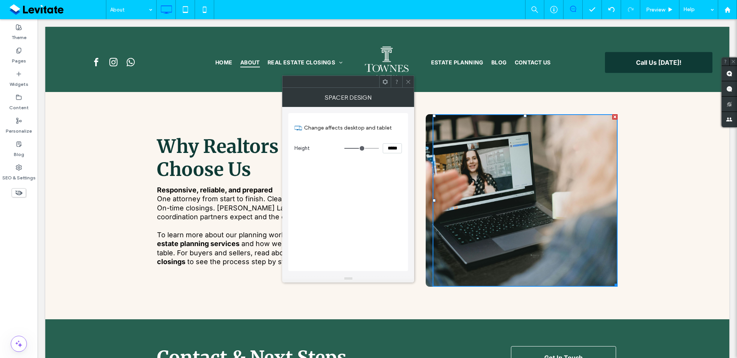
click at [426, 132] on div "Click To Paste" at bounding box center [522, 200] width 192 height 173
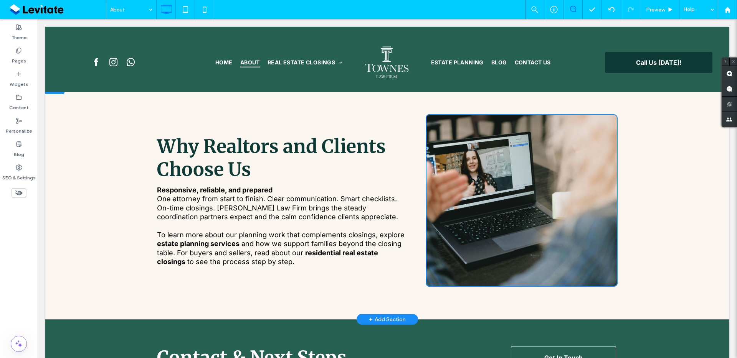
click at [426, 125] on div "Click To Paste" at bounding box center [522, 200] width 192 height 173
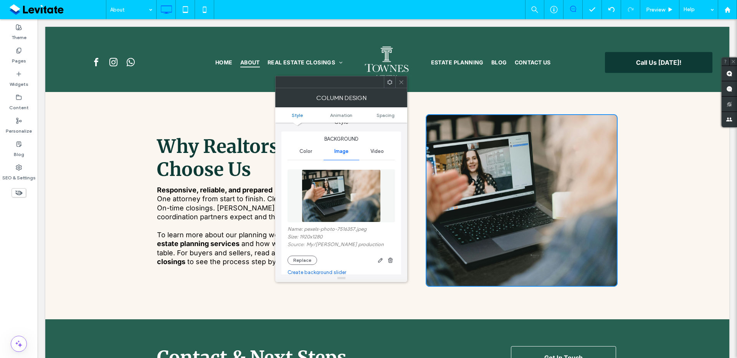
scroll to position [55, 0]
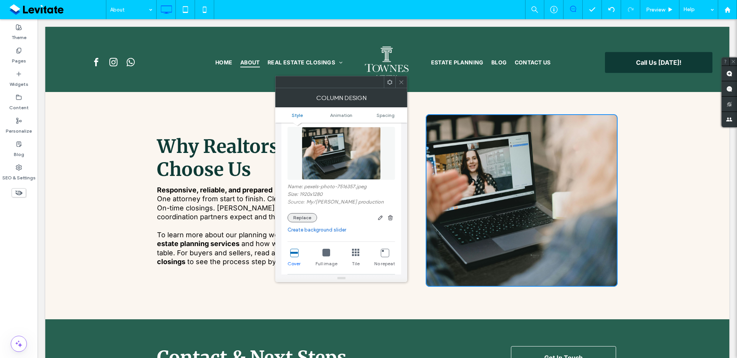
click at [307, 217] on button "Replace" at bounding box center [302, 217] width 30 height 9
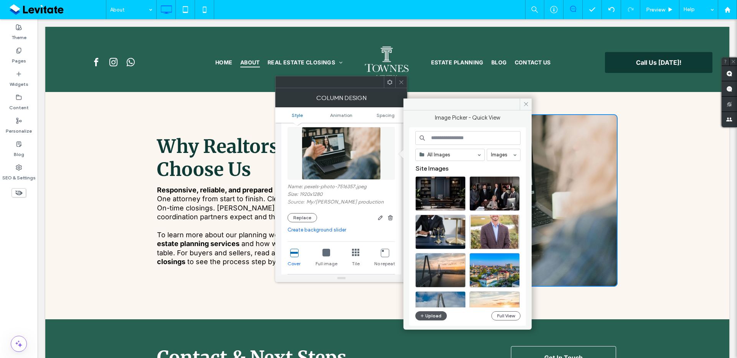
click at [431, 317] on button "Upload" at bounding box center [430, 316] width 31 height 9
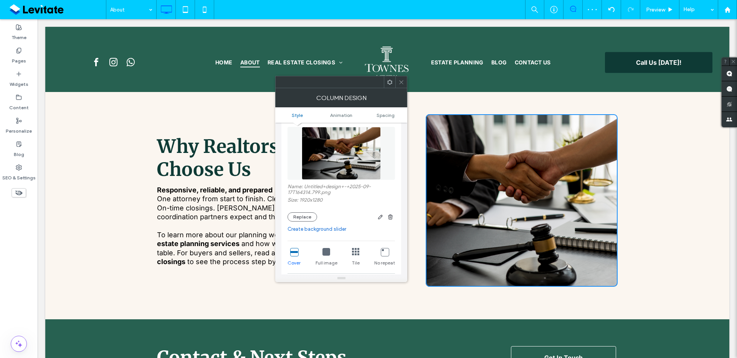
click at [403, 81] on icon at bounding box center [401, 82] width 6 height 6
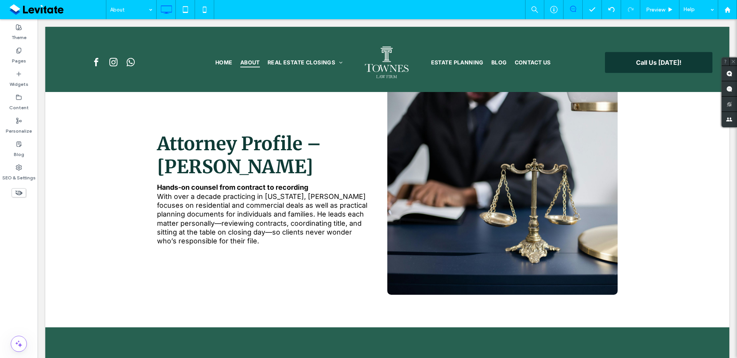
scroll to position [0, 0]
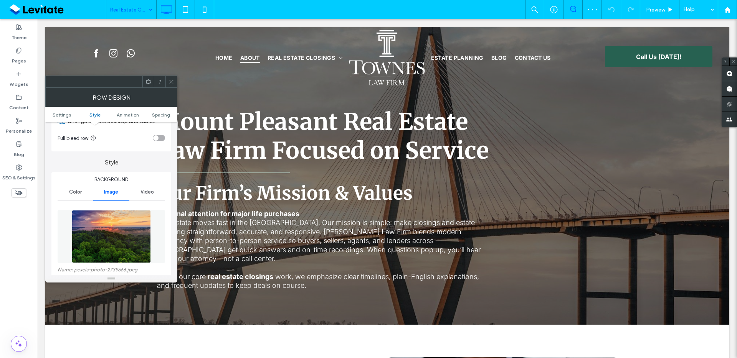
scroll to position [76, 0]
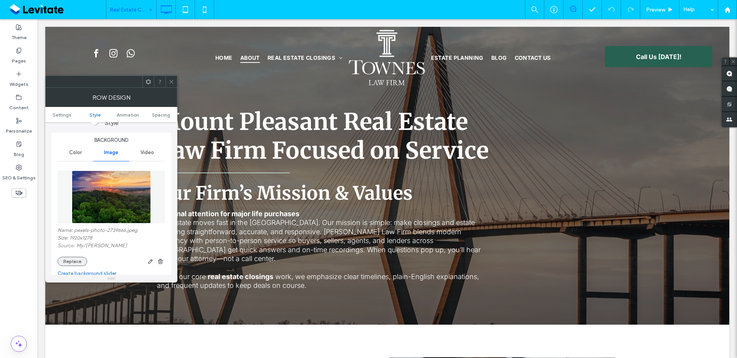
click at [72, 260] on button "Replace" at bounding box center [73, 261] width 30 height 9
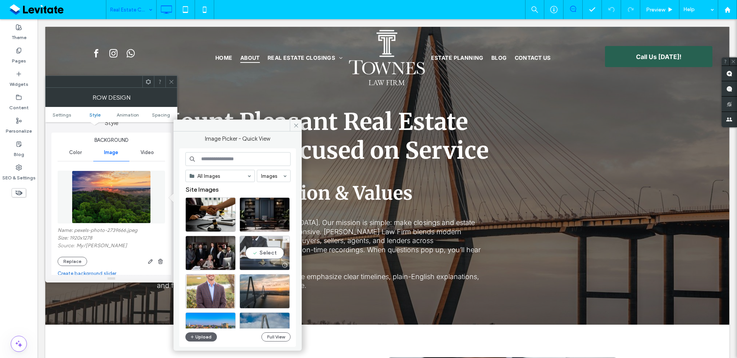
scroll to position [156, 0]
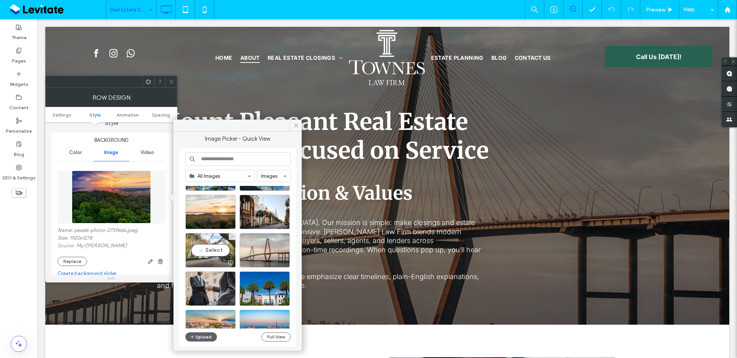
click at [218, 252] on div "Select" at bounding box center [210, 250] width 50 height 35
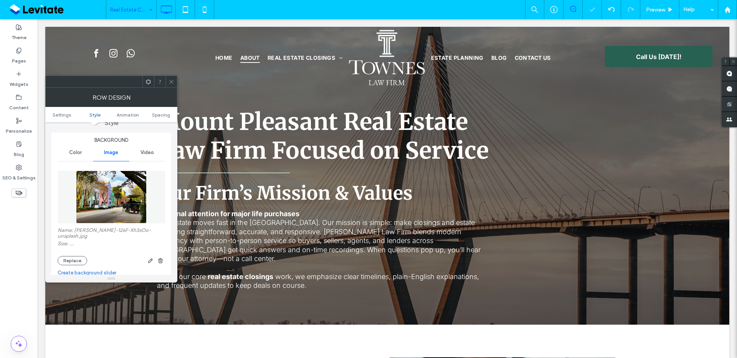
click at [172, 79] on icon at bounding box center [172, 82] width 6 height 6
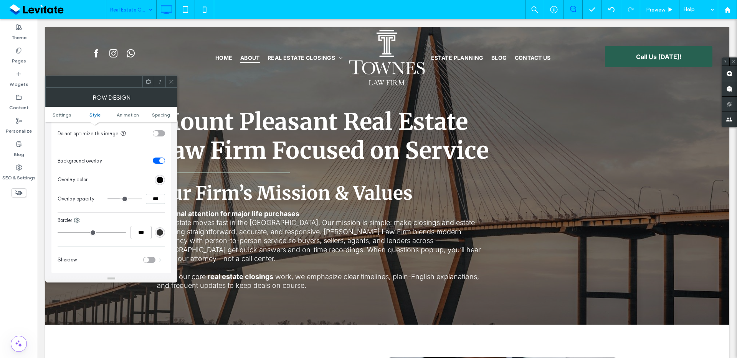
scroll to position [405, 0]
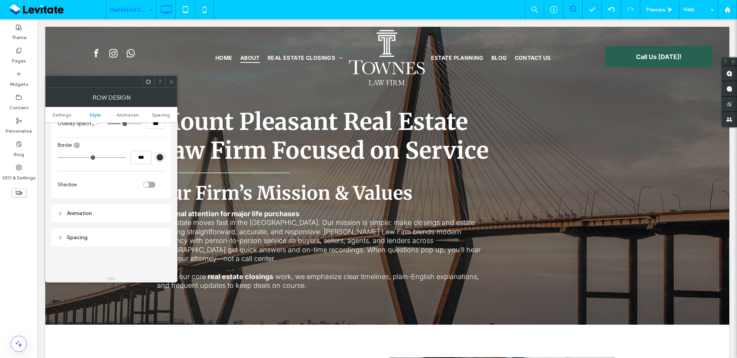
click at [153, 126] on input "***" at bounding box center [155, 124] width 19 height 10
type input "***"
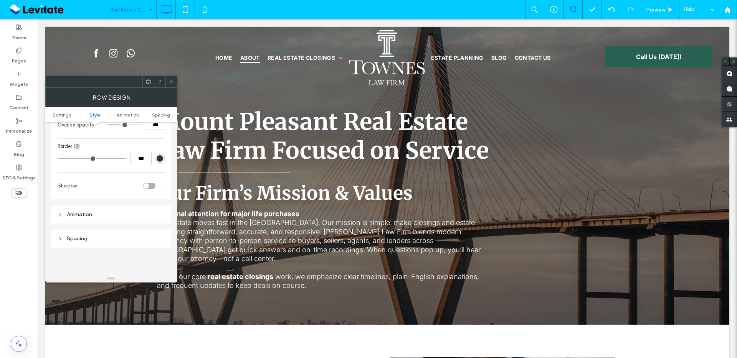
type input "**"
click at [170, 83] on icon at bounding box center [172, 82] width 6 height 6
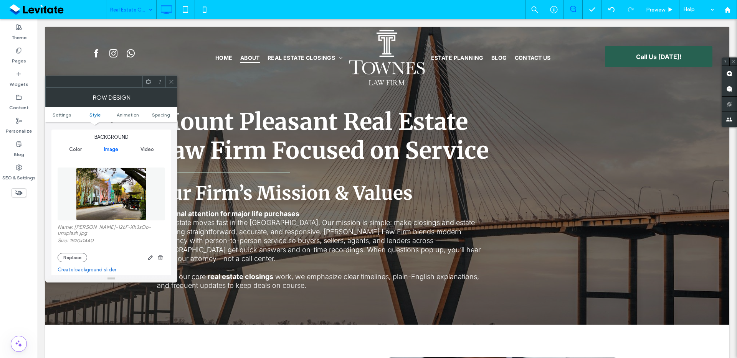
scroll to position [79, 0]
click at [67, 257] on button "Replace" at bounding box center [73, 257] width 30 height 9
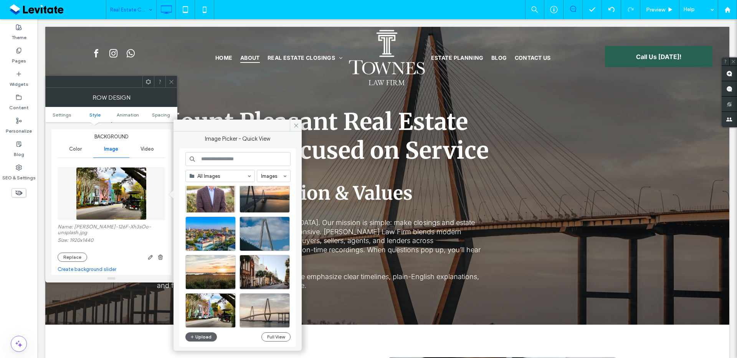
scroll to position [94, 0]
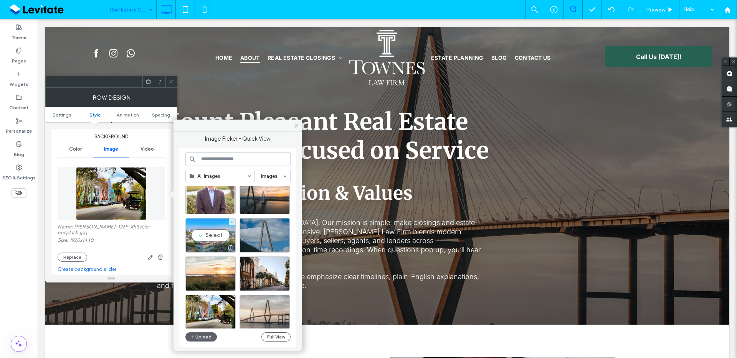
click at [215, 246] on div at bounding box center [211, 247] width 50 height 9
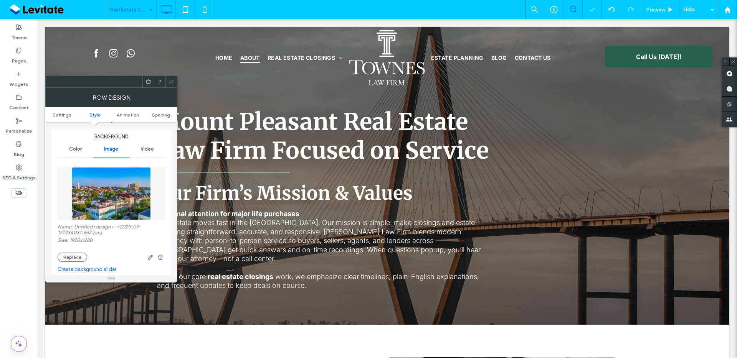
click at [174, 78] on span at bounding box center [172, 82] width 6 height 12
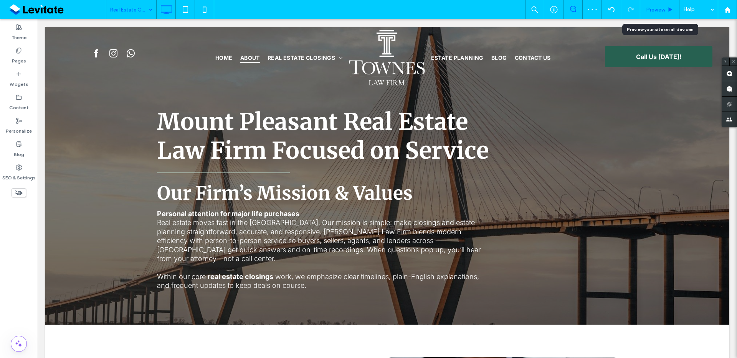
click at [667, 10] on icon at bounding box center [670, 10] width 6 height 6
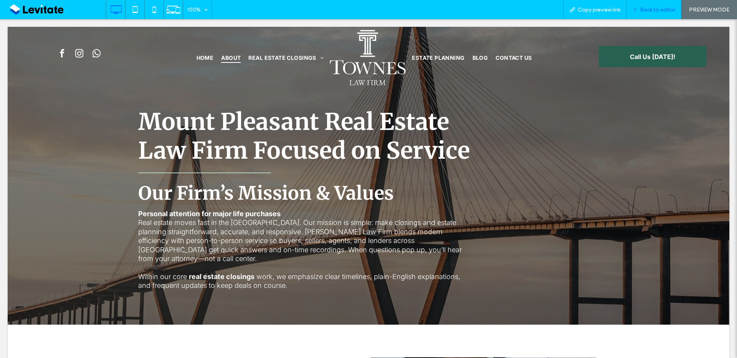
click at [646, 11] on span "Back to editor" at bounding box center [657, 10] width 35 height 7
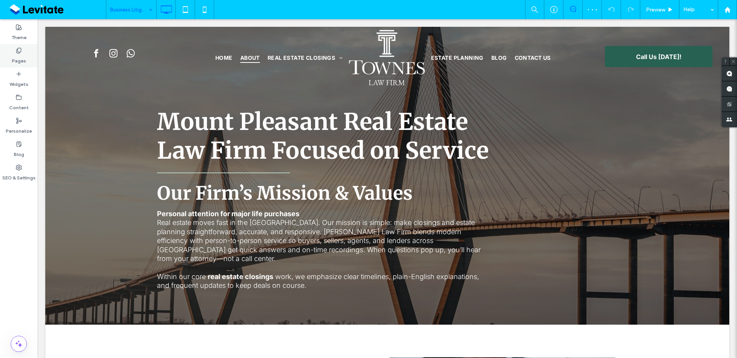
click at [24, 54] on label "Pages" at bounding box center [19, 59] width 14 height 11
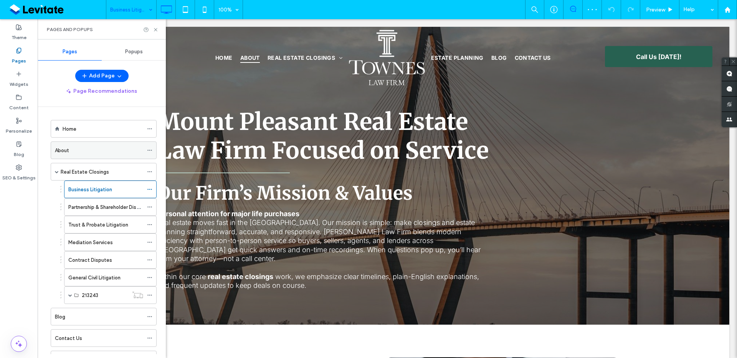
click at [100, 155] on div "About" at bounding box center [99, 150] width 88 height 17
click at [135, 175] on div "Real Estate Closings" at bounding box center [102, 172] width 83 height 8
click at [154, 31] on icon at bounding box center [156, 30] width 6 height 6
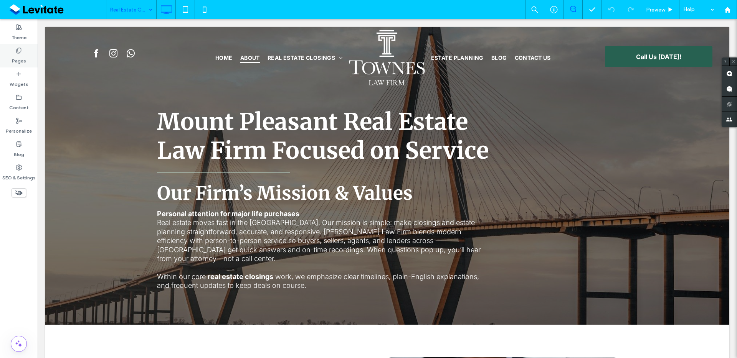
click at [6, 59] on div "Pages" at bounding box center [19, 55] width 38 height 23
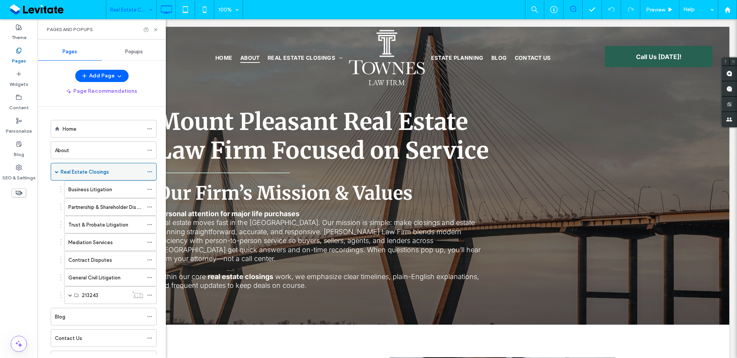
click at [108, 167] on div "Real Estate Closings" at bounding box center [102, 172] width 83 height 17
click at [158, 31] on icon at bounding box center [156, 30] width 6 height 6
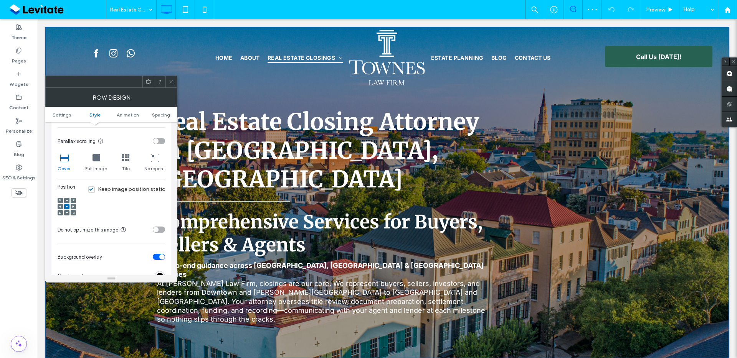
scroll to position [298, 0]
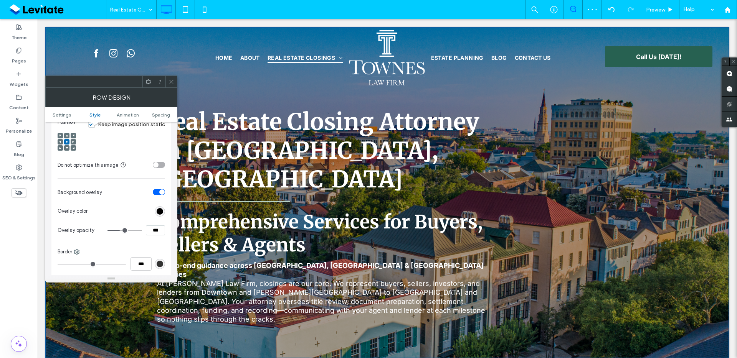
click at [151, 233] on input "***" at bounding box center [155, 231] width 19 height 10
type input "***"
type input "**"
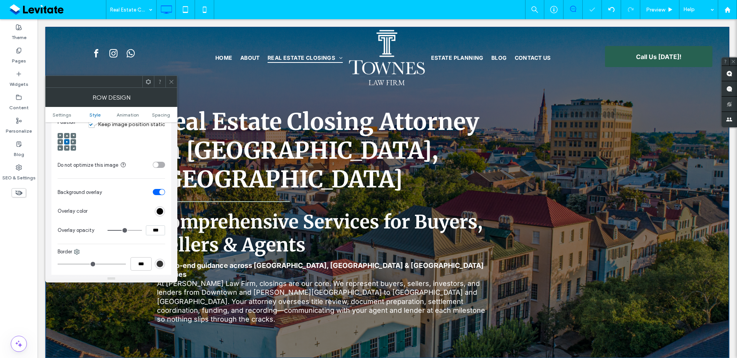
drag, startPoint x: 170, startPoint y: 82, endPoint x: 175, endPoint y: 84, distance: 4.8
click at [171, 83] on icon at bounding box center [172, 82] width 6 height 6
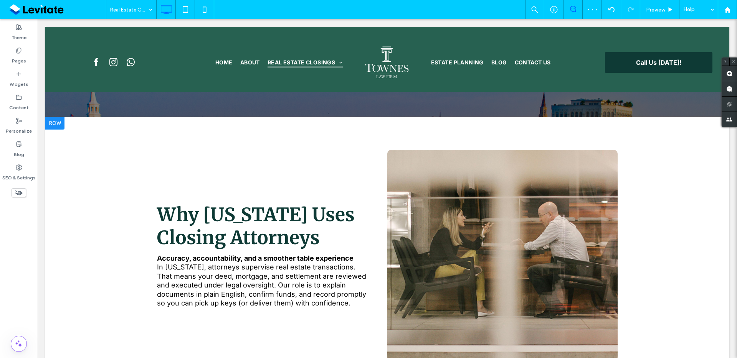
scroll to position [243, 0]
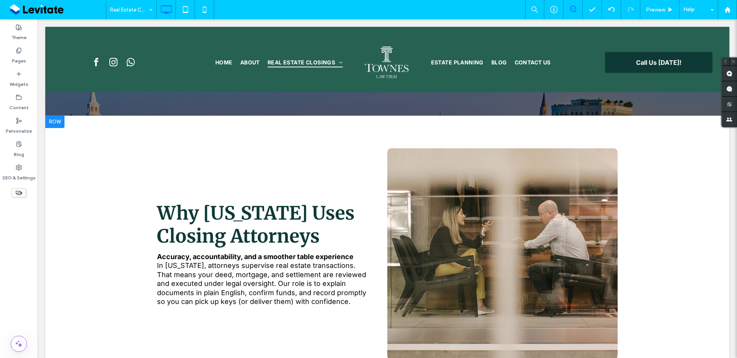
click at [388, 149] on div "Click To Paste" at bounding box center [502, 254] width 230 height 211
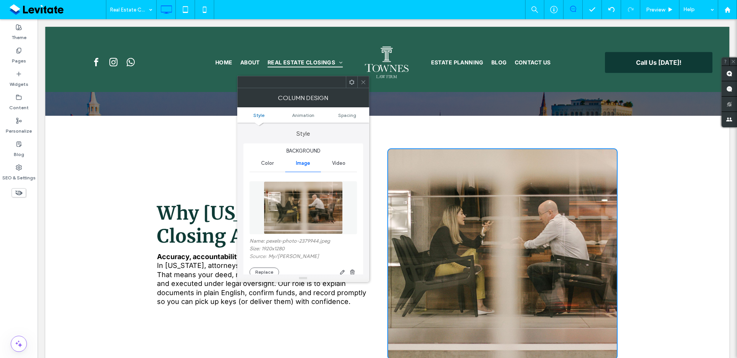
click at [183, 266] on div "Why South Carolina Uses Closing Attorneys Accuracy, accountability, and a smoot…" at bounding box center [387, 254] width 461 height 211
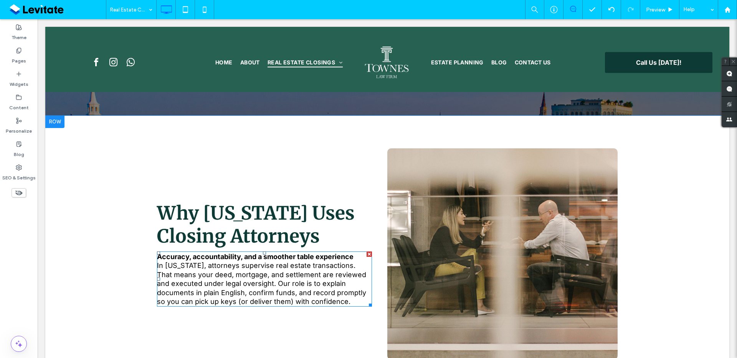
click at [251, 262] on span "In South Carolina, attorneys supervise real estate transactions. That means you…" at bounding box center [261, 284] width 209 height 44
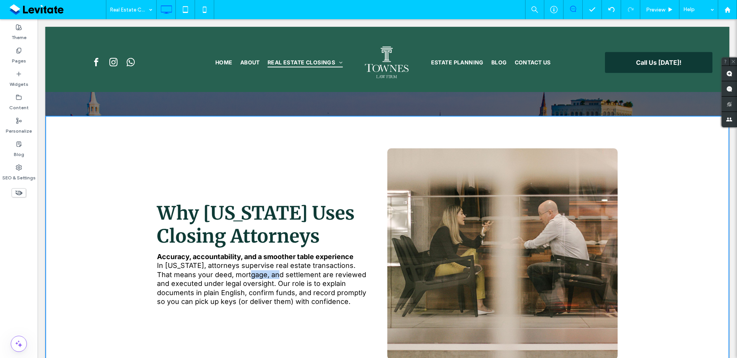
click at [251, 262] on span "In South Carolina, attorneys supervise real estate transactions. That means you…" at bounding box center [261, 284] width 209 height 44
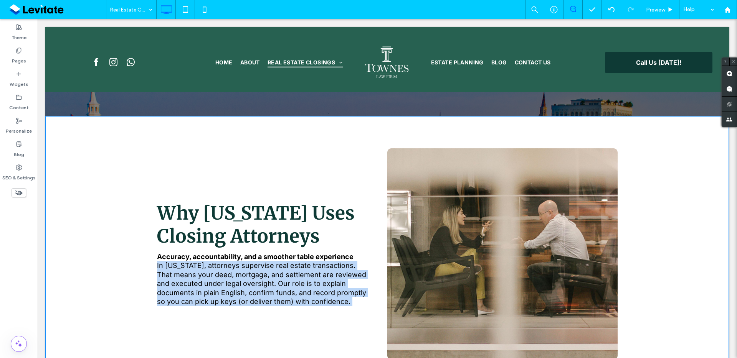
click at [251, 262] on span "In South Carolina, attorneys supervise real estate transactions. That means you…" at bounding box center [261, 284] width 209 height 44
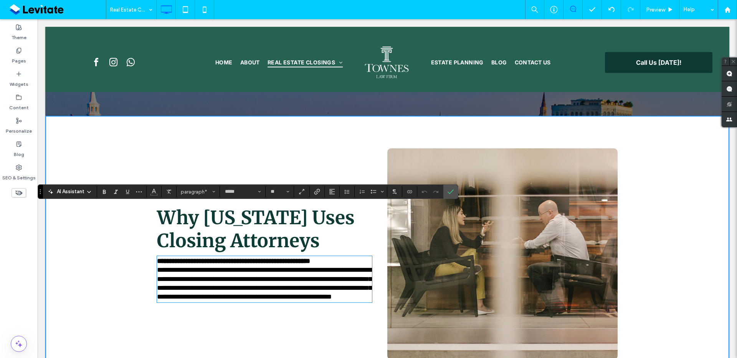
click at [283, 267] on span "**********" at bounding box center [264, 284] width 215 height 34
click at [244, 267] on span "**********" at bounding box center [264, 284] width 215 height 34
copy span "********"
click at [412, 285] on div at bounding box center [505, 254] width 223 height 211
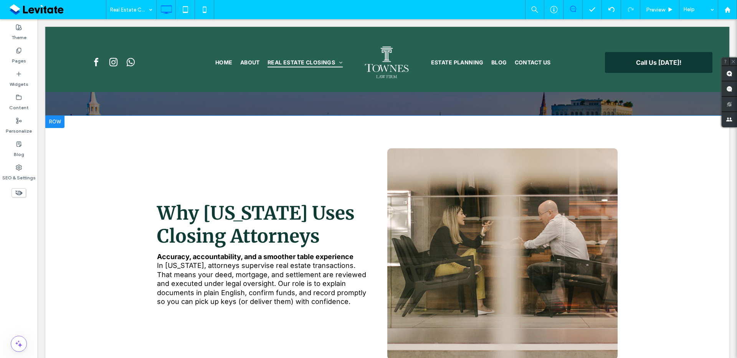
click at [388, 202] on div "Click To Paste" at bounding box center [502, 254] width 230 height 211
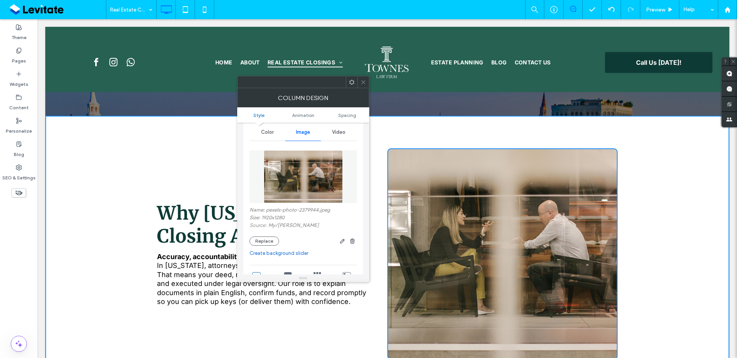
scroll to position [68, 0]
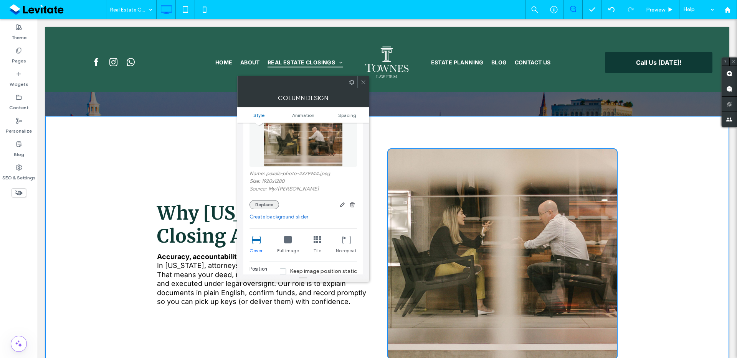
click at [262, 207] on button "Replace" at bounding box center [264, 204] width 30 height 9
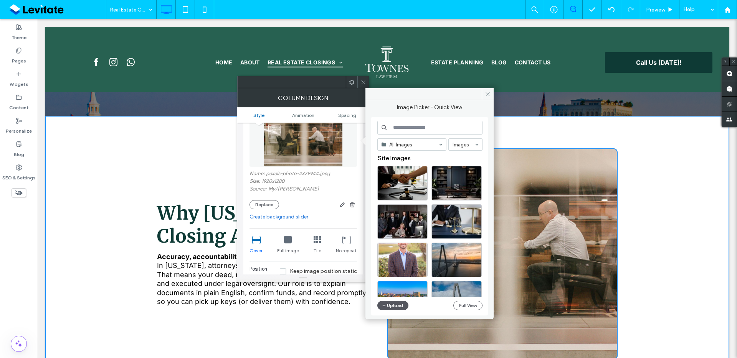
click at [393, 304] on button "Upload" at bounding box center [392, 305] width 31 height 9
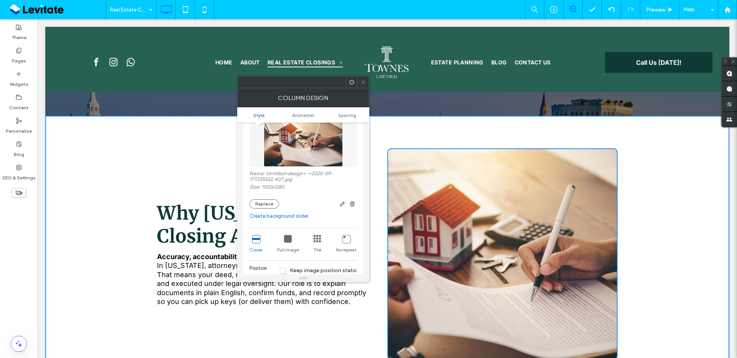
click at [363, 80] on icon at bounding box center [363, 82] width 6 height 6
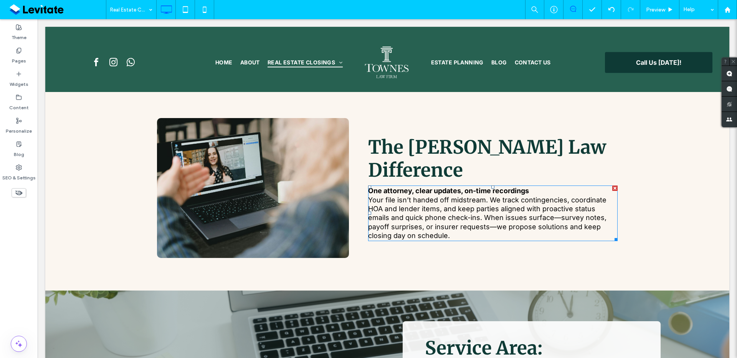
scroll to position [865, 0]
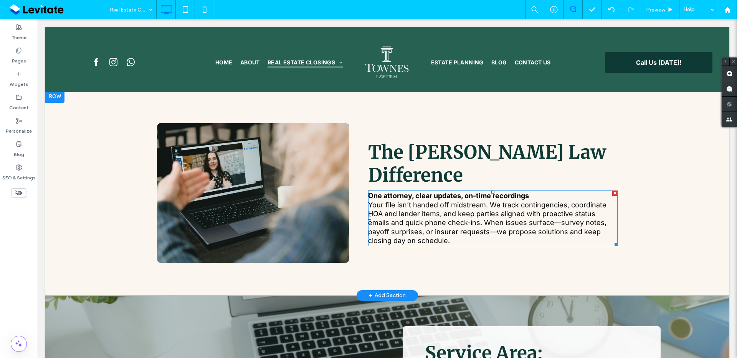
click at [467, 201] on span "Your file isn’t handed off midstream. We track contingencies, coordinate HOA an…" at bounding box center [487, 223] width 238 height 44
type input "*****"
type input "**"
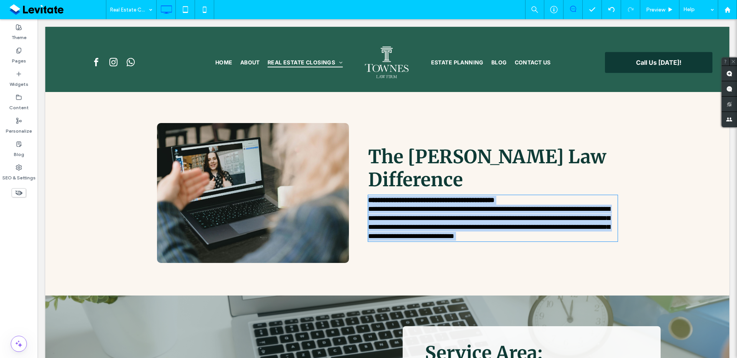
click at [467, 206] on span "**********" at bounding box center [489, 223] width 242 height 34
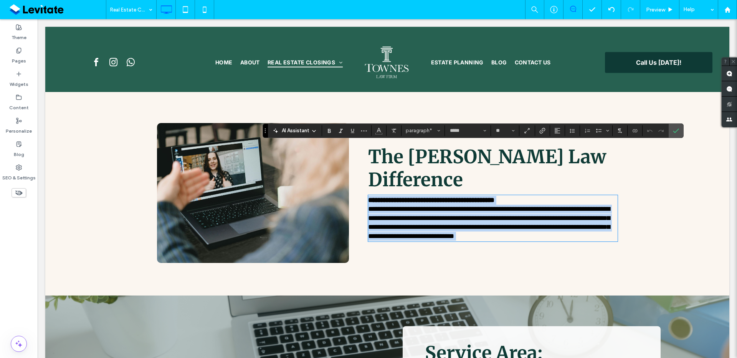
click at [406, 206] on span "**********" at bounding box center [489, 223] width 242 height 34
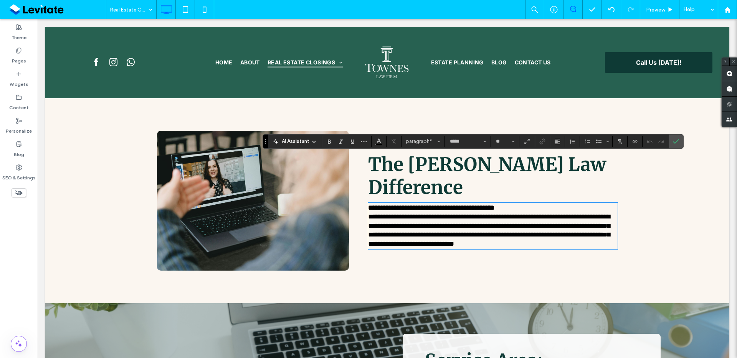
scroll to position [854, 0]
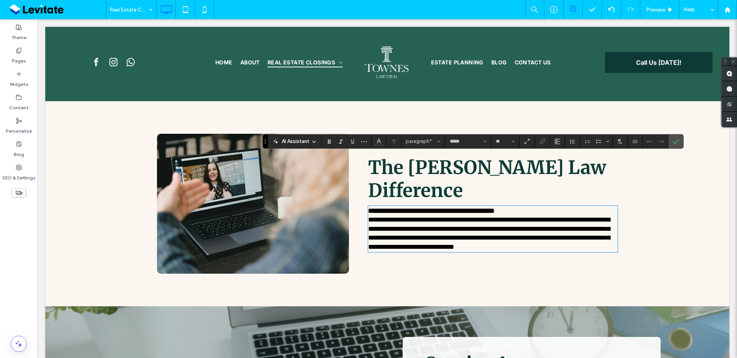
click at [521, 156] on h2 "The Townes Law Difference" at bounding box center [492, 179] width 249 height 46
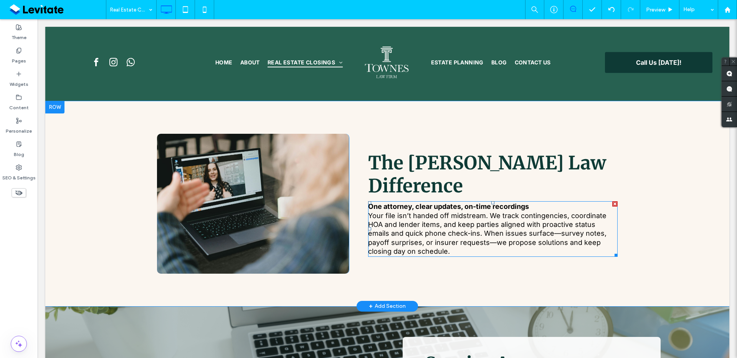
click at [469, 212] on span "Your file isn’t handed off midstream. We track contingencies, coordinate HOA an…" at bounding box center [487, 234] width 238 height 44
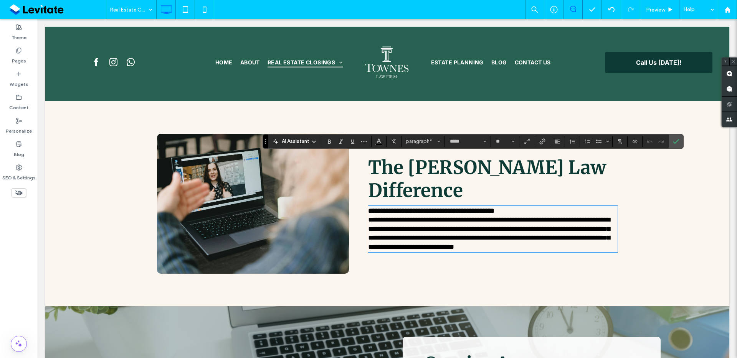
click at [469, 216] on span "**********" at bounding box center [489, 233] width 242 height 34
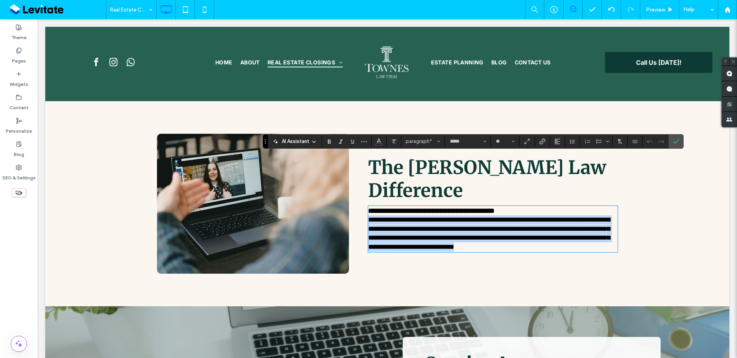
click at [469, 216] on span "**********" at bounding box center [489, 233] width 242 height 34
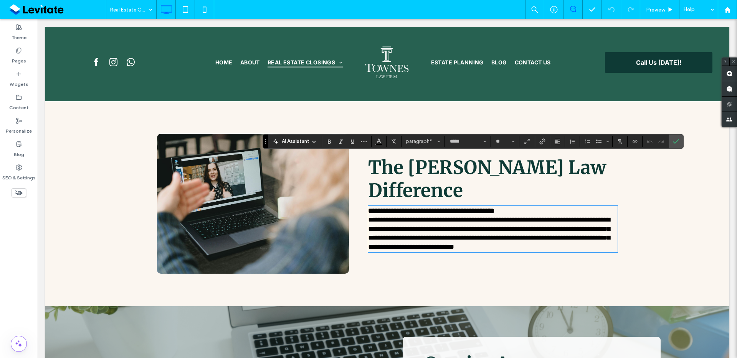
click at [537, 207] on p "**********" at bounding box center [492, 211] width 249 height 9
drag, startPoint x: 535, startPoint y: 158, endPoint x: 365, endPoint y: 161, distance: 170.8
click at [365, 161] on div "**********" at bounding box center [483, 203] width 269 height 103
copy strong "**********"
click at [312, 213] on div at bounding box center [249, 207] width 185 height 134
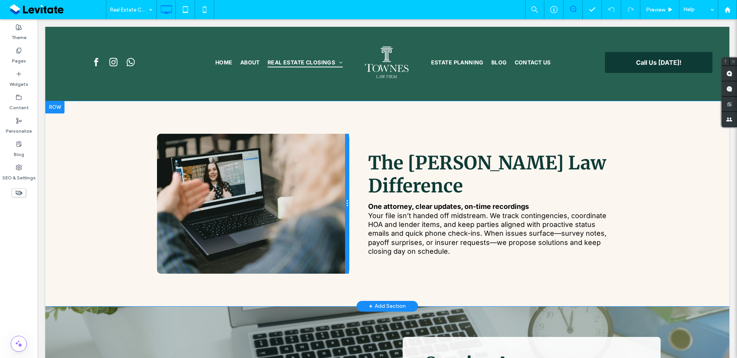
click at [345, 202] on div at bounding box center [347, 204] width 4 height 140
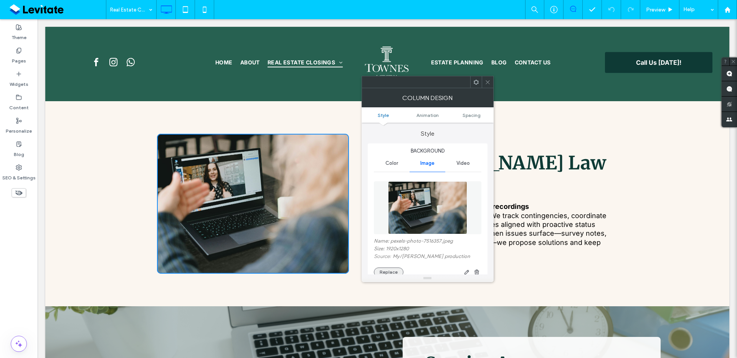
click at [383, 272] on button "Replace" at bounding box center [389, 272] width 30 height 9
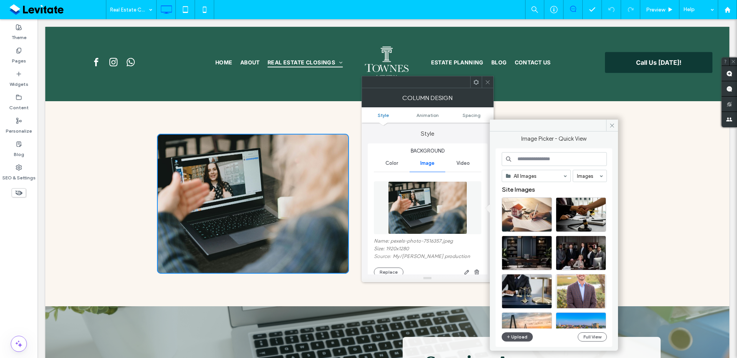
click at [519, 340] on button "Upload" at bounding box center [517, 337] width 31 height 9
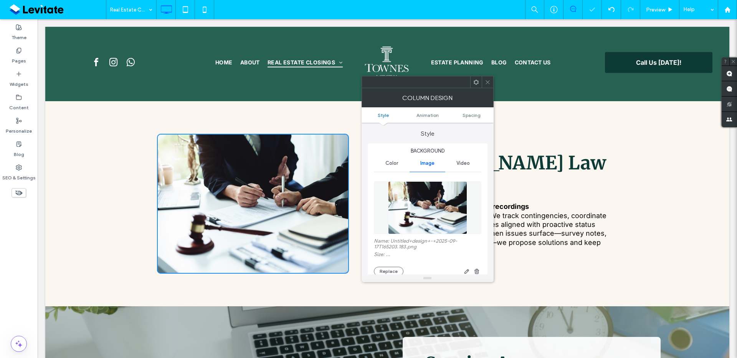
click at [484, 82] on div at bounding box center [488, 82] width 12 height 12
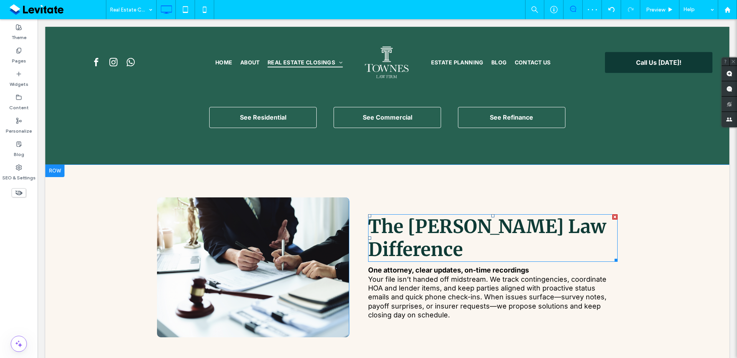
scroll to position [790, 0]
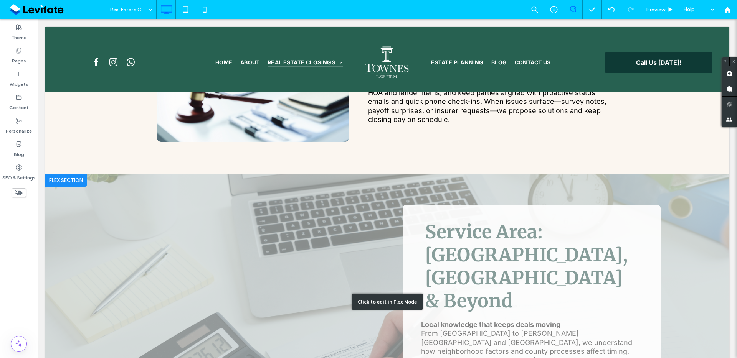
click at [524, 175] on div "Click to edit in Flex Mode" at bounding box center [387, 302] width 684 height 255
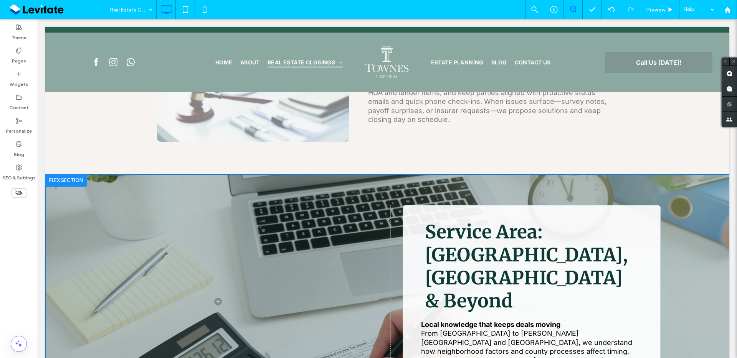
scroll to position [980, 0]
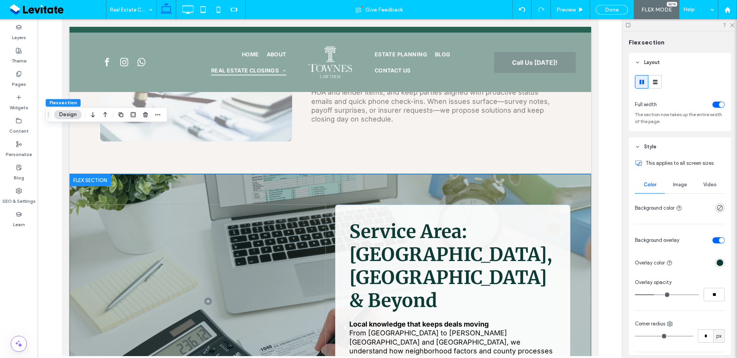
click at [522, 174] on div "Service Area: Charleston, Mount Pleasant & Beyond Local knowledge that keeps de…" at bounding box center [330, 301] width 522 height 255
click at [683, 187] on span "Image" at bounding box center [680, 185] width 14 height 6
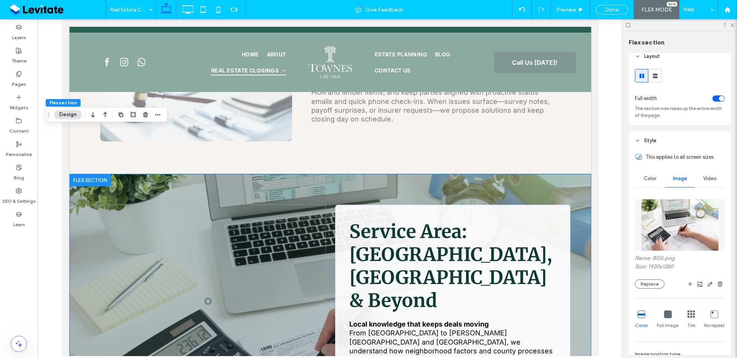
scroll to position [46, 0]
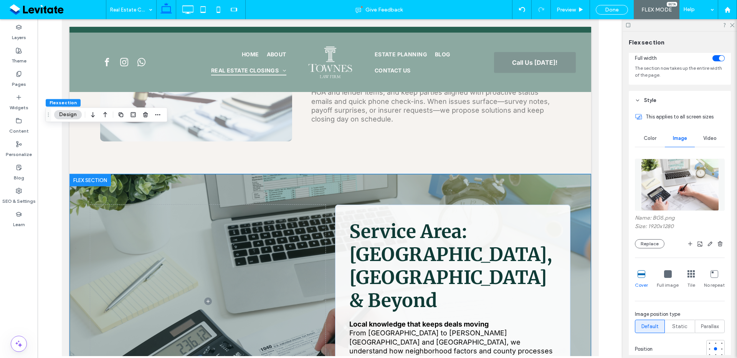
click at [652, 249] on div "Name: BG5.png Size: 1920x1280 Replace Cover Full image Tile No repeat Image pos…" at bounding box center [680, 271] width 90 height 233
click at [655, 243] on button "Replace" at bounding box center [650, 244] width 30 height 9
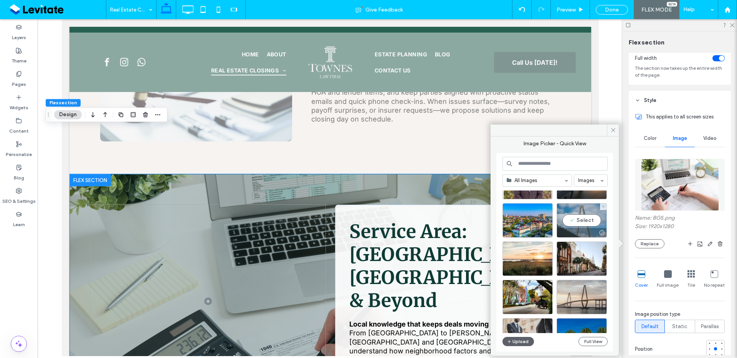
scroll to position [161, 0]
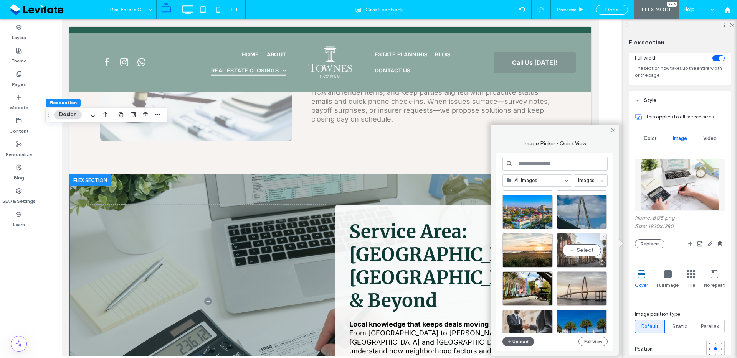
click at [584, 245] on div "Select" at bounding box center [582, 250] width 50 height 35
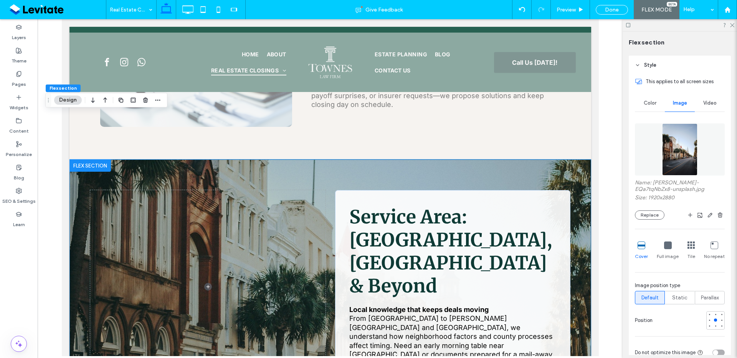
scroll to position [120, 0]
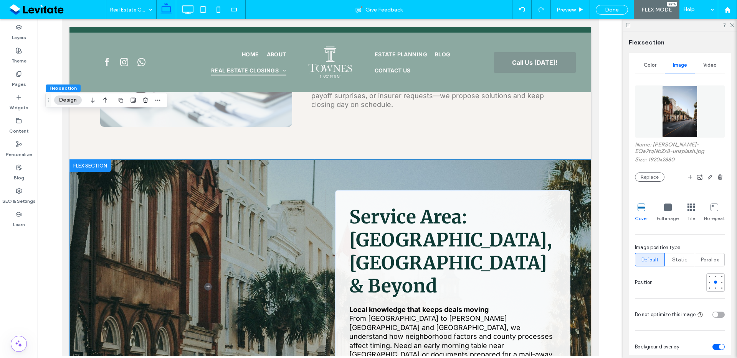
click at [648, 259] on span "Default" at bounding box center [649, 260] width 17 height 8
click at [653, 177] on button "Replace" at bounding box center [650, 177] width 30 height 9
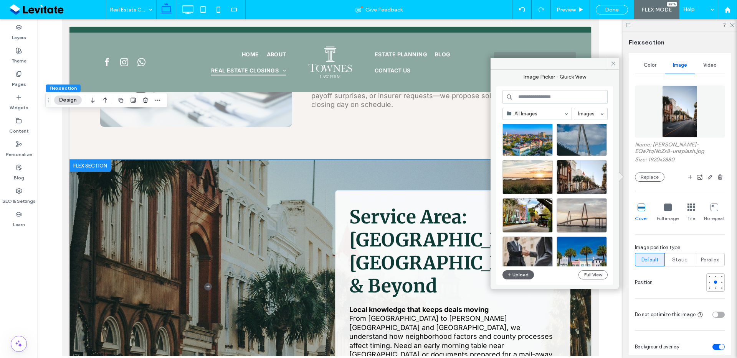
scroll to position [175, 0]
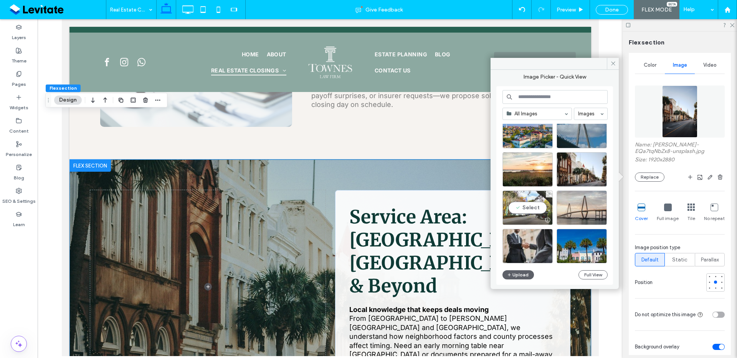
click at [526, 208] on div "Select" at bounding box center [527, 208] width 50 height 35
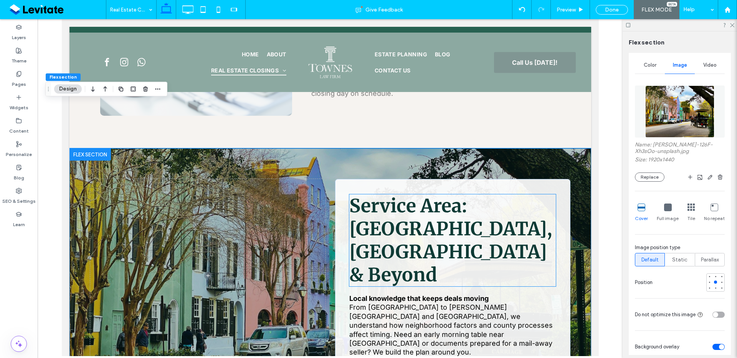
scroll to position [1019, 0]
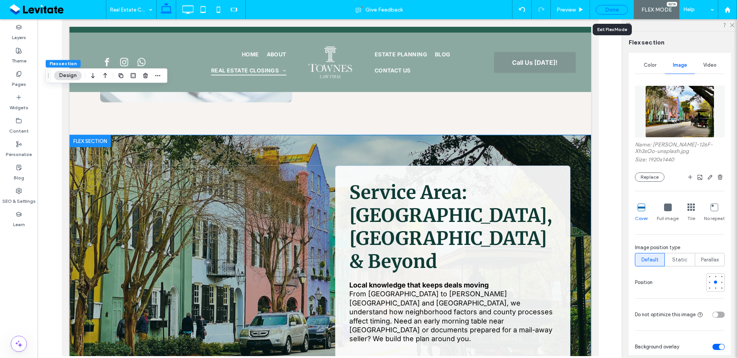
click at [610, 10] on div "Done" at bounding box center [612, 10] width 32 height 10
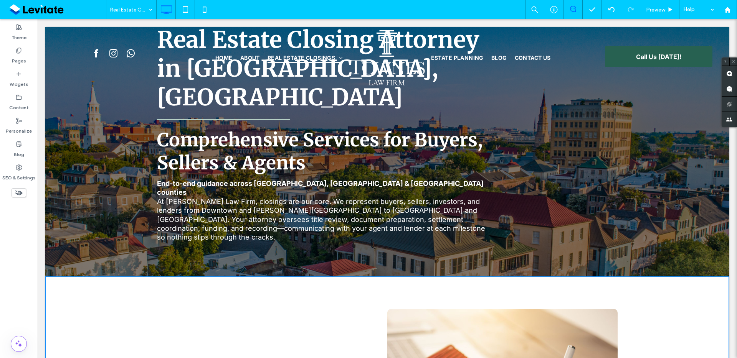
scroll to position [0, 0]
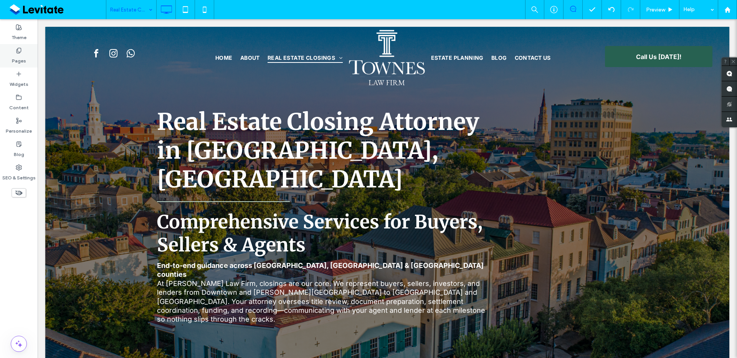
click at [25, 50] on div "Pages" at bounding box center [19, 55] width 38 height 23
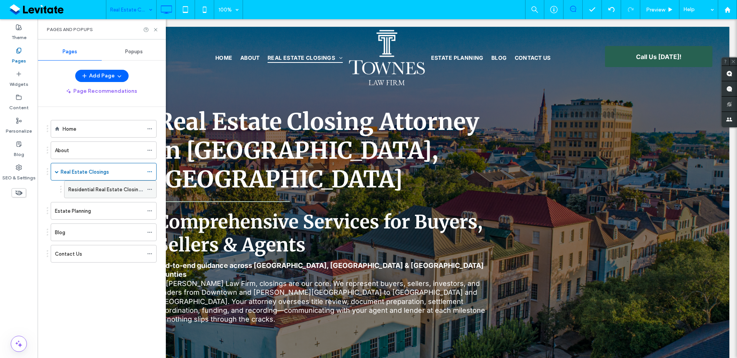
click at [108, 190] on label "Residential Real Estate Closings" at bounding box center [106, 189] width 76 height 13
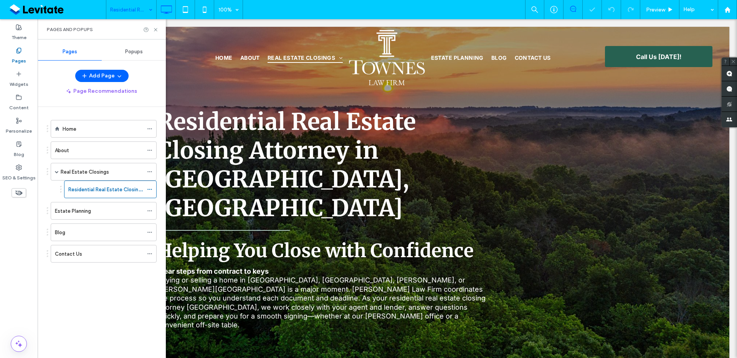
click at [80, 208] on label "Estate Planning" at bounding box center [73, 211] width 36 height 13
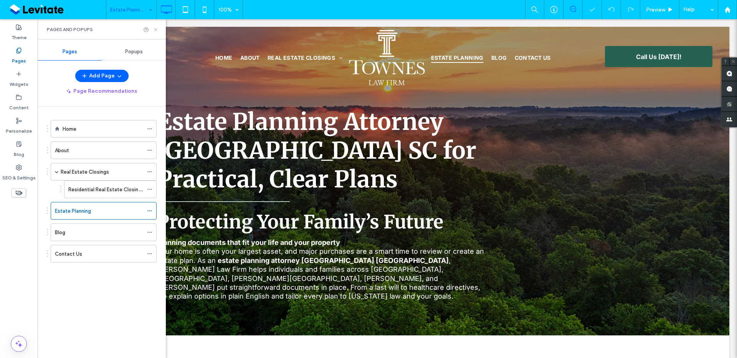
drag, startPoint x: 158, startPoint y: 28, endPoint x: 264, endPoint y: 171, distance: 178.6
click at [158, 28] on icon at bounding box center [156, 30] width 6 height 6
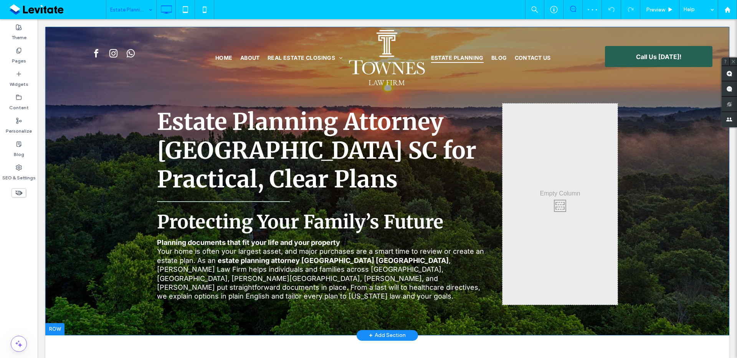
click at [112, 304] on div "Estate Planning Attorney Charleston SC for Practical, Clear Plans Protecting Yo…" at bounding box center [387, 181] width 684 height 309
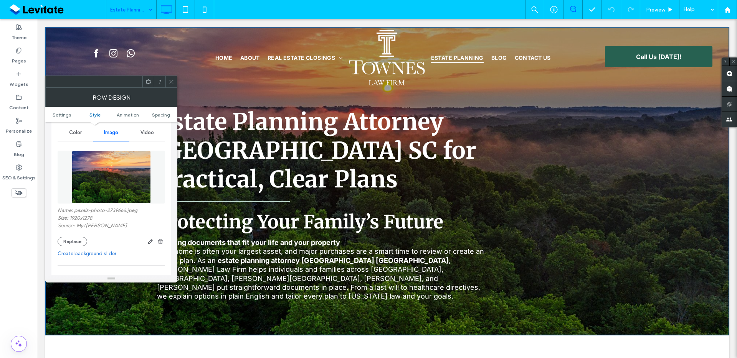
scroll to position [96, 0]
click at [80, 241] on button "Replace" at bounding box center [73, 241] width 30 height 9
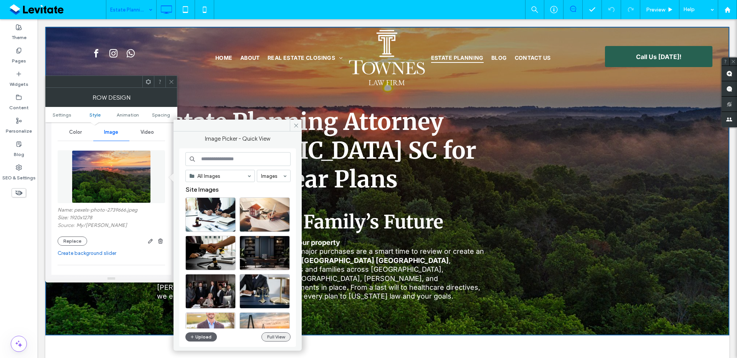
click at [274, 337] on button "Full View" at bounding box center [275, 337] width 29 height 9
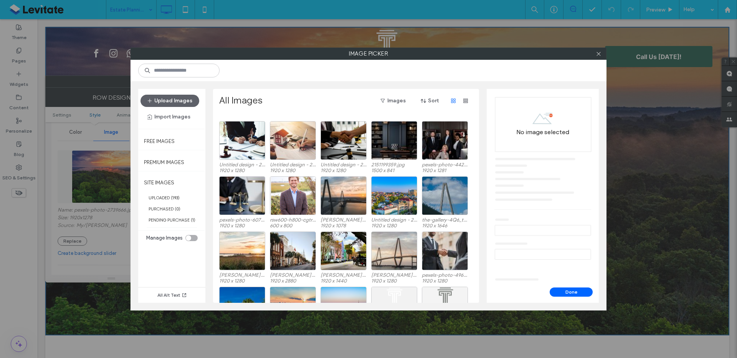
scroll to position [0, 0]
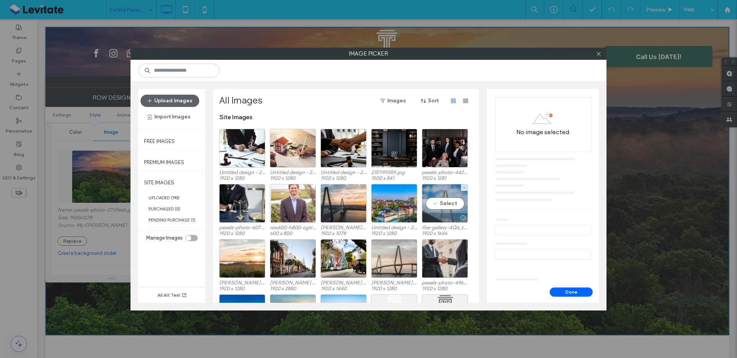
click at [454, 212] on div "Select" at bounding box center [445, 203] width 46 height 39
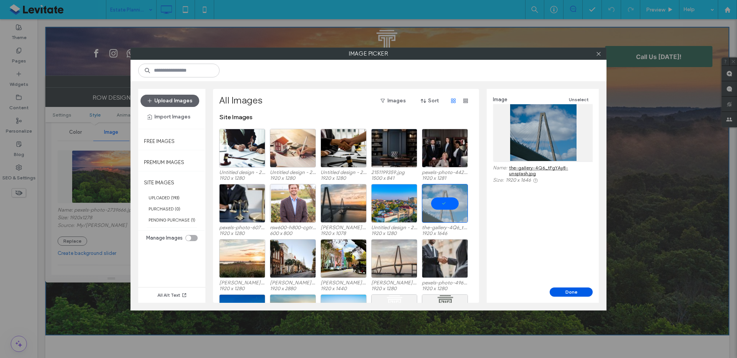
click at [574, 295] on button "Done" at bounding box center [571, 292] width 43 height 9
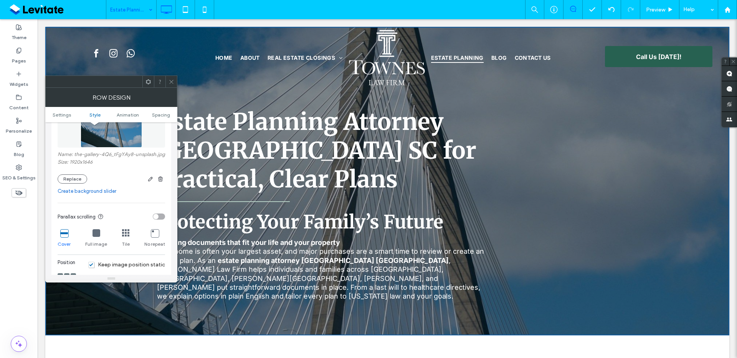
scroll to position [314, 0]
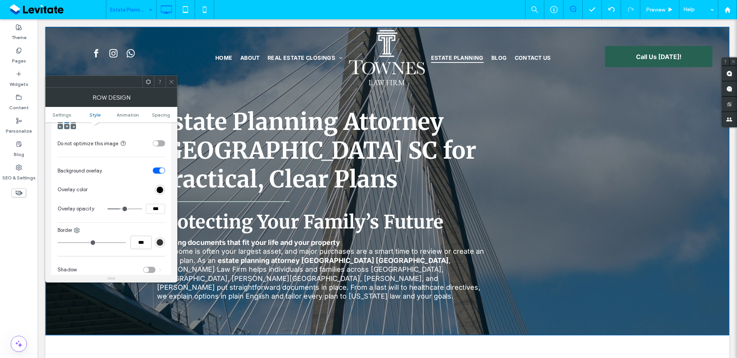
click at [156, 214] on input "***" at bounding box center [155, 209] width 19 height 10
type input "***"
type input "**"
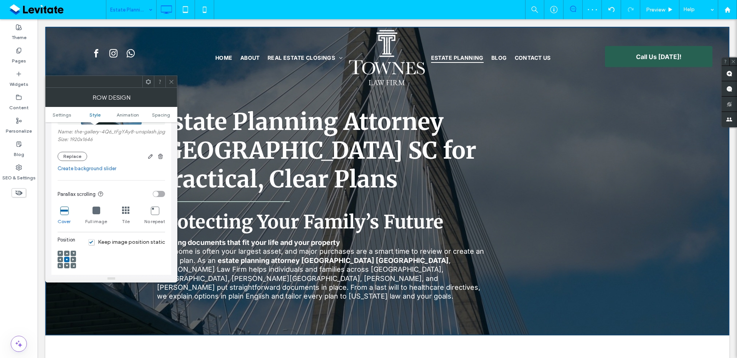
scroll to position [174, 0]
click at [76, 162] on button "Replace" at bounding box center [73, 156] width 30 height 9
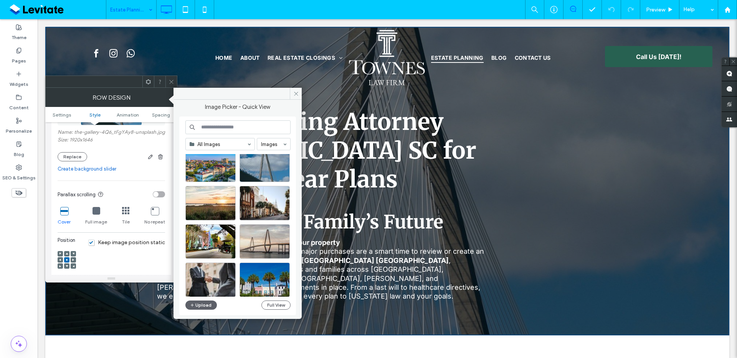
scroll to position [171, 0]
click at [223, 242] on div "Select" at bounding box center [210, 242] width 50 height 35
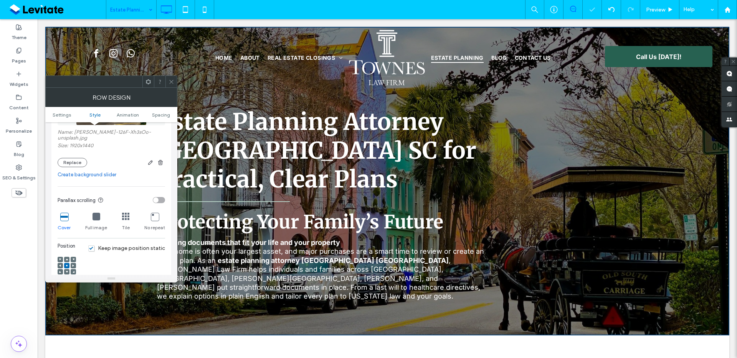
click at [174, 85] on div at bounding box center [171, 82] width 12 height 12
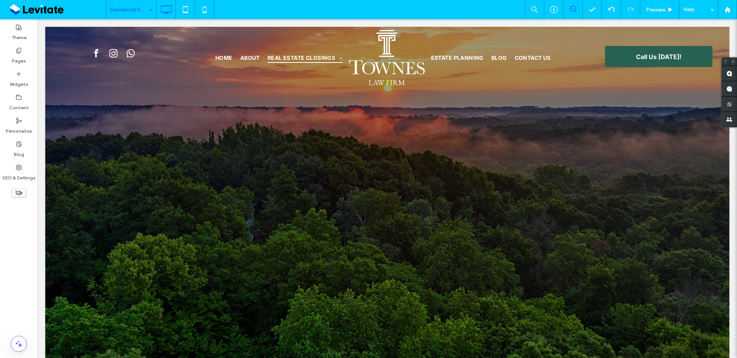
scroll to position [0, 0]
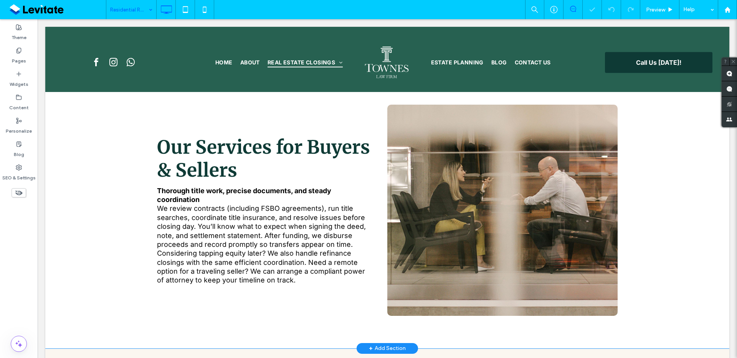
scroll to position [328, 0]
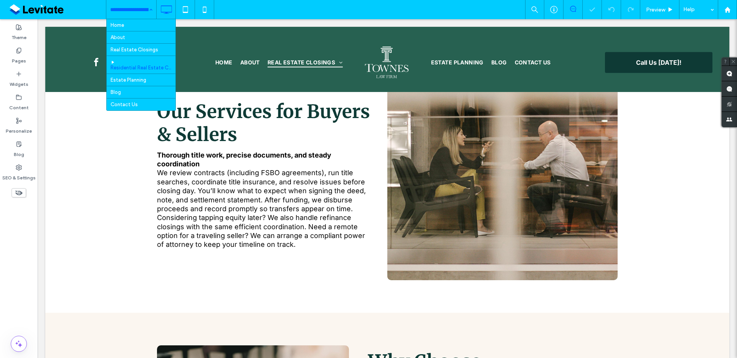
click at [136, 11] on input at bounding box center [129, 9] width 38 height 19
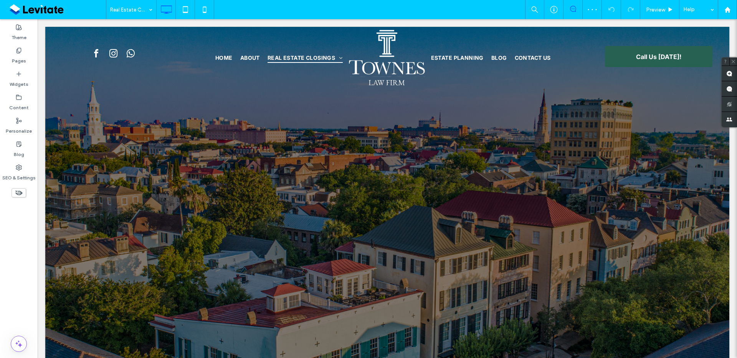
scroll to position [0, 0]
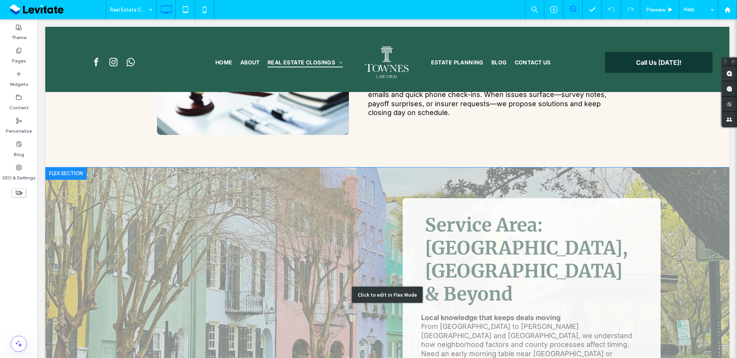
click at [448, 168] on div "Click to edit in Flex Mode" at bounding box center [387, 295] width 684 height 255
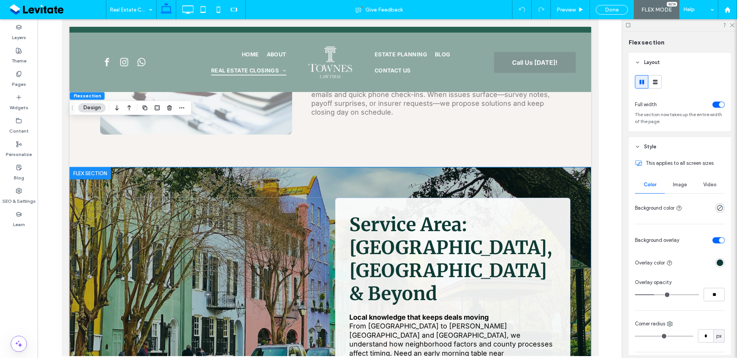
click at [682, 185] on span "Image" at bounding box center [680, 185] width 14 height 6
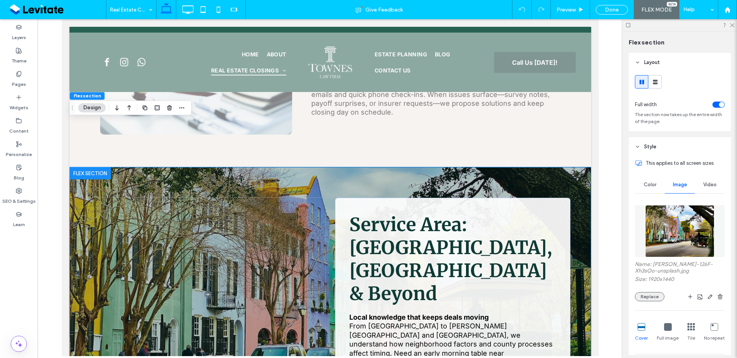
click at [649, 299] on button "Replace" at bounding box center [650, 296] width 30 height 9
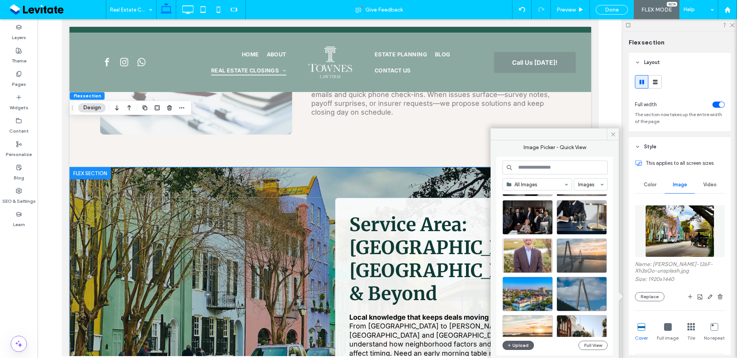
scroll to position [83, 0]
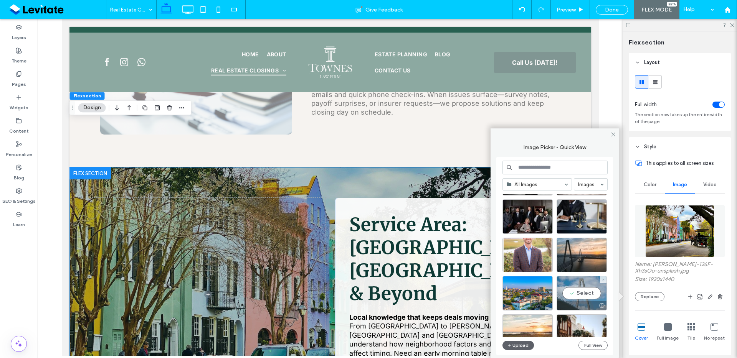
drag, startPoint x: 573, startPoint y: 301, endPoint x: 534, endPoint y: 276, distance: 47.5
click at [573, 301] on div at bounding box center [582, 305] width 50 height 9
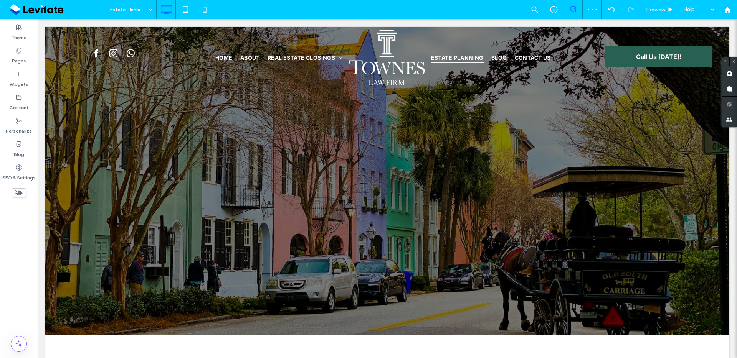
scroll to position [0, 0]
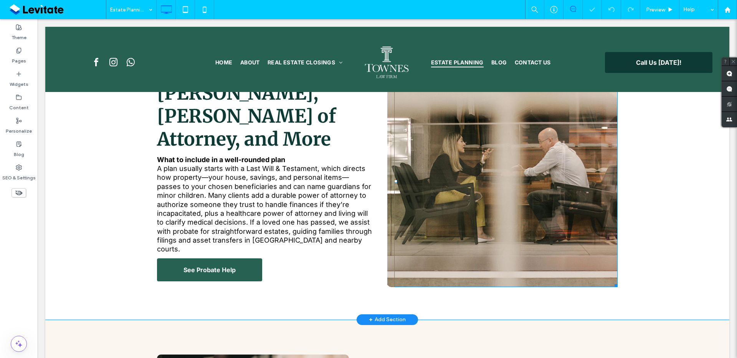
scroll to position [256, 0]
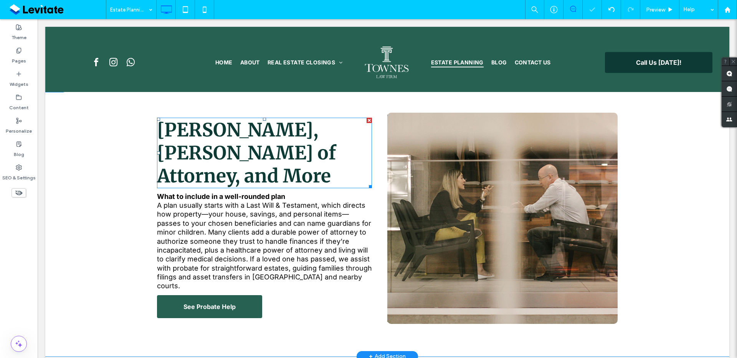
click at [195, 139] on span "Wills, Powers of Attorney, and More" at bounding box center [246, 153] width 179 height 69
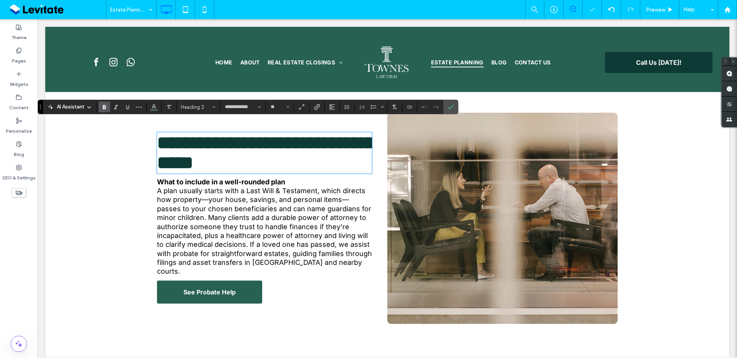
click at [195, 139] on span "**********" at bounding box center [266, 153] width 219 height 38
click at [184, 141] on span "**********" at bounding box center [266, 153] width 219 height 38
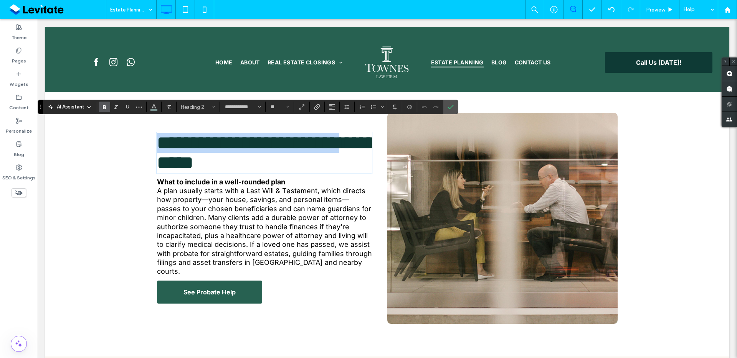
drag, startPoint x: 157, startPoint y: 131, endPoint x: 233, endPoint y: 159, distance: 81.1
click at [233, 159] on span "**********" at bounding box center [266, 153] width 219 height 38
copy span "**********"
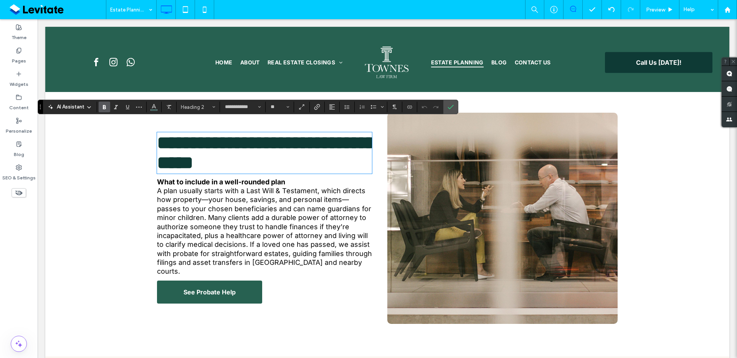
click at [573, 116] on div at bounding box center [505, 218] width 223 height 211
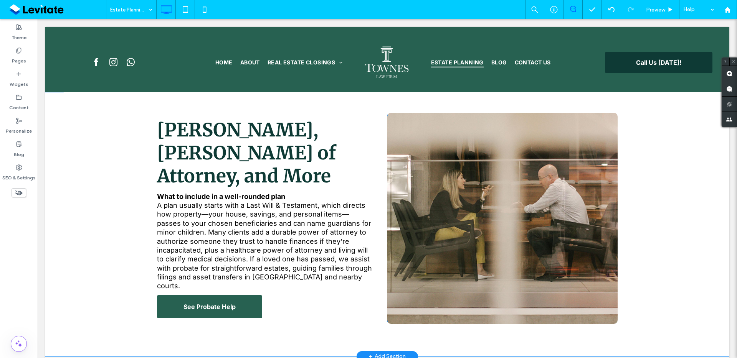
click at [388, 113] on div "Click To Paste Click To Paste" at bounding box center [502, 218] width 230 height 211
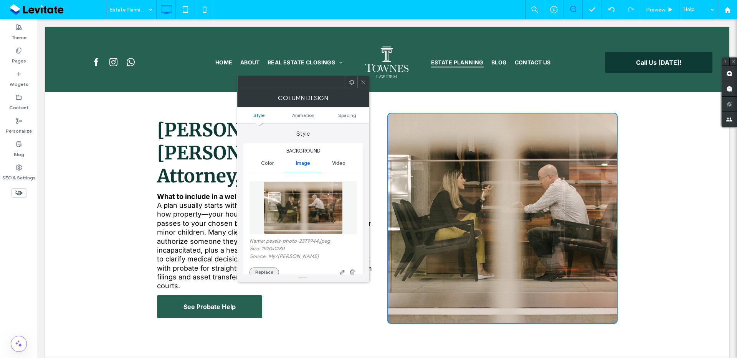
click at [259, 271] on button "Replace" at bounding box center [264, 272] width 30 height 9
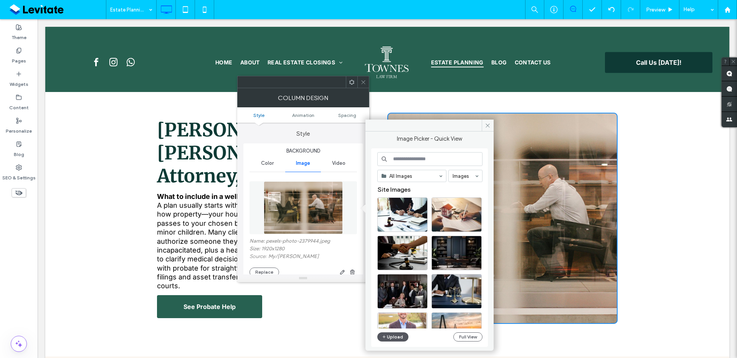
click at [387, 333] on button "Upload" at bounding box center [392, 337] width 31 height 9
click at [401, 339] on button "Upload" at bounding box center [392, 337] width 31 height 9
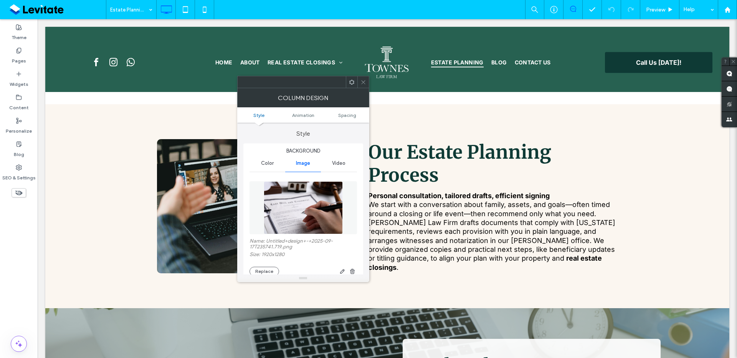
scroll to position [508, 0]
click at [532, 210] on span "We start with a conversation about family, assets, and goals—often timed around…" at bounding box center [491, 232] width 247 height 62
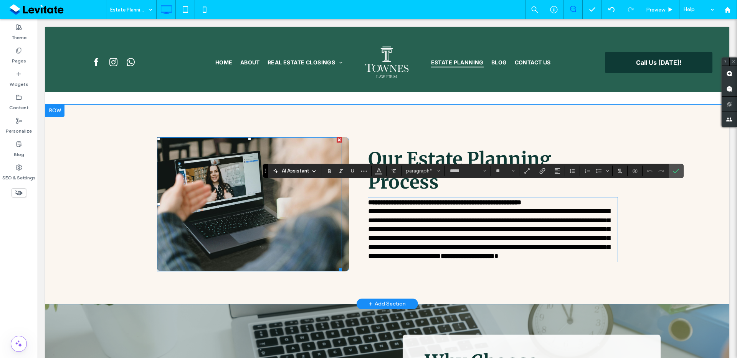
click at [286, 190] on div at bounding box center [249, 204] width 185 height 134
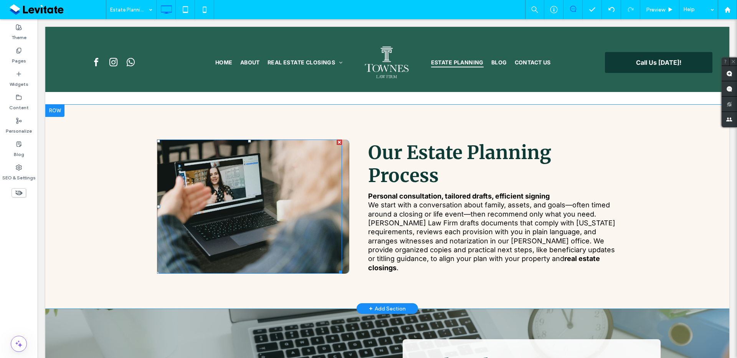
click at [239, 146] on div at bounding box center [249, 207] width 185 height 134
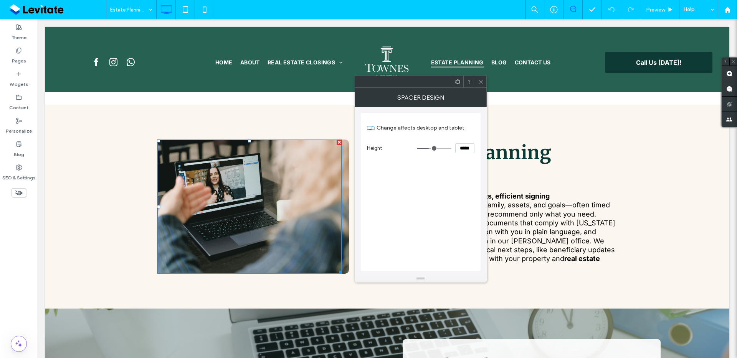
click at [345, 147] on div "Click To Paste Click To Paste" at bounding box center [253, 207] width 192 height 134
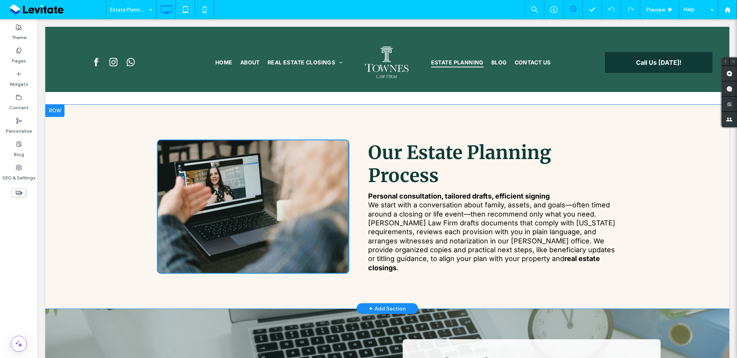
click at [339, 146] on div at bounding box center [249, 207] width 185 height 134
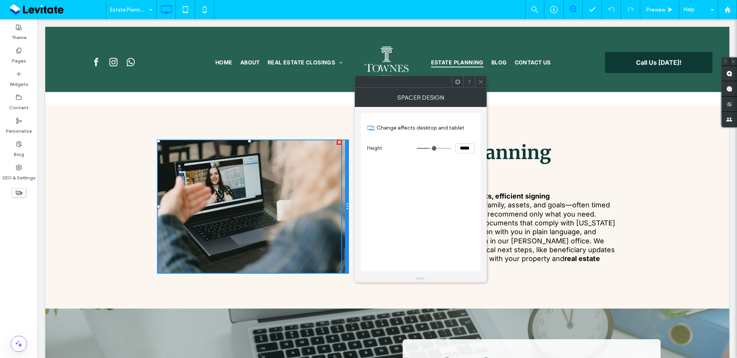
click at [345, 146] on div at bounding box center [347, 207] width 4 height 134
click at [341, 142] on div "Click To Paste Click To Paste" at bounding box center [253, 207] width 192 height 134
drag, startPoint x: 483, startPoint y: 80, endPoint x: 481, endPoint y: 83, distance: 4.1
click at [483, 80] on div at bounding box center [481, 82] width 12 height 12
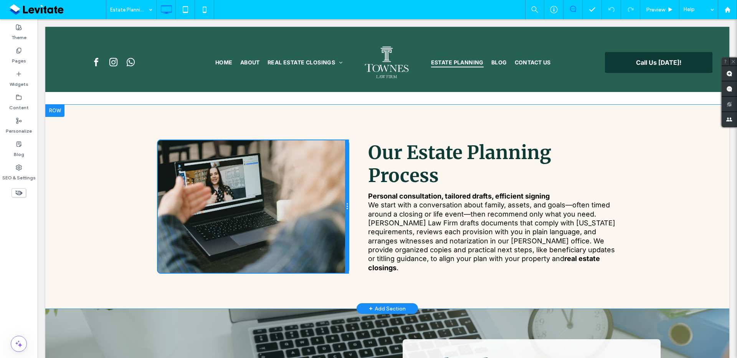
click at [345, 154] on div at bounding box center [347, 207] width 4 height 134
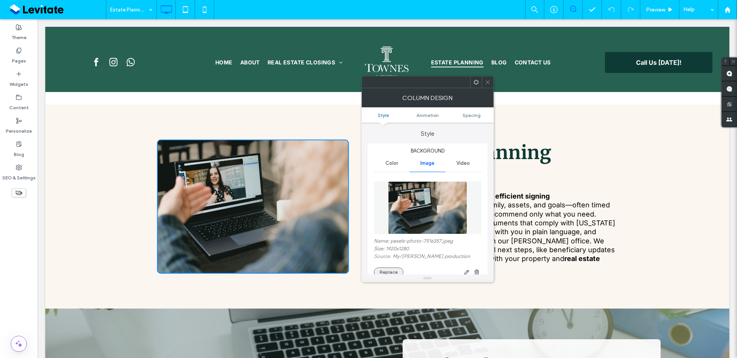
click at [393, 270] on button "Replace" at bounding box center [389, 272] width 30 height 9
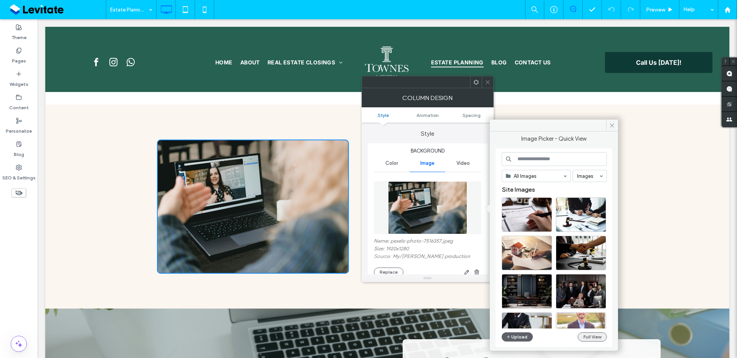
click at [596, 339] on button "Full View" at bounding box center [592, 337] width 29 height 9
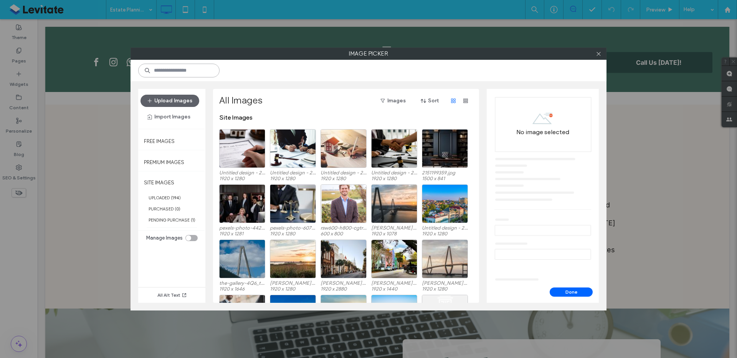
click at [193, 69] on input at bounding box center [178, 71] width 81 height 14
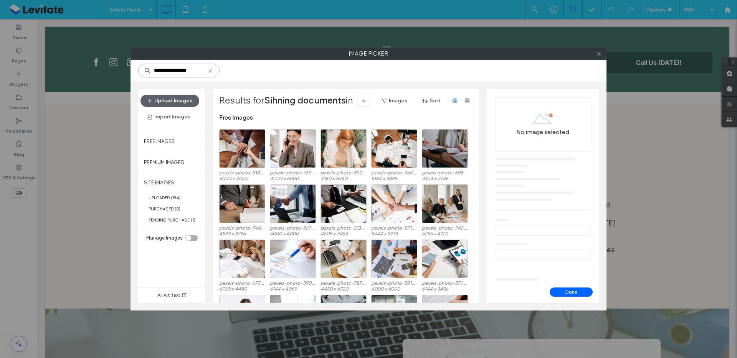
click at [160, 70] on input "**********" at bounding box center [178, 71] width 81 height 14
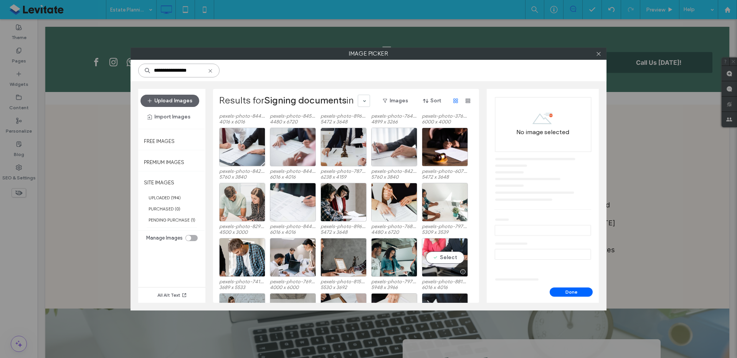
scroll to position [183, 0]
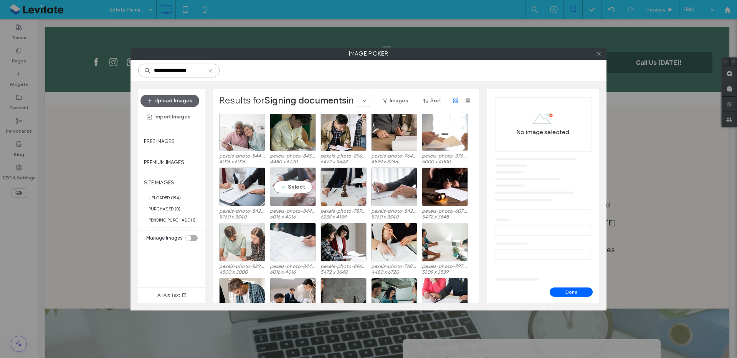
type input "**********"
click at [301, 197] on div at bounding box center [292, 201] width 45 height 9
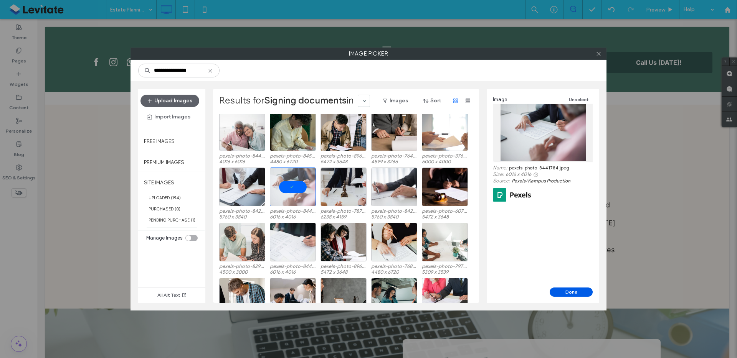
click at [558, 289] on button "Done" at bounding box center [571, 292] width 43 height 9
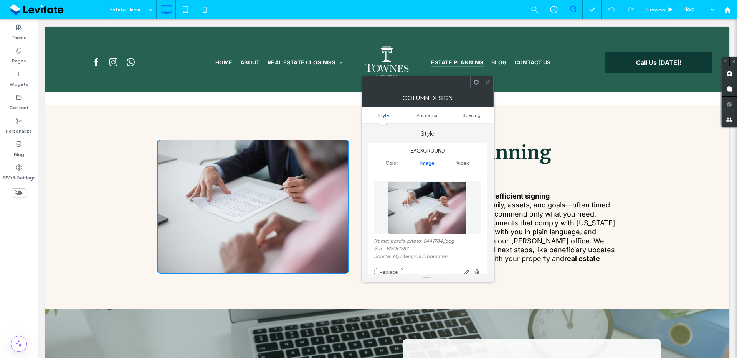
drag, startPoint x: 486, startPoint y: 81, endPoint x: 489, endPoint y: 104, distance: 23.3
click at [486, 81] on icon at bounding box center [488, 82] width 6 height 6
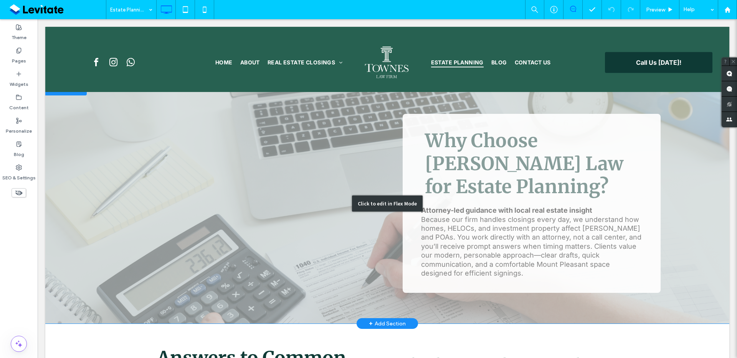
scroll to position [698, 0]
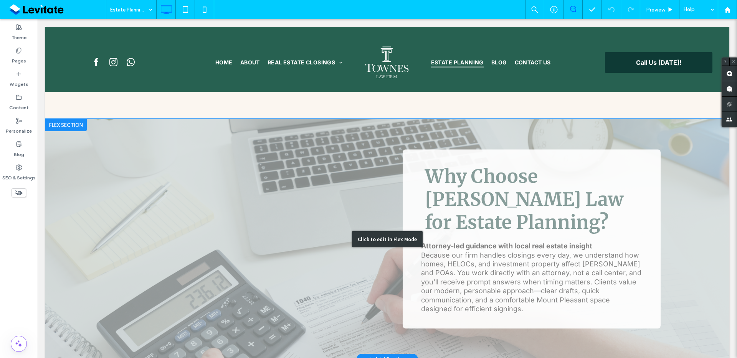
click at [682, 146] on div "Click to edit in Flex Mode" at bounding box center [387, 239] width 684 height 241
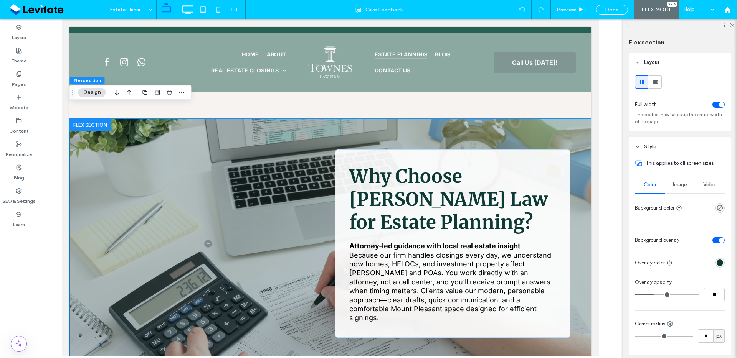
click at [564, 119] on div "Why Choose Townes Law for Estate Planning? Attorney-led guidance with local rea…" at bounding box center [330, 244] width 522 height 250
click at [688, 183] on div "Image" at bounding box center [680, 185] width 30 height 17
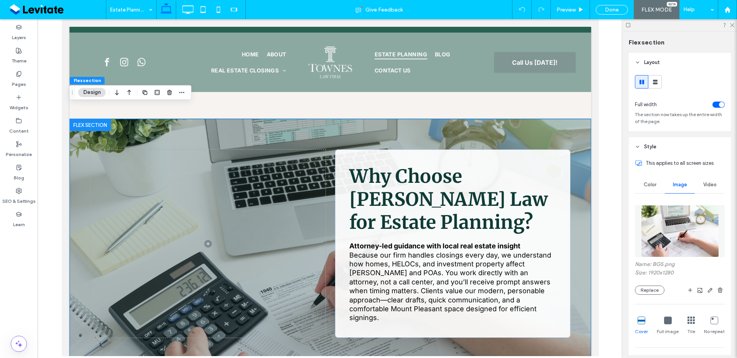
scroll to position [68, 0]
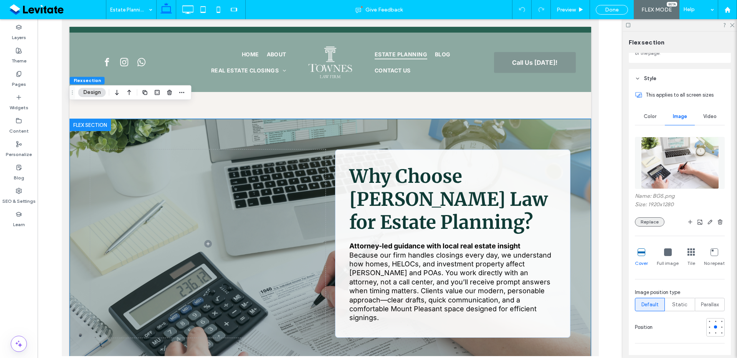
click at [646, 223] on button "Replace" at bounding box center [650, 222] width 30 height 9
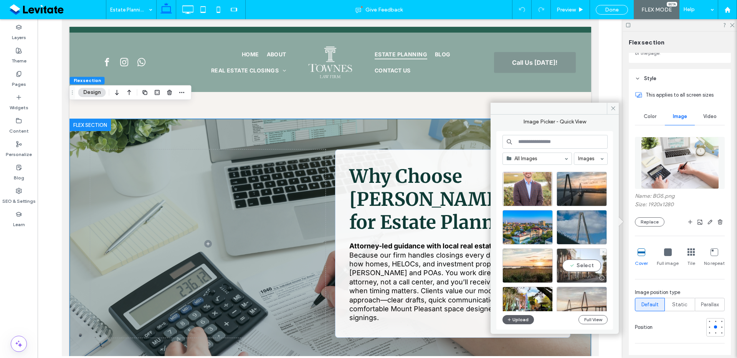
scroll to position [172, 0]
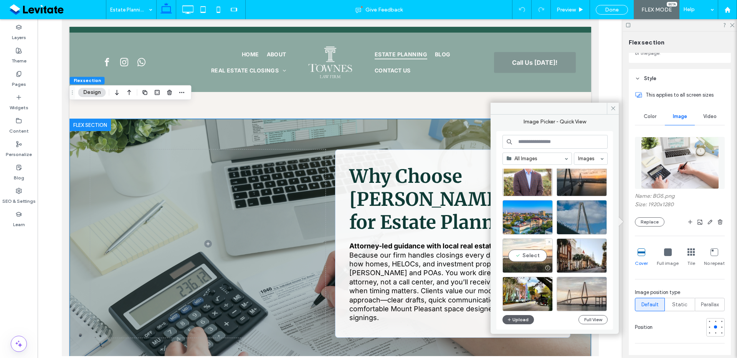
click at [539, 256] on div "Select" at bounding box center [527, 256] width 50 height 35
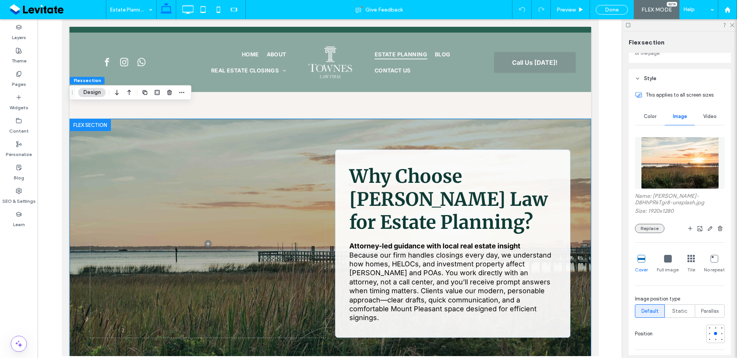
click at [645, 229] on button "Replace" at bounding box center [650, 228] width 30 height 9
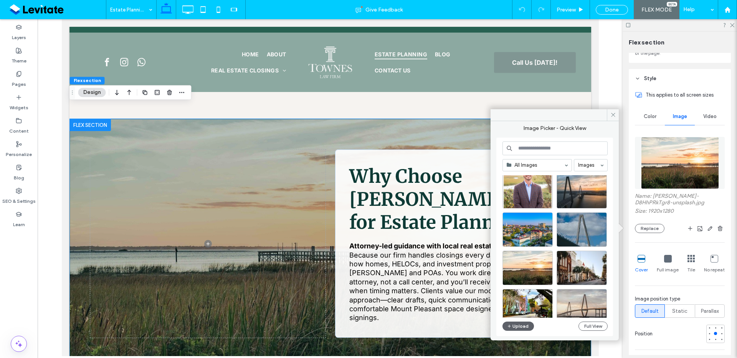
scroll to position [216, 0]
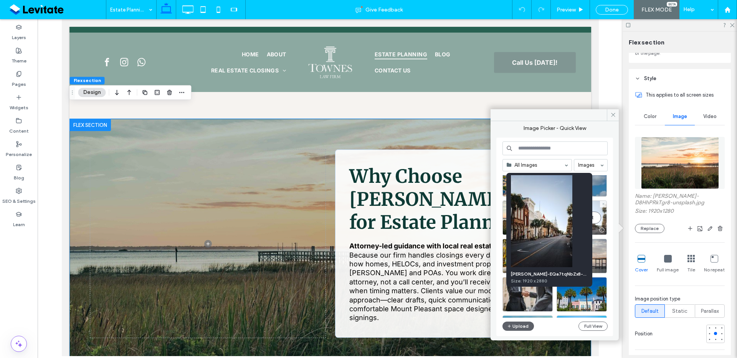
click at [597, 227] on div at bounding box center [602, 230] width 10 height 6
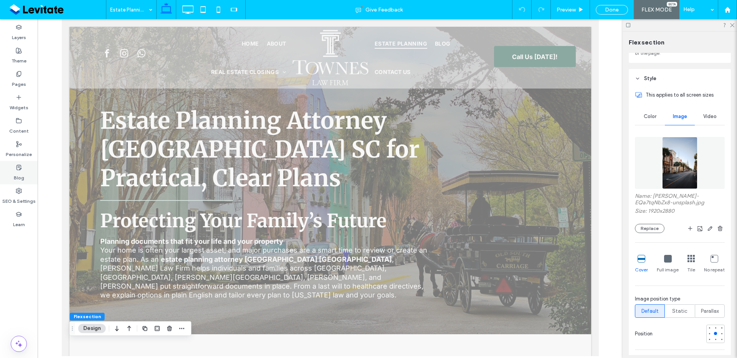
scroll to position [0, 0]
click at [606, 12] on div "Done" at bounding box center [612, 10] width 32 height 10
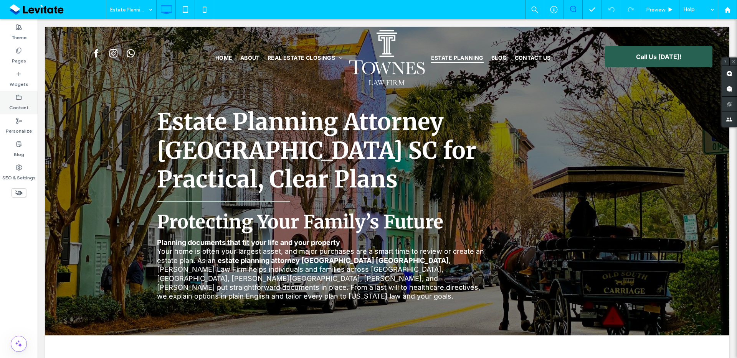
click at [17, 97] on icon at bounding box center [19, 97] width 6 height 6
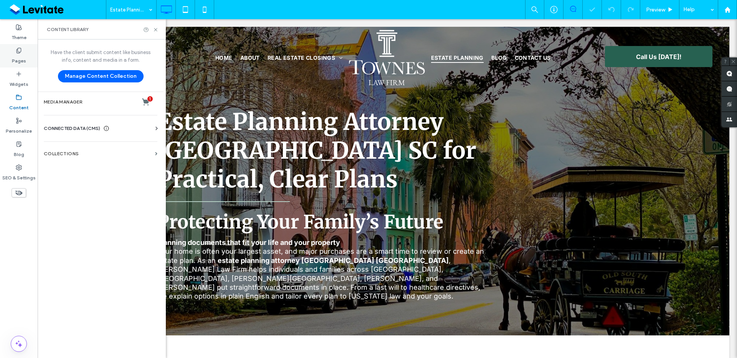
click at [25, 64] on label "Pages" at bounding box center [19, 59] width 14 height 11
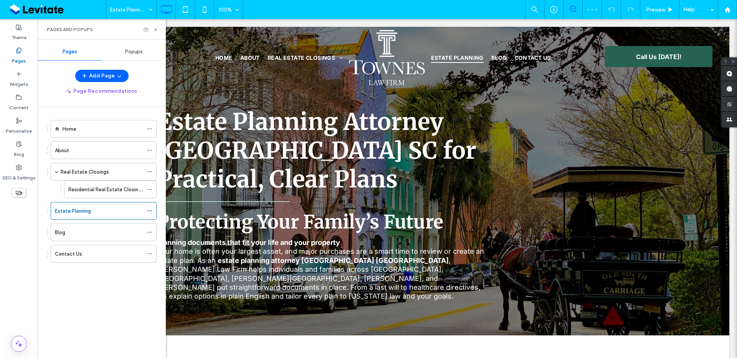
click at [90, 191] on label "Residential Real Estate Closings" at bounding box center [106, 189] width 76 height 13
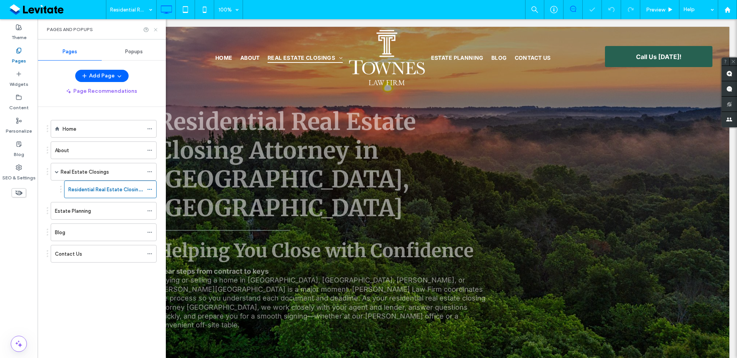
click at [154, 30] on icon at bounding box center [156, 30] width 6 height 6
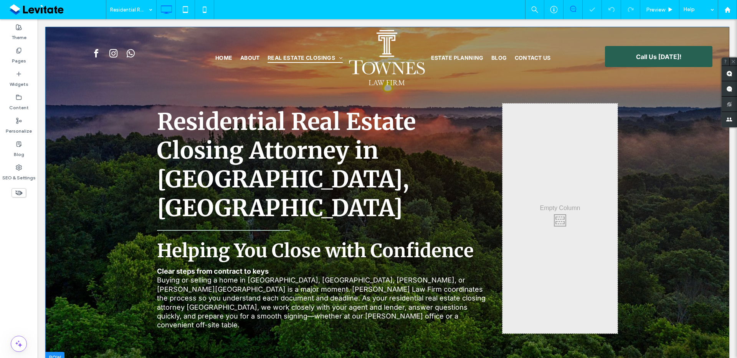
click at [277, 315] on div "Residential Real Estate Closing Attorney in Charleston, SC Helping You Close wi…" at bounding box center [387, 196] width 684 height 338
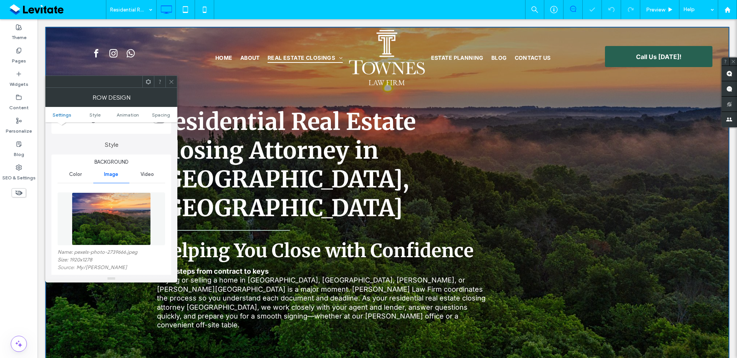
scroll to position [70, 0]
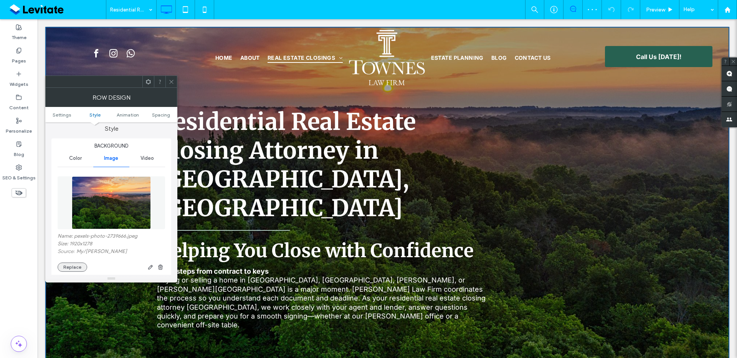
click at [68, 270] on button "Replace" at bounding box center [73, 267] width 30 height 9
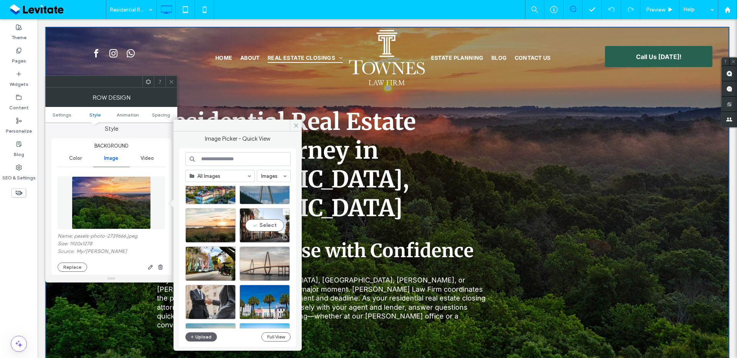
scroll to position [256, 0]
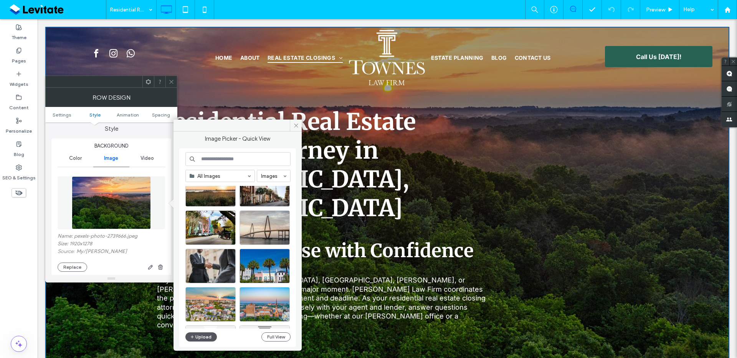
click at [203, 338] on button "Upload" at bounding box center [200, 337] width 31 height 9
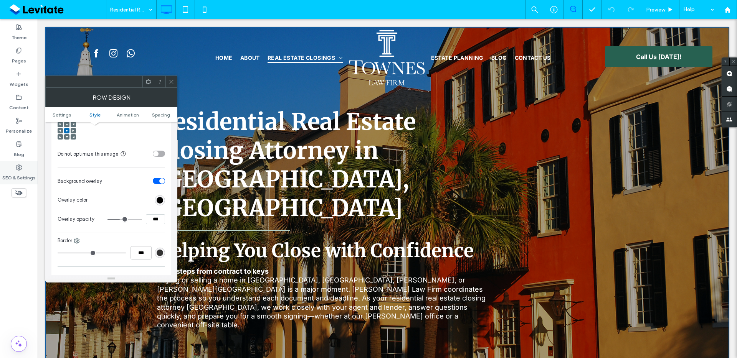
scroll to position [311, 0]
click at [161, 216] on input "***" at bounding box center [155, 218] width 19 height 10
type input "***"
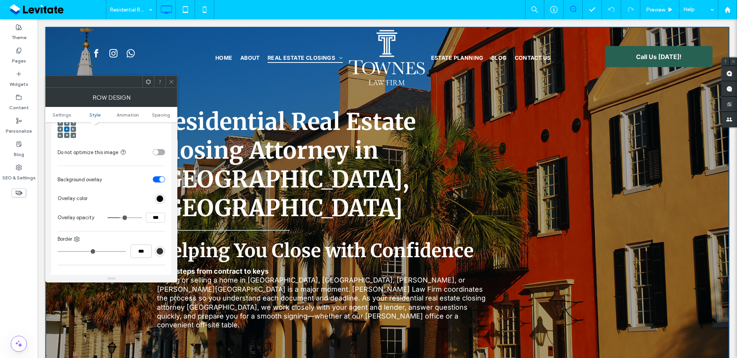
type input "**"
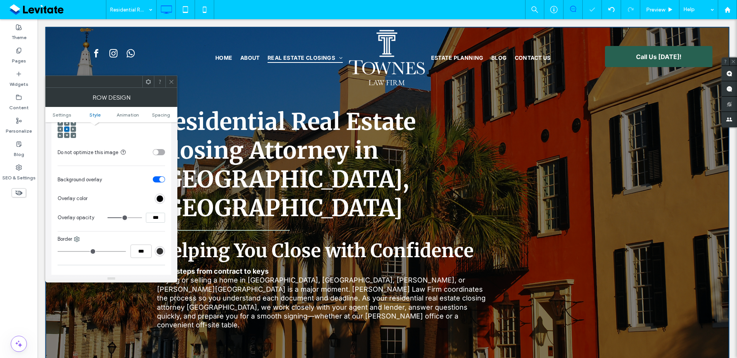
drag, startPoint x: 167, startPoint y: 81, endPoint x: 177, endPoint y: 84, distance: 10.6
click at [167, 81] on div at bounding box center [171, 82] width 12 height 12
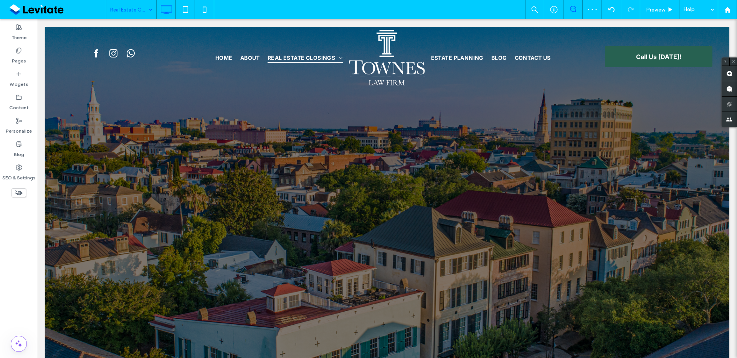
scroll to position [0, 0]
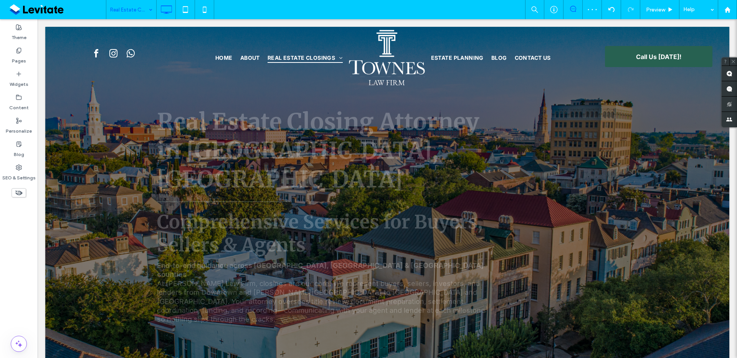
click at [146, 12] on div "Real Estate Closings" at bounding box center [131, 9] width 50 height 19
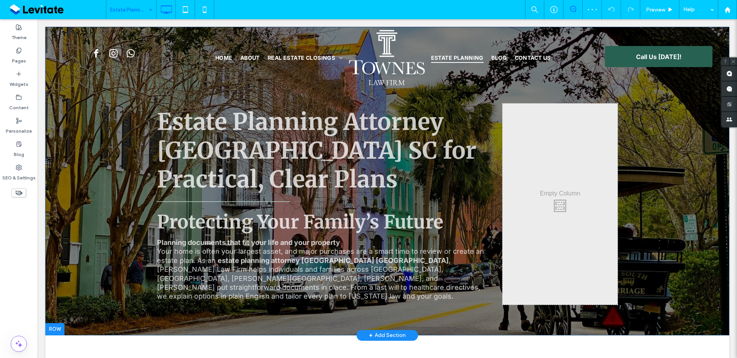
click at [433, 318] on div "Estate Planning Attorney Charleston SC for Practical, Clear Plans Protecting Yo…" at bounding box center [387, 181] width 684 height 309
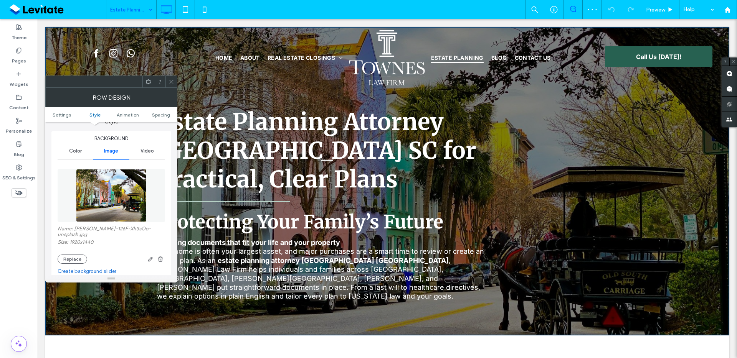
scroll to position [116, 0]
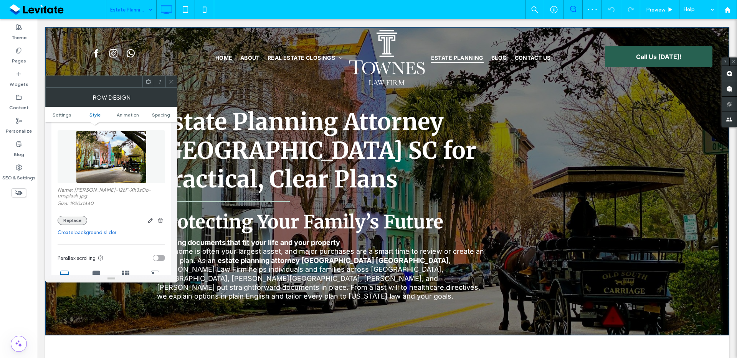
click at [84, 222] on button "Replace" at bounding box center [73, 220] width 30 height 9
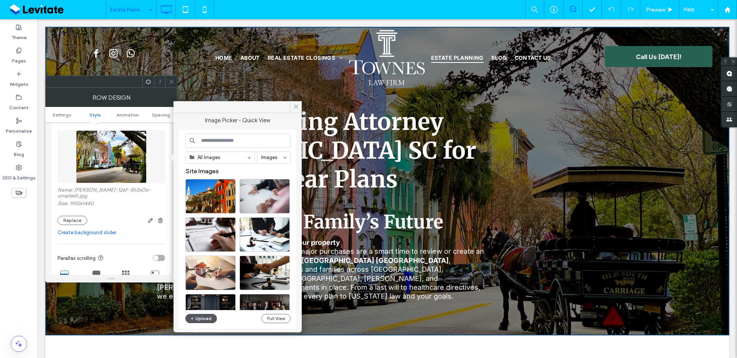
click at [197, 316] on button "Upload" at bounding box center [200, 318] width 31 height 9
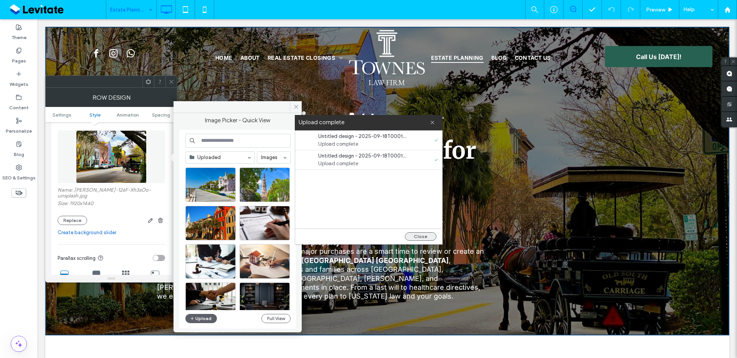
click at [419, 236] on button "Close" at bounding box center [420, 237] width 31 height 8
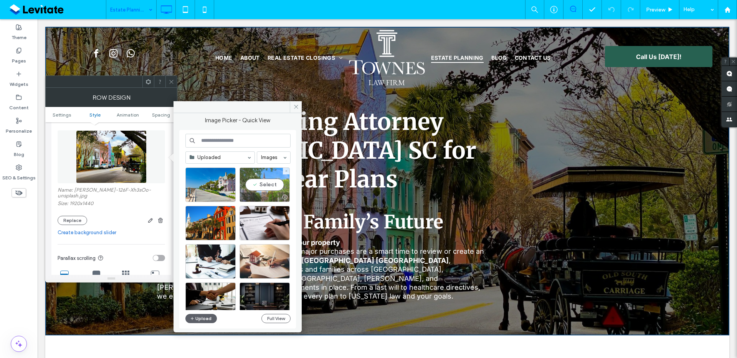
drag, startPoint x: 271, startPoint y: 188, endPoint x: 234, endPoint y: 170, distance: 40.9
click at [271, 188] on div "Select" at bounding box center [265, 185] width 50 height 35
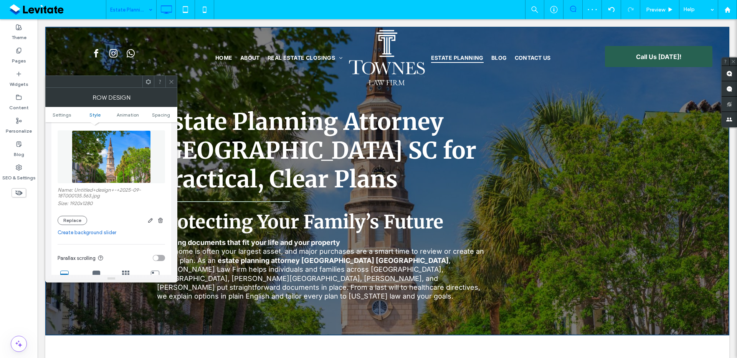
click at [174, 82] on div at bounding box center [171, 82] width 12 height 12
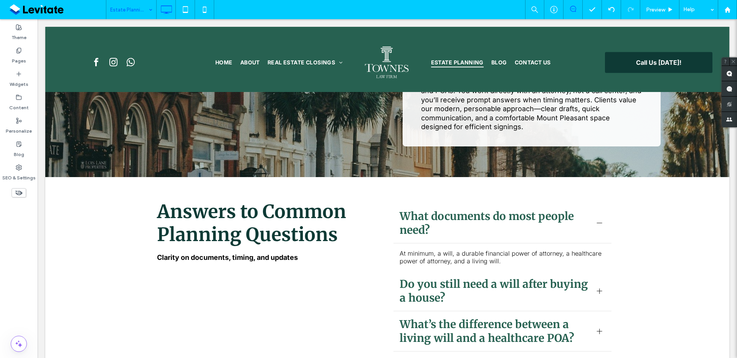
scroll to position [709, 0]
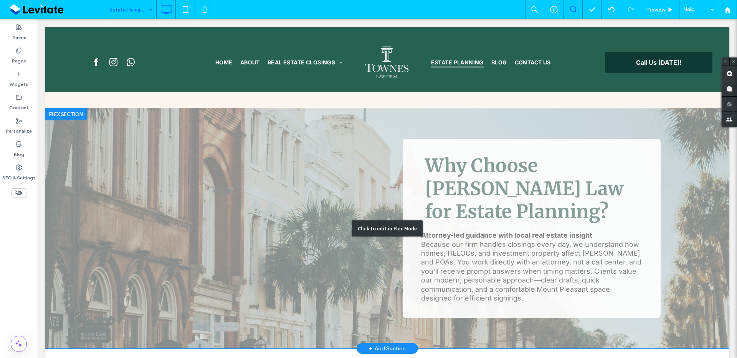
click at [712, 213] on div "Click to edit in Flex Mode" at bounding box center [387, 228] width 684 height 241
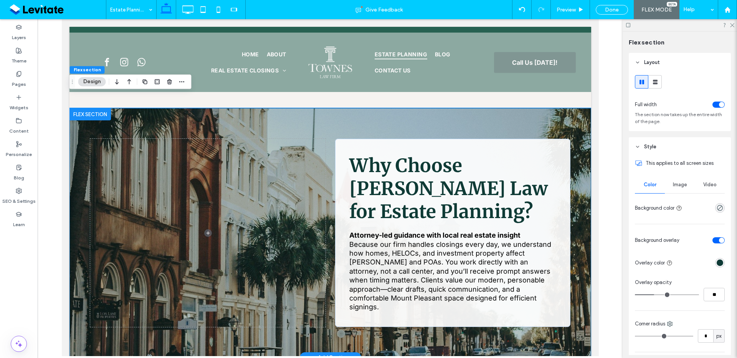
drag, startPoint x: 573, startPoint y: 104, endPoint x: 745, endPoint y: 265, distance: 236.5
click at [573, 108] on div "Why Choose Townes Law for Estate Planning? Attorney-led guidance with local rea…" at bounding box center [330, 233] width 522 height 250
click at [682, 188] on div "Image" at bounding box center [680, 185] width 30 height 17
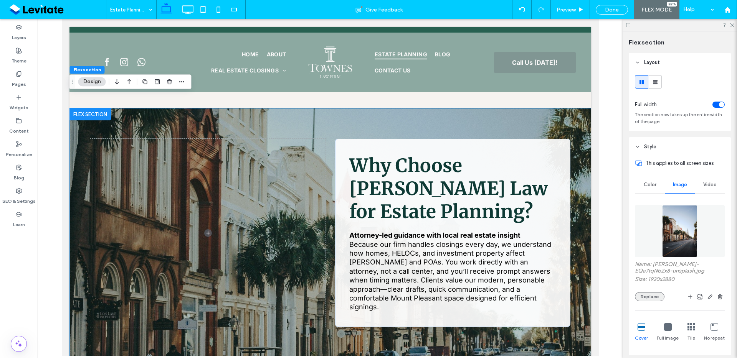
click at [655, 299] on button "Replace" at bounding box center [650, 296] width 30 height 9
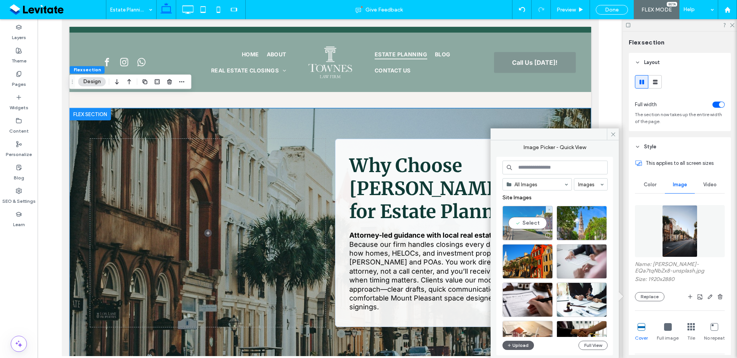
click at [524, 236] on div at bounding box center [528, 235] width 50 height 9
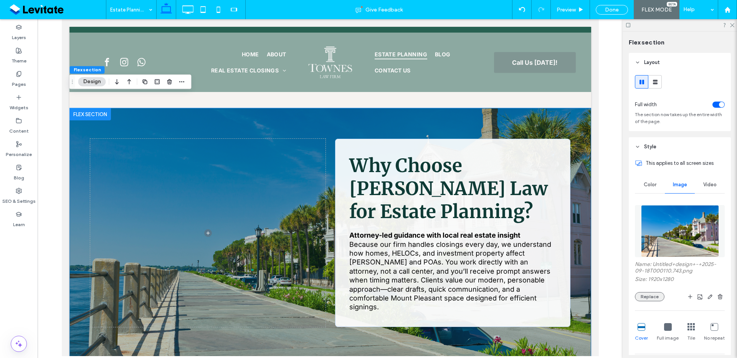
click at [637, 297] on button "Replace" at bounding box center [650, 296] width 30 height 9
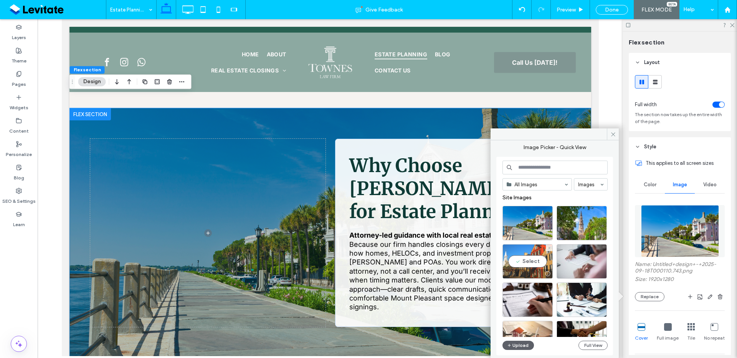
click at [534, 268] on div "Select" at bounding box center [527, 262] width 50 height 35
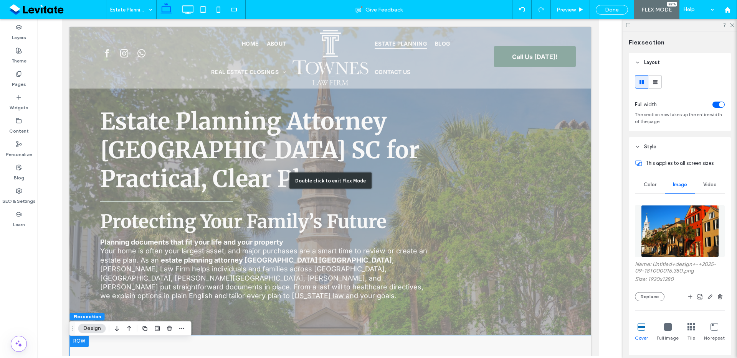
scroll to position [0, 0]
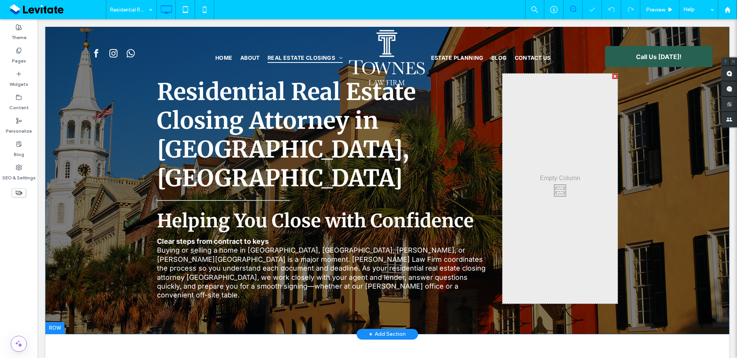
scroll to position [26, 0]
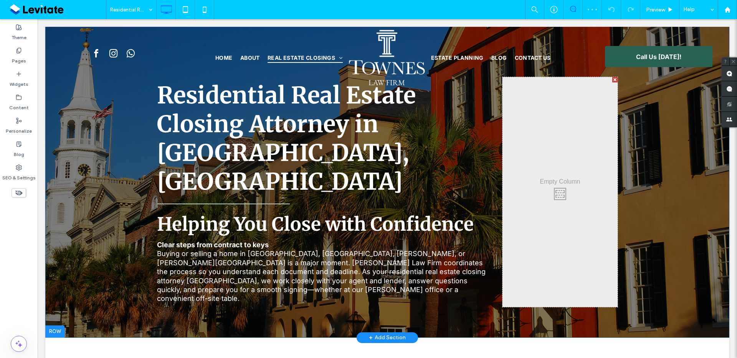
click at [173, 291] on div "Residential Real Estate Closing Attorney in Charleston, SC Helping You Close wi…" at bounding box center [387, 169] width 684 height 338
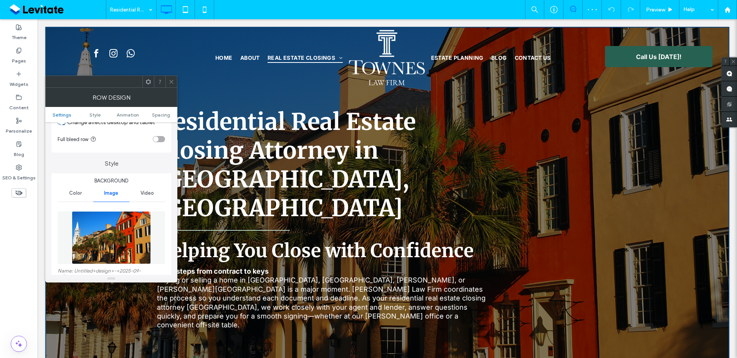
scroll to position [75, 0]
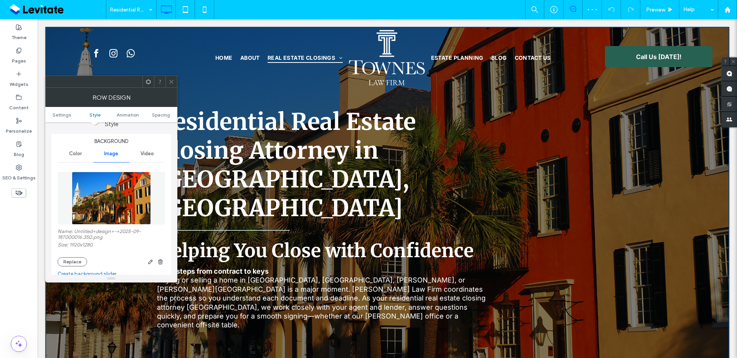
click at [78, 257] on div "Name: Untitled+design+-+2025-09-18T000016.350.png Size: 1920x1280 Replace" at bounding box center [111, 248] width 107 height 38
click at [77, 259] on button "Replace" at bounding box center [73, 262] width 30 height 9
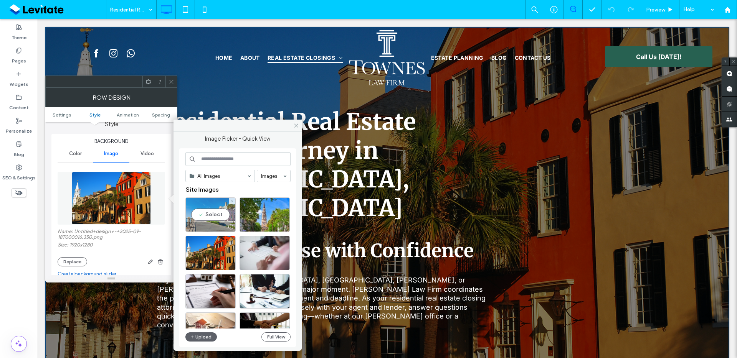
click at [217, 224] on div at bounding box center [211, 227] width 50 height 9
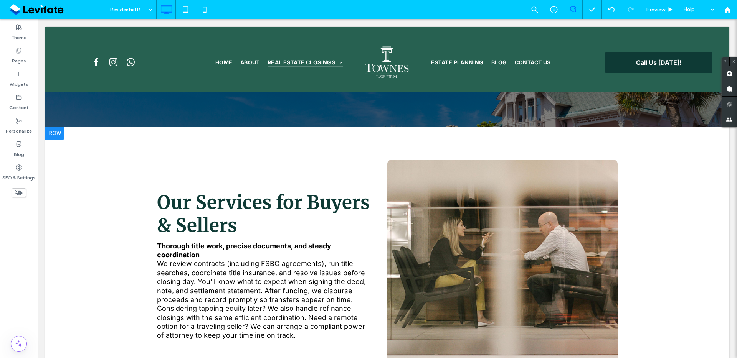
scroll to position [236, 0]
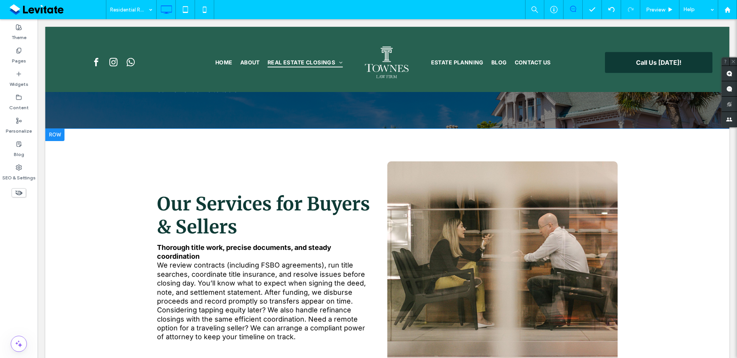
click at [387, 162] on div "Click To Paste Click To Paste" at bounding box center [502, 267] width 230 height 211
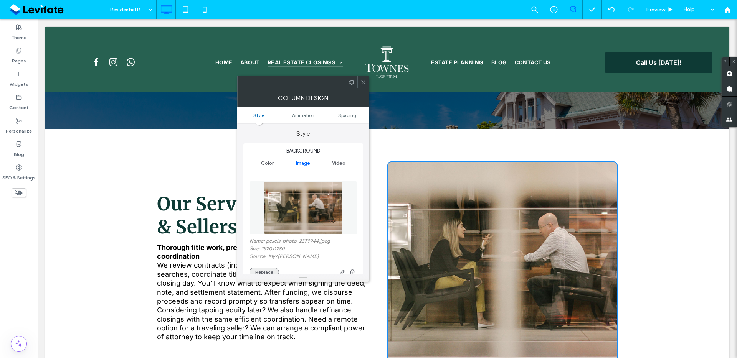
click at [275, 271] on button "Replace" at bounding box center [264, 272] width 30 height 9
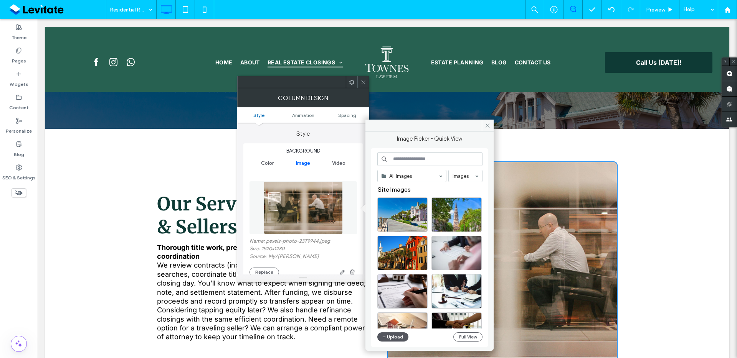
click at [395, 338] on button "Upload" at bounding box center [392, 337] width 31 height 9
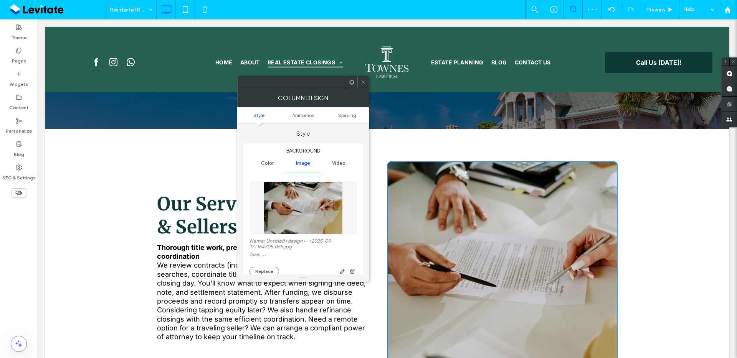
click at [362, 84] on icon at bounding box center [363, 82] width 6 height 6
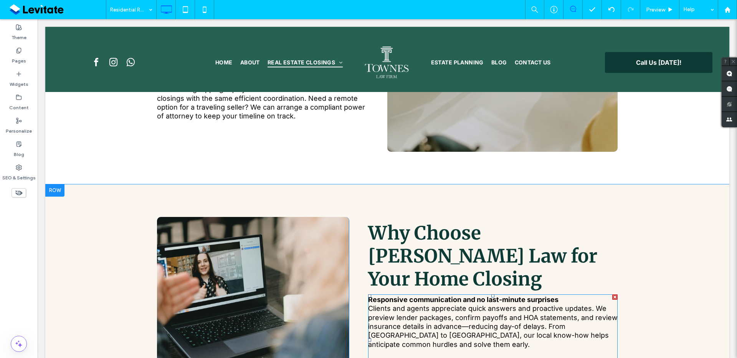
scroll to position [530, 0]
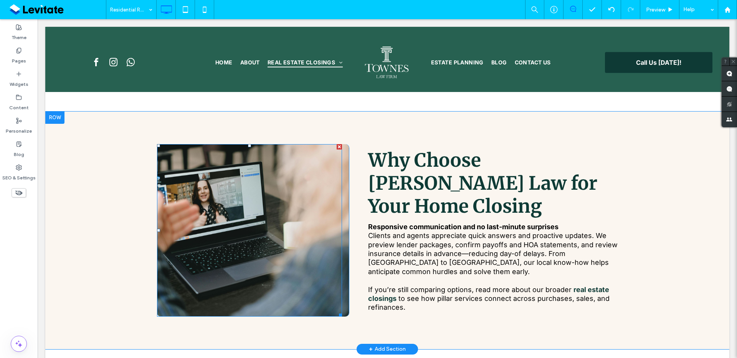
click at [309, 237] on div at bounding box center [249, 230] width 185 height 173
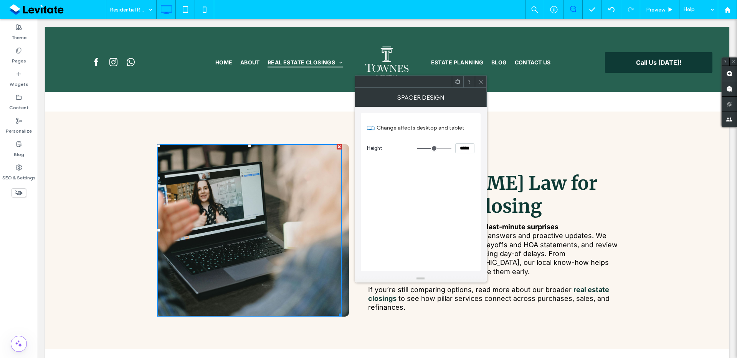
click at [482, 81] on icon at bounding box center [481, 82] width 6 height 6
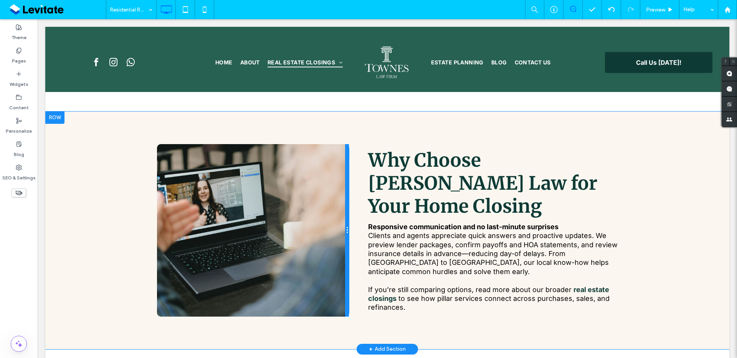
click at [345, 241] on div at bounding box center [347, 230] width 4 height 173
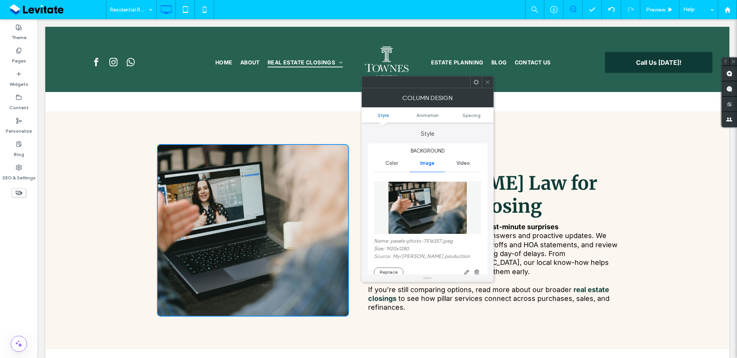
click at [389, 277] on div at bounding box center [428, 279] width 132 height 8
click at [390, 273] on button "Replace" at bounding box center [389, 272] width 30 height 9
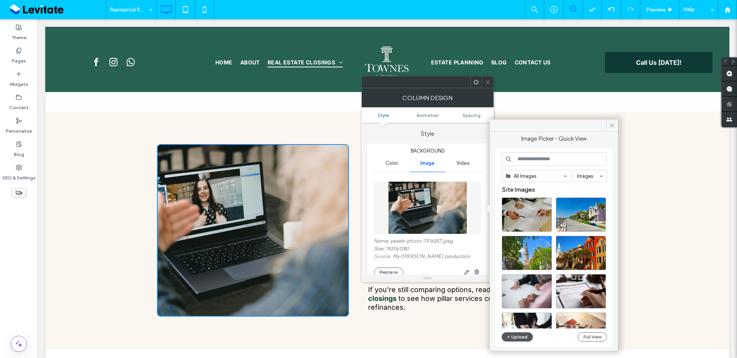
click at [522, 337] on button "Upload" at bounding box center [517, 337] width 31 height 9
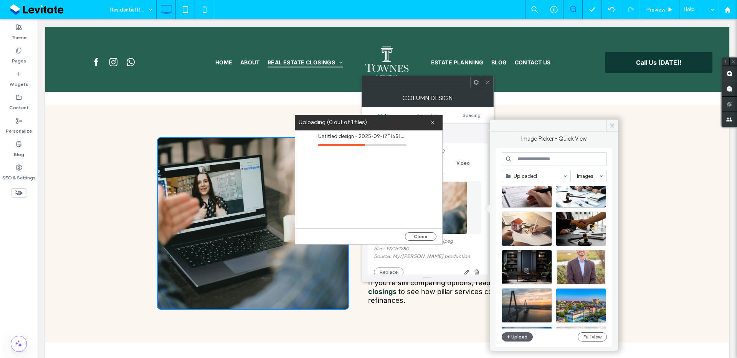
scroll to position [544, 0]
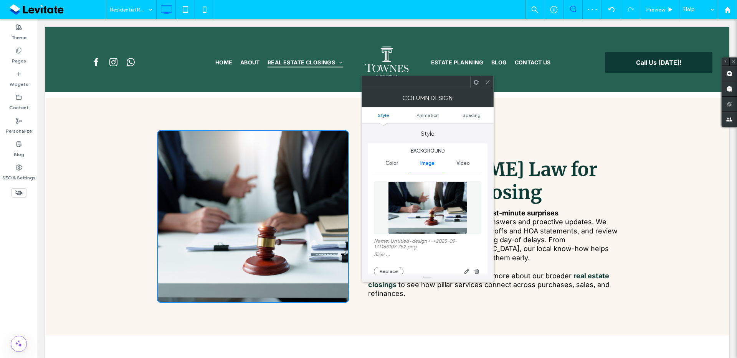
click at [491, 85] on div at bounding box center [488, 82] width 12 height 12
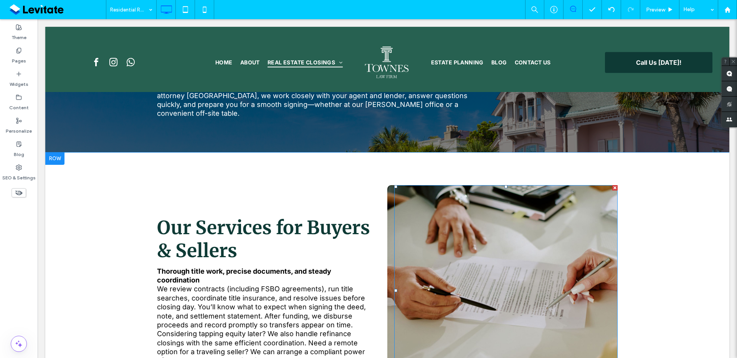
scroll to position [210, 0]
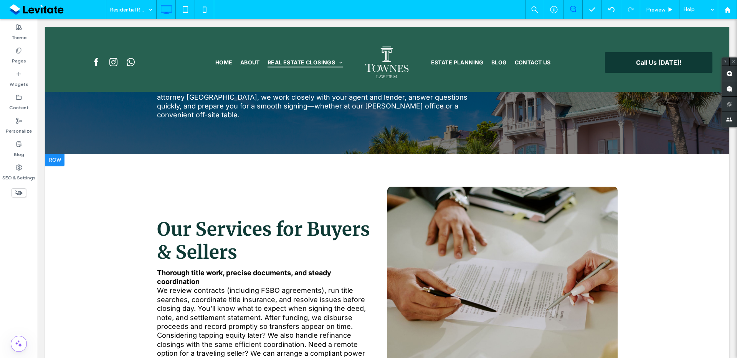
click at [390, 187] on div "Click To Paste Click To Paste" at bounding box center [502, 292] width 230 height 211
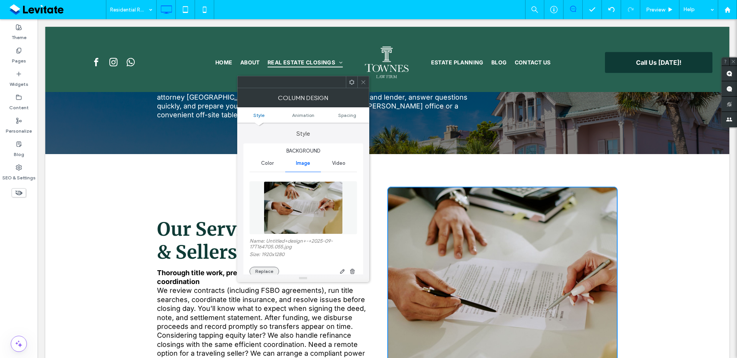
click at [266, 269] on button "Replace" at bounding box center [264, 271] width 30 height 9
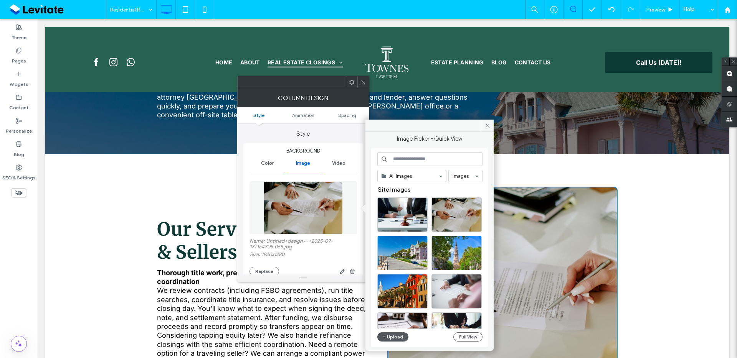
click at [392, 338] on button "Upload" at bounding box center [392, 337] width 31 height 9
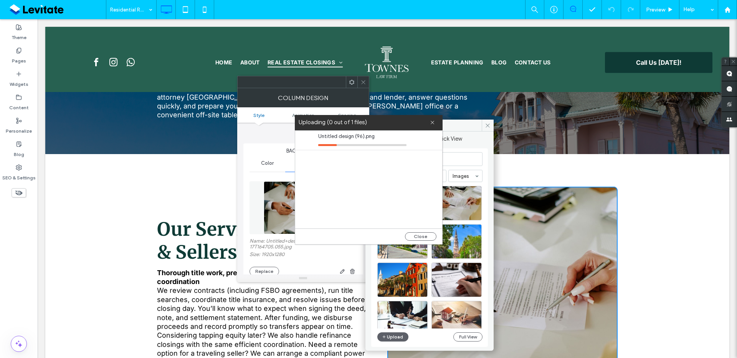
click at [192, 218] on span "Our Services for Buyers & Sellers" at bounding box center [263, 241] width 213 height 46
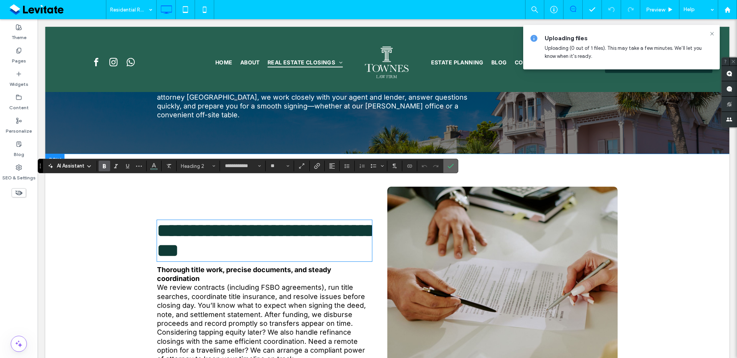
click at [451, 165] on icon "Confirm" at bounding box center [451, 166] width 6 height 6
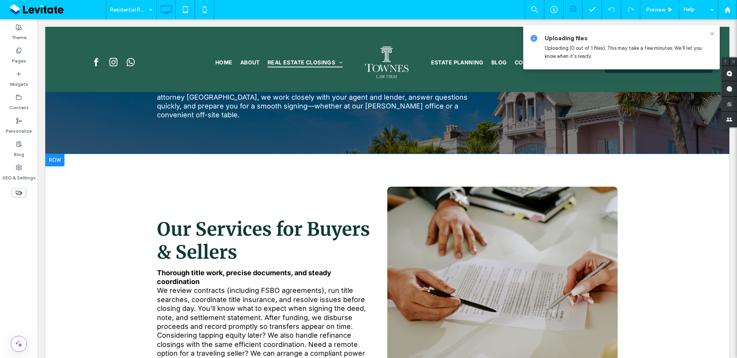
click at [389, 187] on div "Click To Paste Click To Paste" at bounding box center [502, 292] width 230 height 211
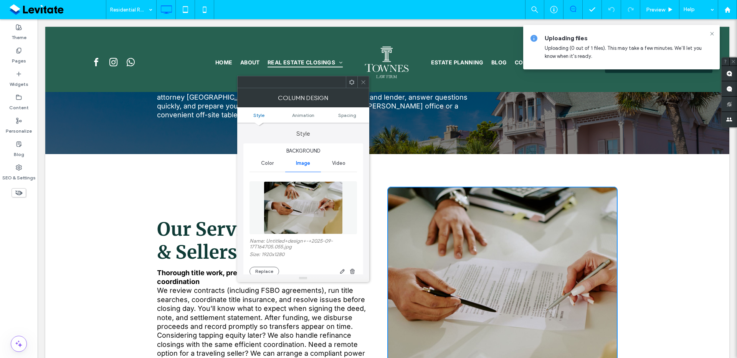
type input "**"
click at [257, 268] on button "Replace" at bounding box center [264, 271] width 30 height 9
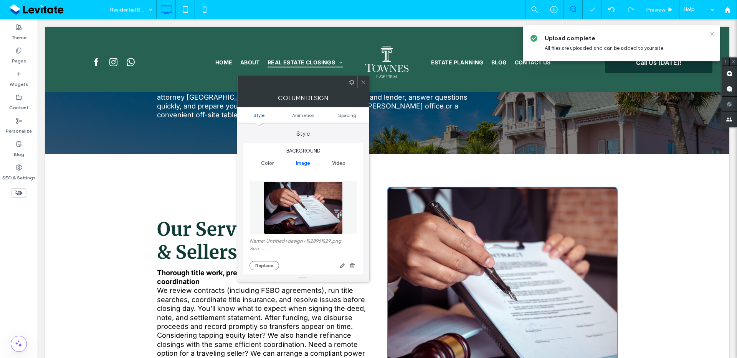
click at [363, 80] on icon at bounding box center [363, 82] width 6 height 6
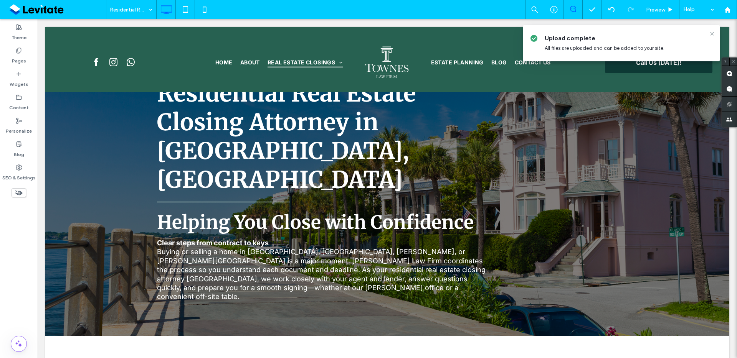
scroll to position [0, 0]
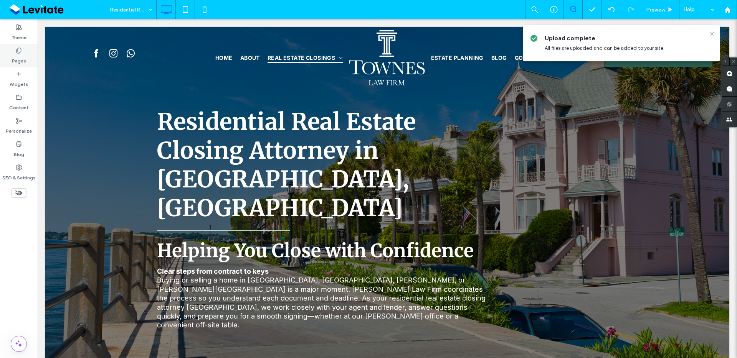
click at [10, 56] on div "Pages" at bounding box center [19, 55] width 38 height 23
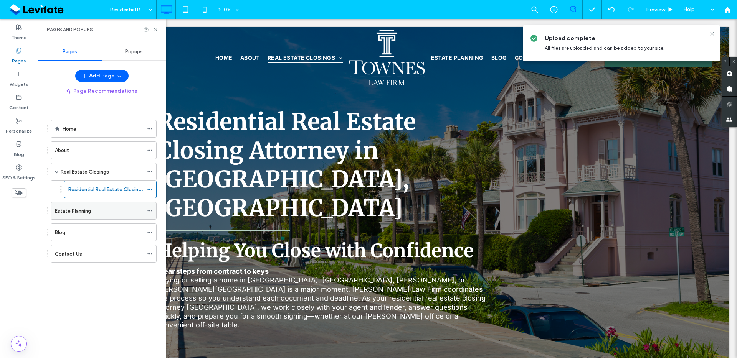
click at [91, 212] on div "Estate Planning" at bounding box center [99, 211] width 88 height 8
click at [79, 236] on div "Blog" at bounding box center [99, 233] width 88 height 8
click at [156, 28] on div "Blog 100% Preview Help Site Comments Team & Clients Automate new comments Insta…" at bounding box center [368, 179] width 737 height 358
click at [154, 28] on icon at bounding box center [156, 30] width 6 height 6
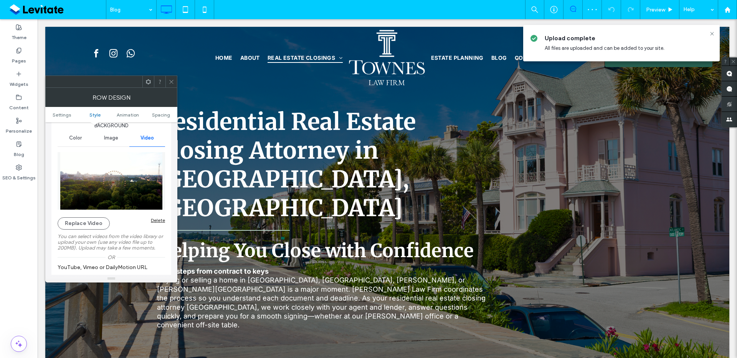
scroll to position [169, 0]
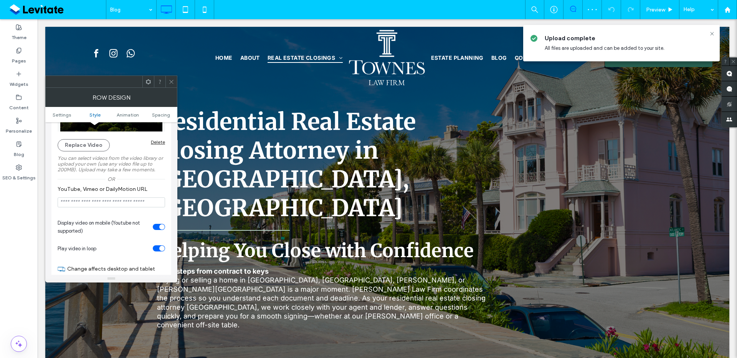
click at [157, 139] on div "Delete" at bounding box center [158, 142] width 14 height 6
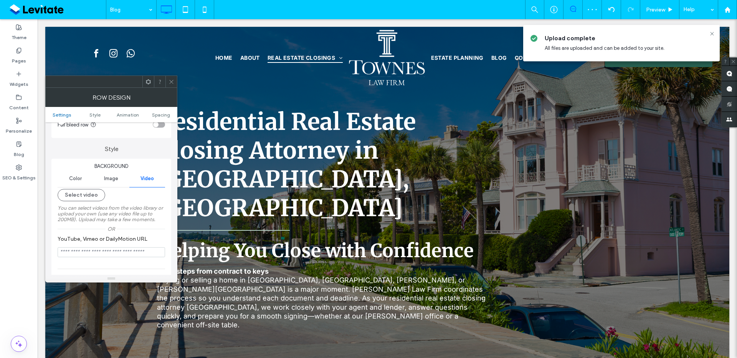
scroll to position [18, 0]
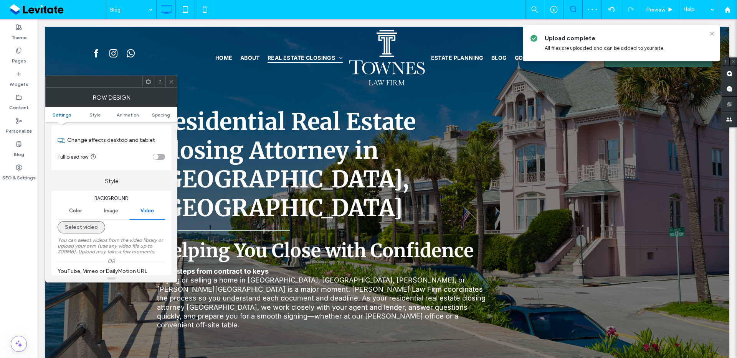
click at [85, 230] on button "Select video" at bounding box center [82, 227] width 48 height 12
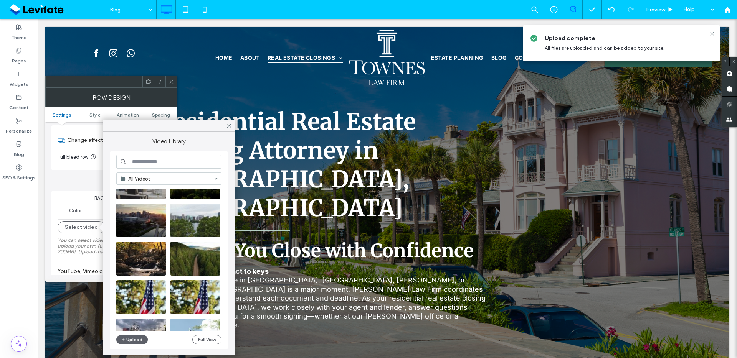
scroll to position [0, 0]
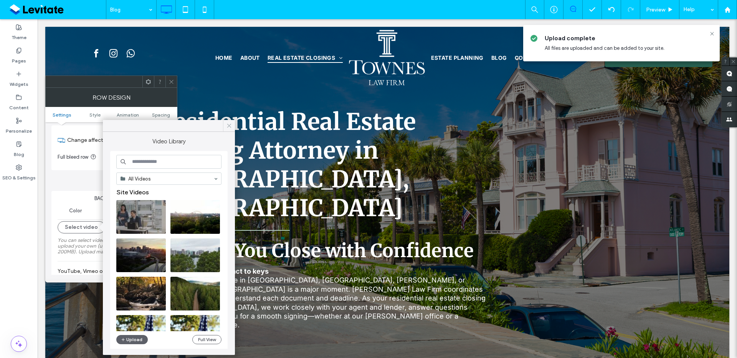
click at [231, 129] on span at bounding box center [229, 126] width 7 height 12
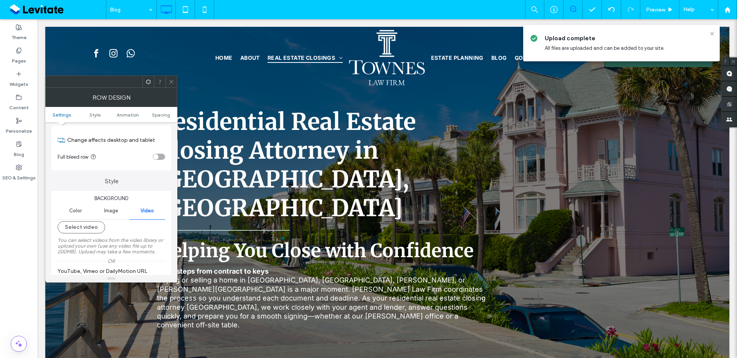
click at [109, 212] on span "Image" at bounding box center [111, 211] width 14 height 6
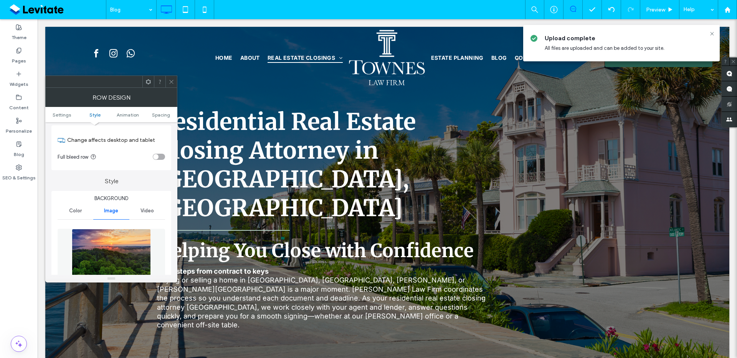
scroll to position [178, 0]
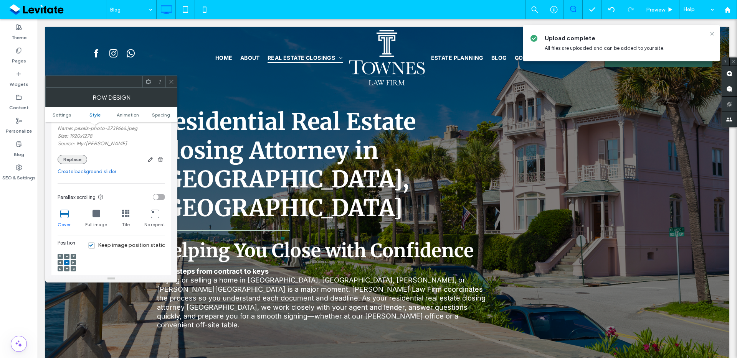
click at [78, 158] on button "Replace" at bounding box center [73, 159] width 30 height 9
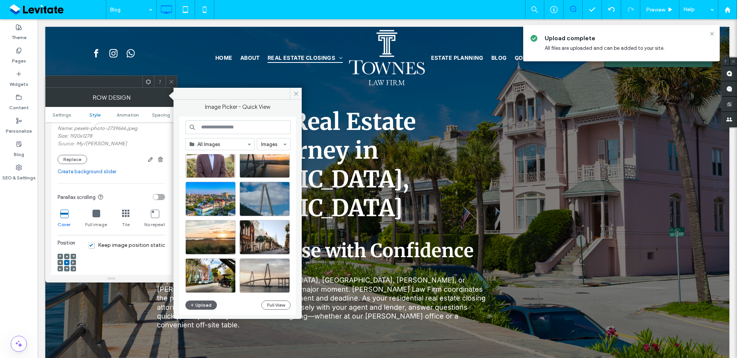
scroll to position [298, 0]
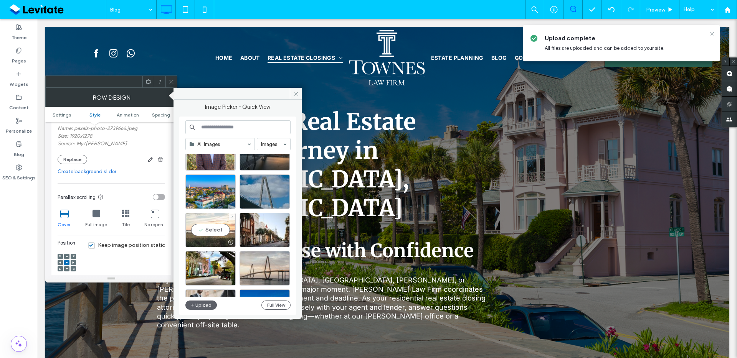
click at [218, 232] on div "Select" at bounding box center [210, 230] width 50 height 35
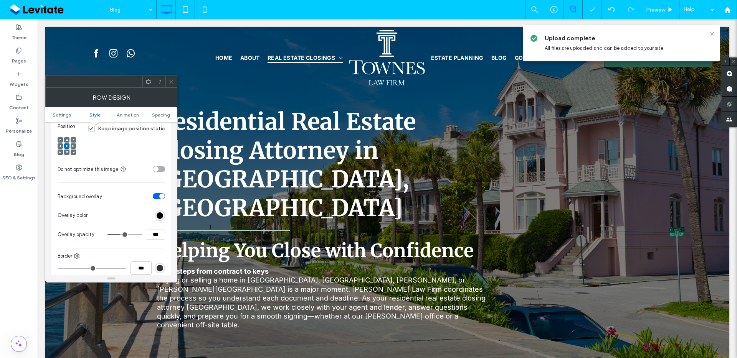
scroll to position [343, 0]
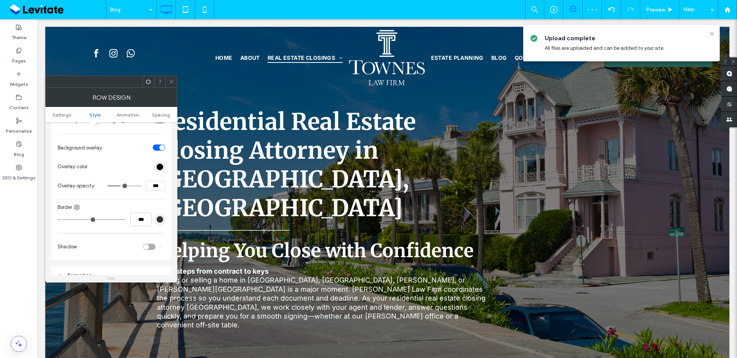
click at [153, 185] on input "***" at bounding box center [155, 186] width 19 height 10
type input "***"
type input "**"
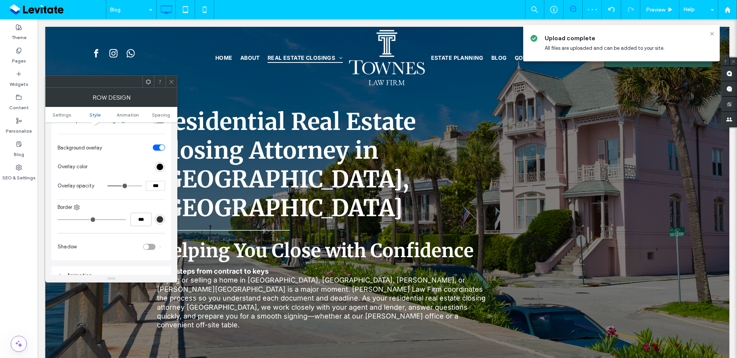
click at [176, 79] on div at bounding box center [171, 82] width 12 height 12
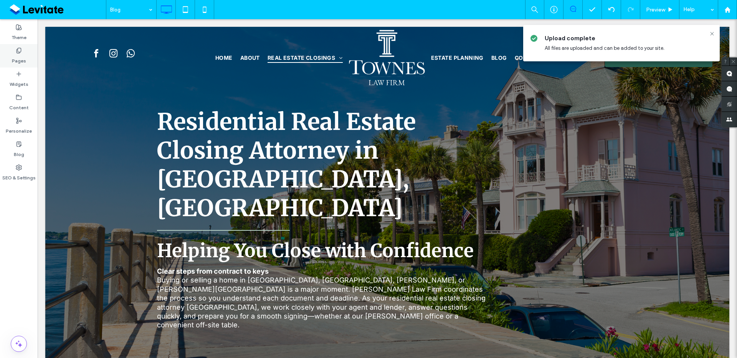
click at [22, 46] on div "Pages" at bounding box center [19, 55] width 38 height 23
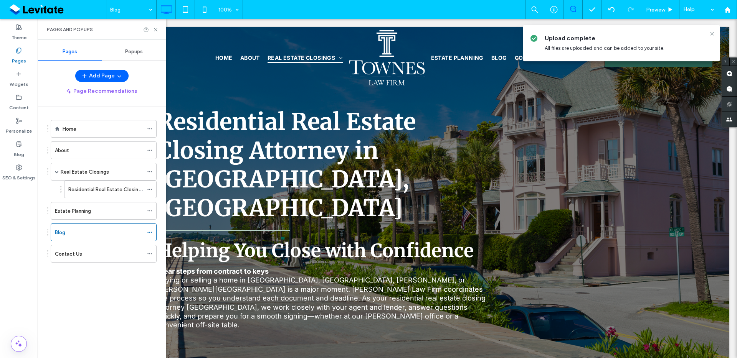
drag, startPoint x: 84, startPoint y: 254, endPoint x: 108, endPoint y: 226, distance: 37.0
click at [84, 253] on div "Contact Us" at bounding box center [99, 254] width 88 height 8
click at [156, 29] on use at bounding box center [155, 29] width 3 height 3
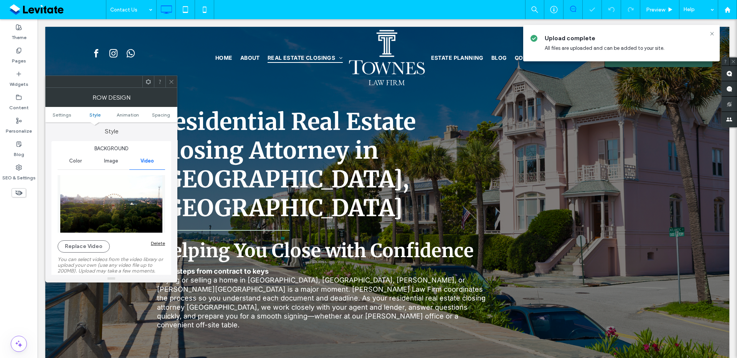
scroll to position [150, 0]
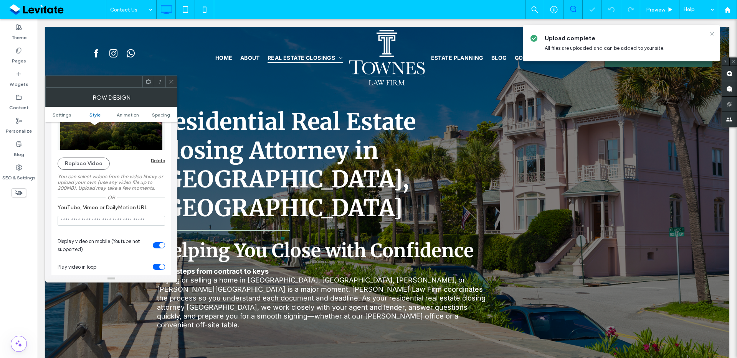
click at [157, 157] on div "Replace Video Delete You can select videos from the video library or upload you…" at bounding box center [111, 159] width 107 height 141
click at [155, 162] on div "Delete" at bounding box center [158, 161] width 14 height 6
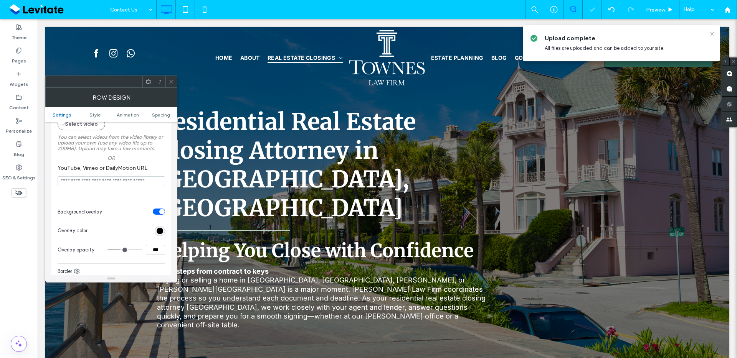
scroll to position [0, 0]
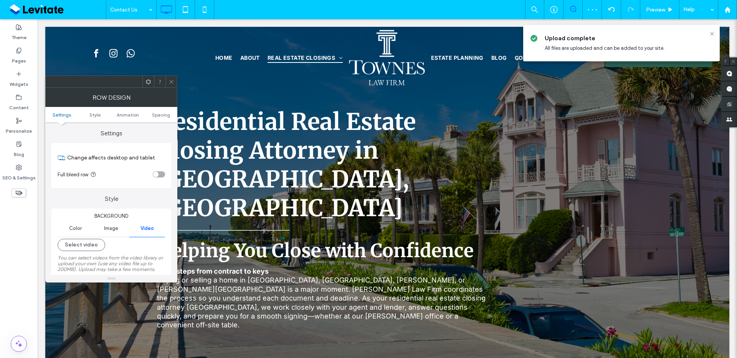
drag, startPoint x: 90, startPoint y: 249, endPoint x: 119, endPoint y: 233, distance: 33.9
click at [119, 234] on div "Color Image Video Select video You can select videos from the video library or …" at bounding box center [111, 267] width 107 height 95
click at [120, 233] on div "Image" at bounding box center [111, 228] width 36 height 17
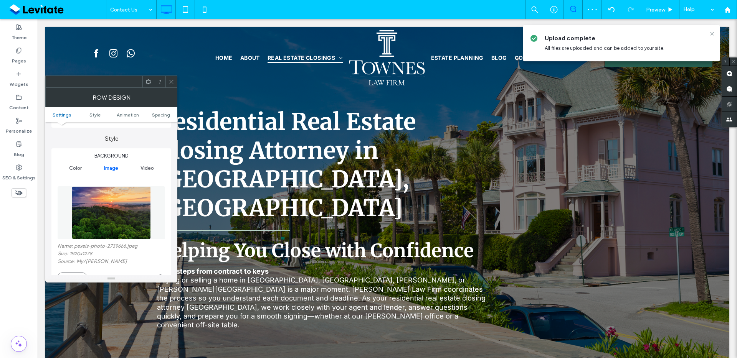
scroll to position [65, 0]
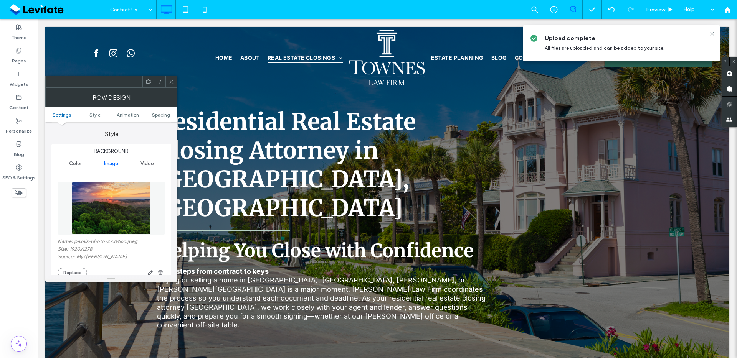
click at [77, 267] on div "Name: pexels-photo-2739666.jpeg Size: 1920x1278 Source: My / [PERSON_NAME] Repl…" at bounding box center [111, 258] width 107 height 39
click at [77, 269] on button "Replace" at bounding box center [73, 272] width 30 height 9
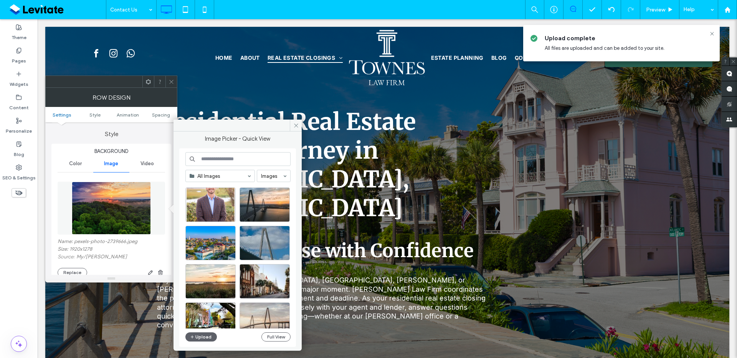
scroll to position [293, 0]
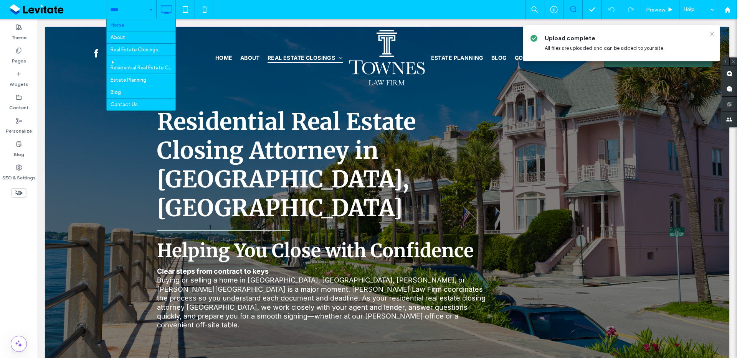
click at [131, 5] on input at bounding box center [129, 9] width 38 height 19
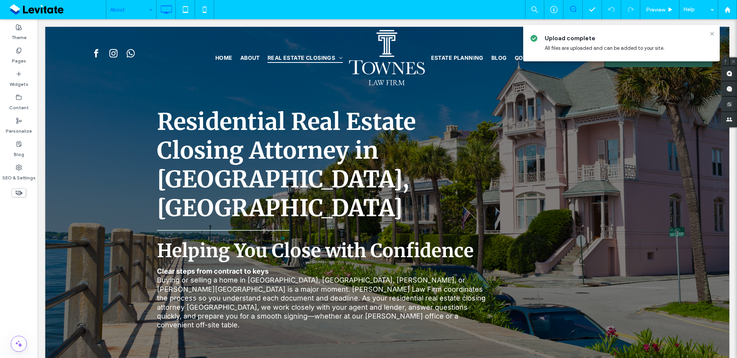
click at [132, 16] on input at bounding box center [129, 9] width 38 height 19
click at [124, 9] on input at bounding box center [129, 9] width 38 height 19
click at [142, 16] on input at bounding box center [129, 9] width 38 height 19
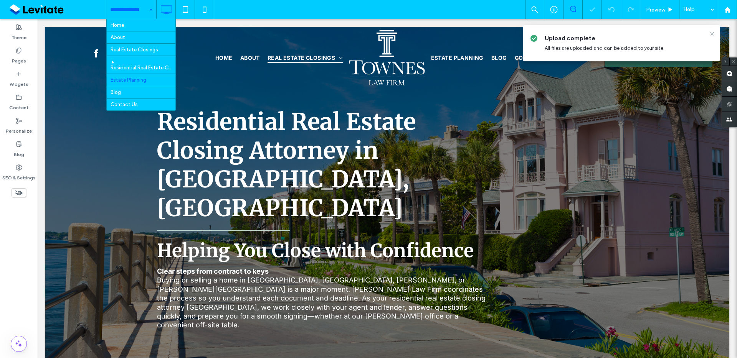
click at [132, 10] on input at bounding box center [129, 9] width 38 height 19
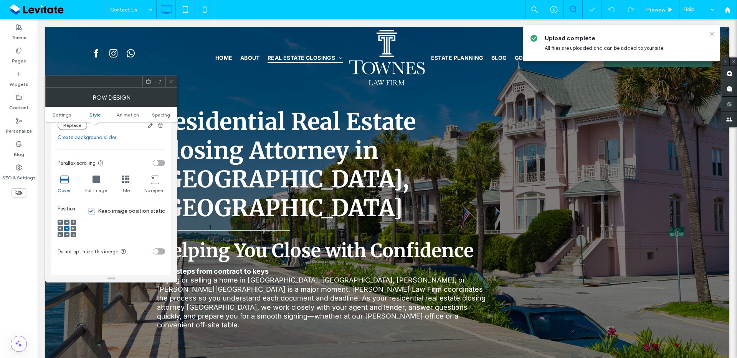
scroll to position [165, 0]
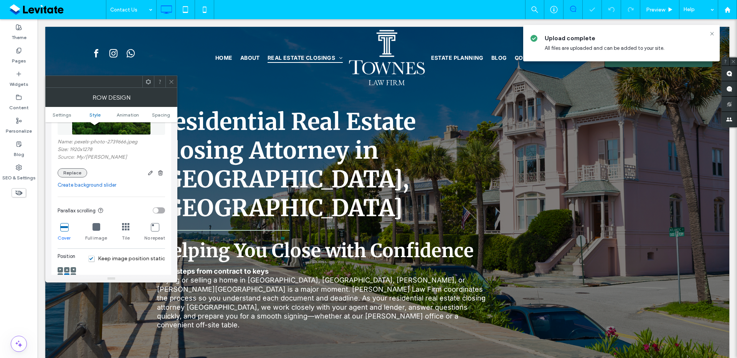
click at [83, 172] on button "Replace" at bounding box center [73, 173] width 30 height 9
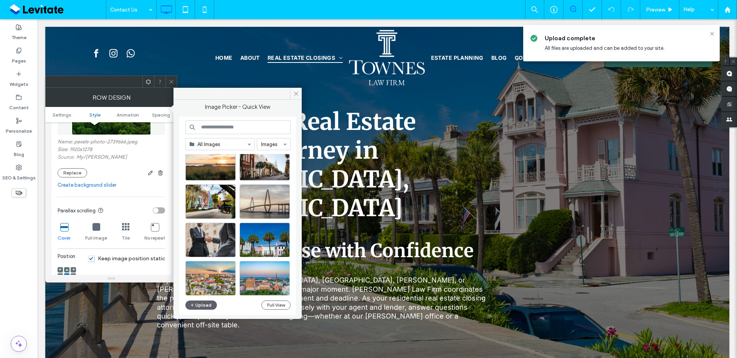
scroll to position [369, 0]
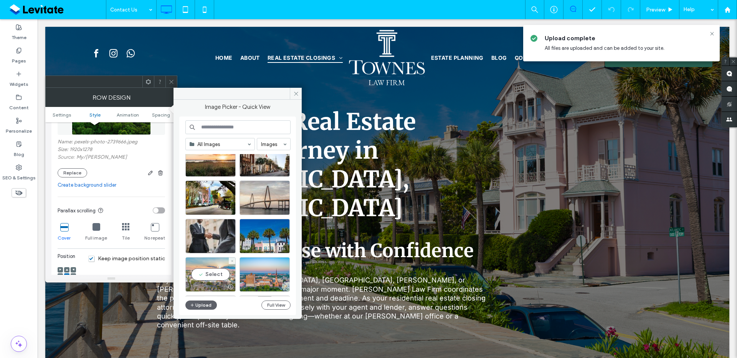
click at [210, 275] on div "Select" at bounding box center [210, 275] width 50 height 35
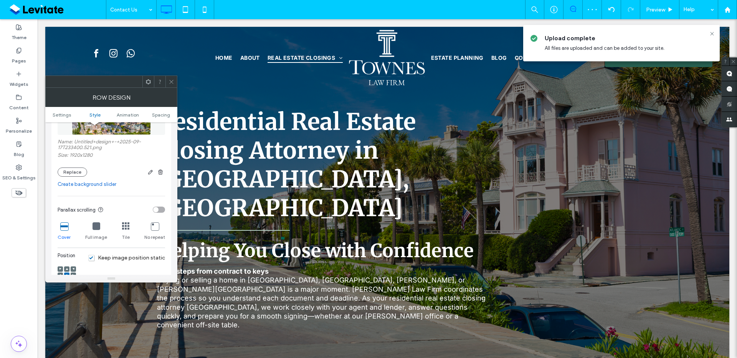
click at [171, 80] on icon at bounding box center [172, 82] width 6 height 6
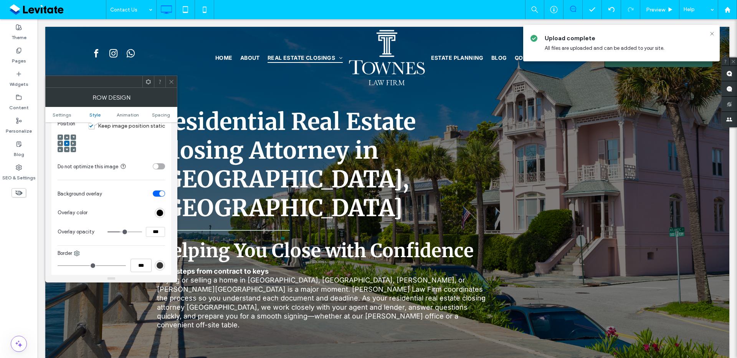
scroll to position [298, 0]
click at [155, 231] on input "***" at bounding box center [155, 231] width 19 height 10
type input "***"
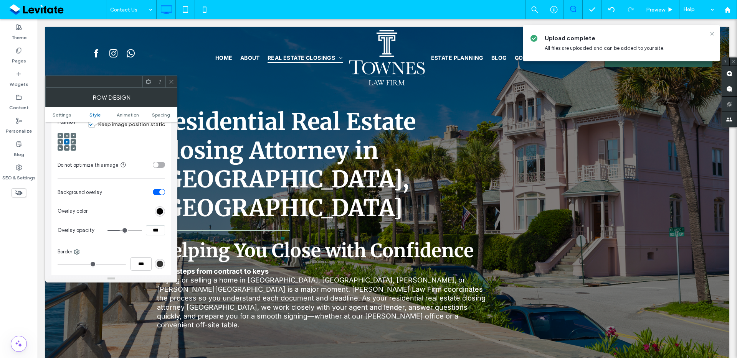
type input "**"
click at [173, 78] on span at bounding box center [172, 82] width 6 height 12
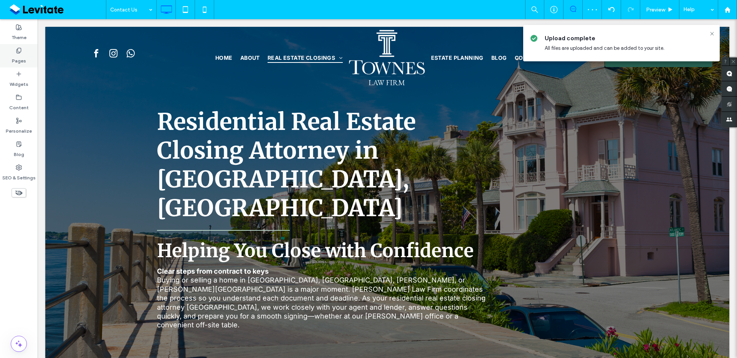
click at [17, 63] on label "Pages" at bounding box center [19, 59] width 14 height 11
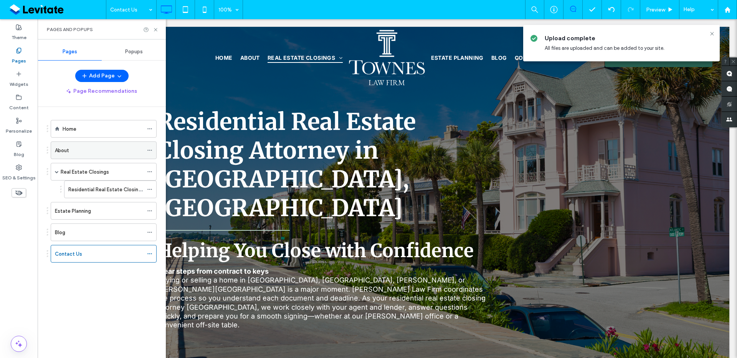
click at [99, 154] on div "About" at bounding box center [99, 151] width 88 height 8
click at [116, 173] on div "Real Estate Closings" at bounding box center [102, 172] width 83 height 8
click at [120, 154] on div "About" at bounding box center [99, 151] width 88 height 8
click at [131, 129] on div "Home" at bounding box center [103, 129] width 81 height 8
click at [96, 258] on div "Contact Us" at bounding box center [99, 254] width 88 height 17
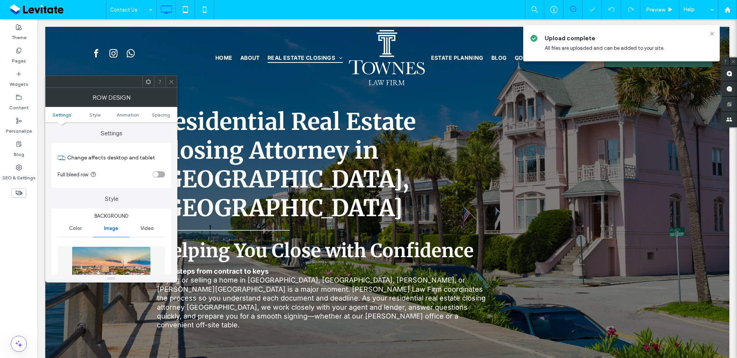
scroll to position [152, 0]
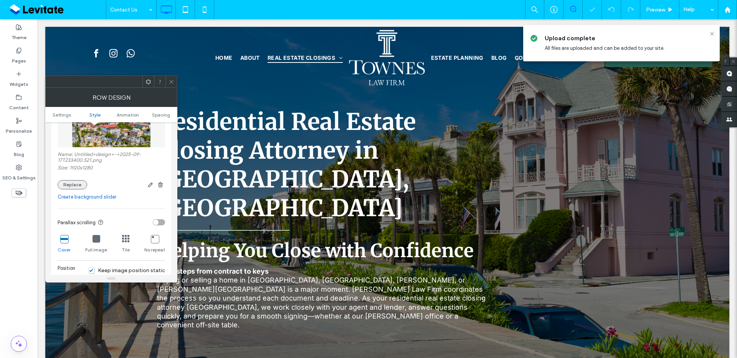
click at [73, 181] on button "Replace" at bounding box center [73, 184] width 30 height 9
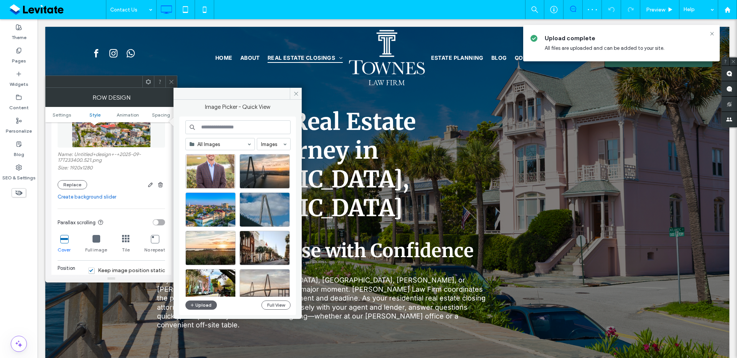
scroll to position [314, 0]
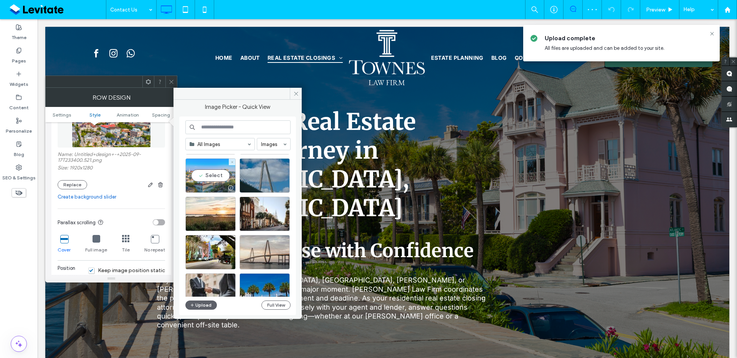
click at [217, 191] on div at bounding box center [211, 187] width 50 height 9
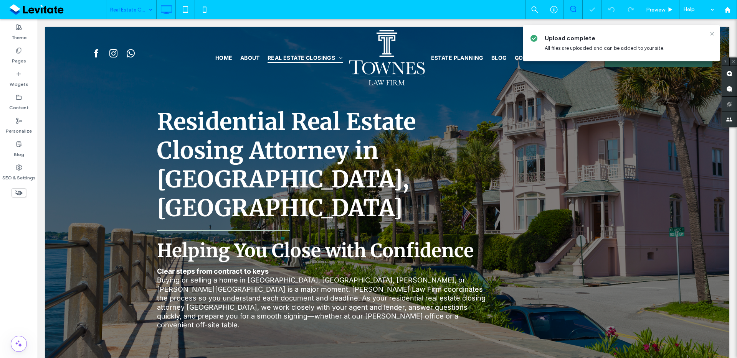
click at [139, 7] on input at bounding box center [129, 9] width 38 height 19
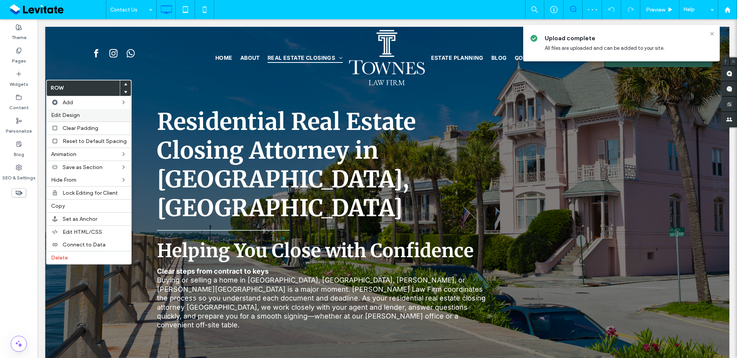
click at [80, 118] on label "Edit Design" at bounding box center [89, 115] width 76 height 7
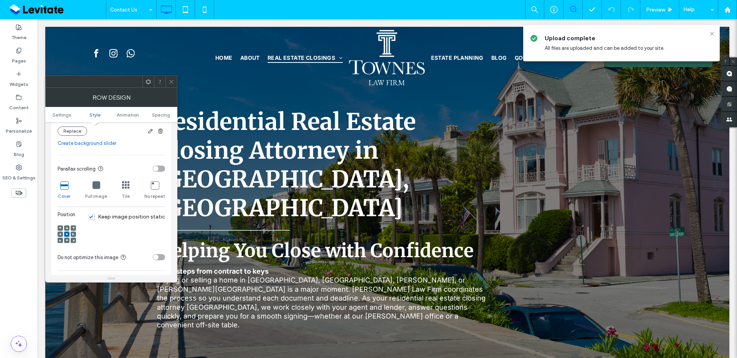
scroll to position [205, 0]
click at [78, 134] on button "Replace" at bounding box center [73, 132] width 30 height 9
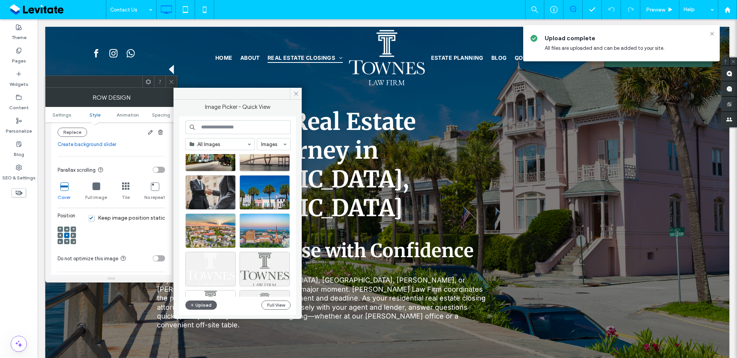
scroll to position [413, 0]
click at [213, 235] on div at bounding box center [210, 230] width 50 height 35
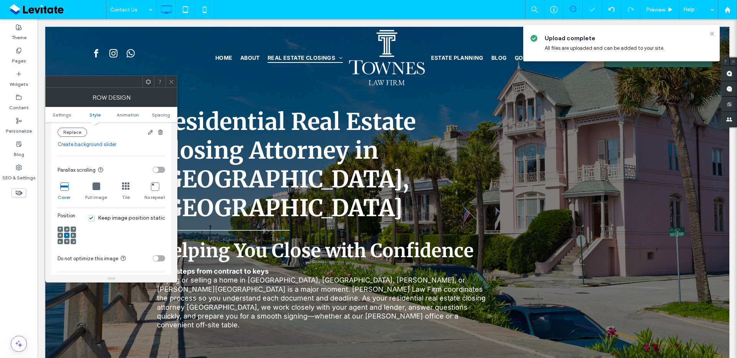
click at [167, 85] on div at bounding box center [171, 82] width 12 height 12
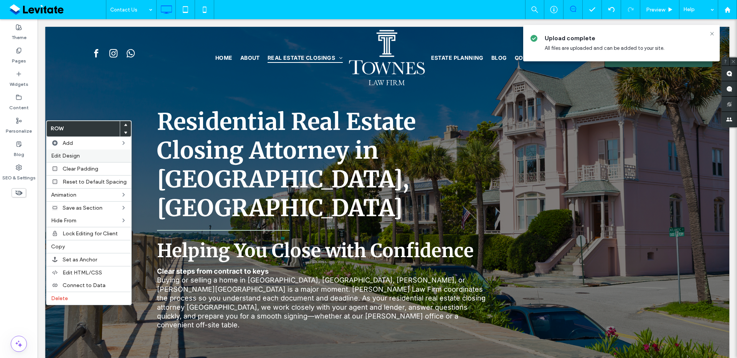
click at [87, 155] on label "Edit Design" at bounding box center [89, 156] width 76 height 7
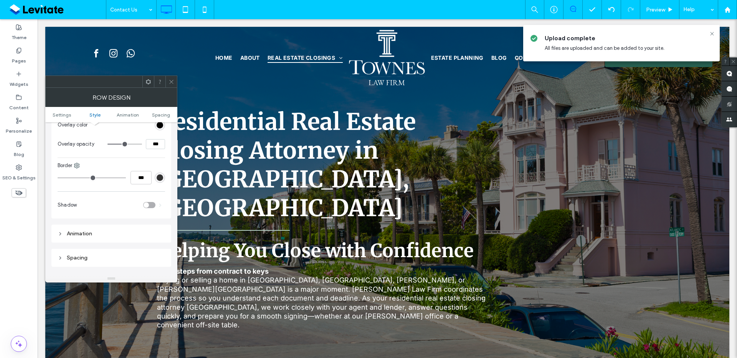
scroll to position [385, 0]
